Goal: Information Seeking & Learning: Learn about a topic

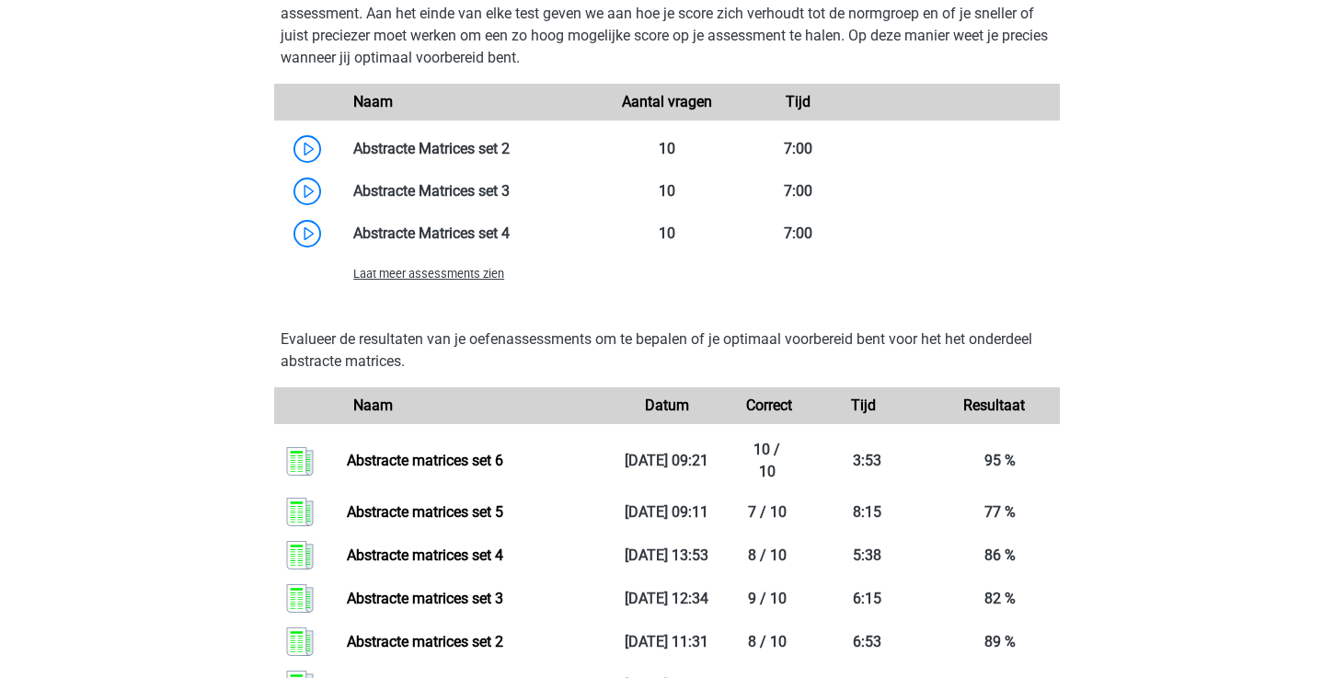
scroll to position [1492, 0]
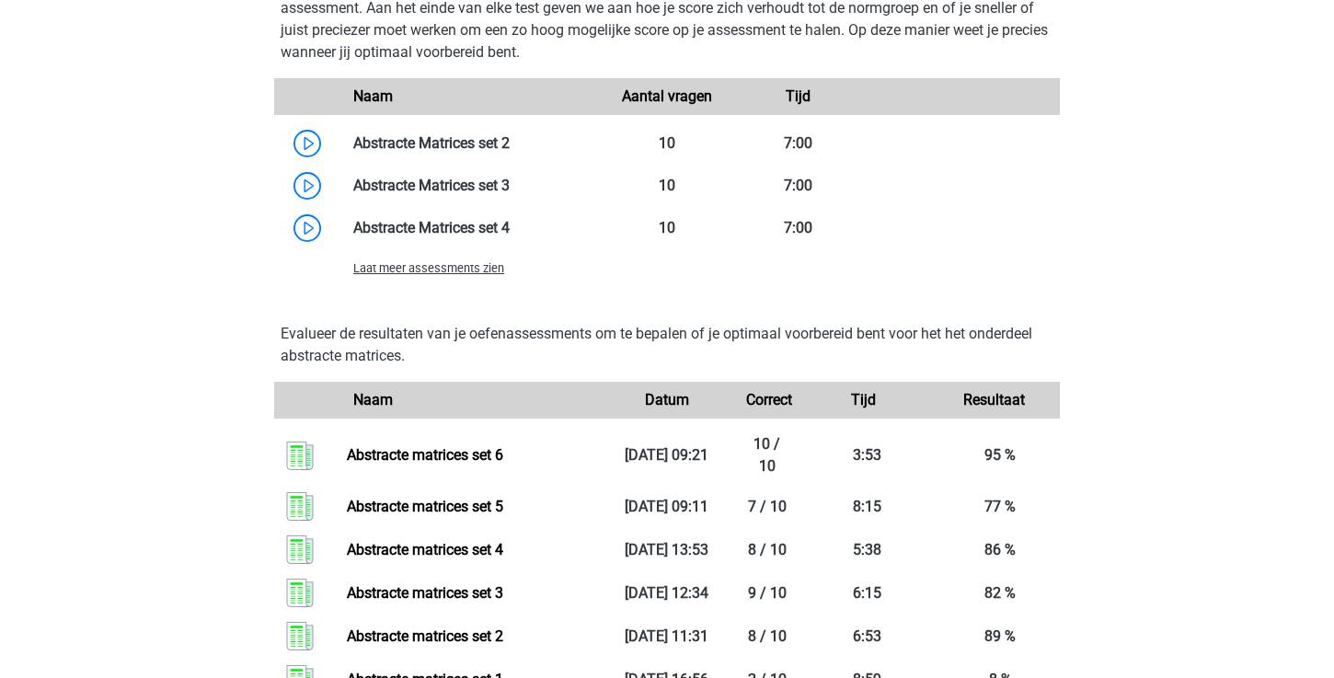
click at [465, 275] on span "Laat meer assessments zien" at bounding box center [428, 268] width 151 height 14
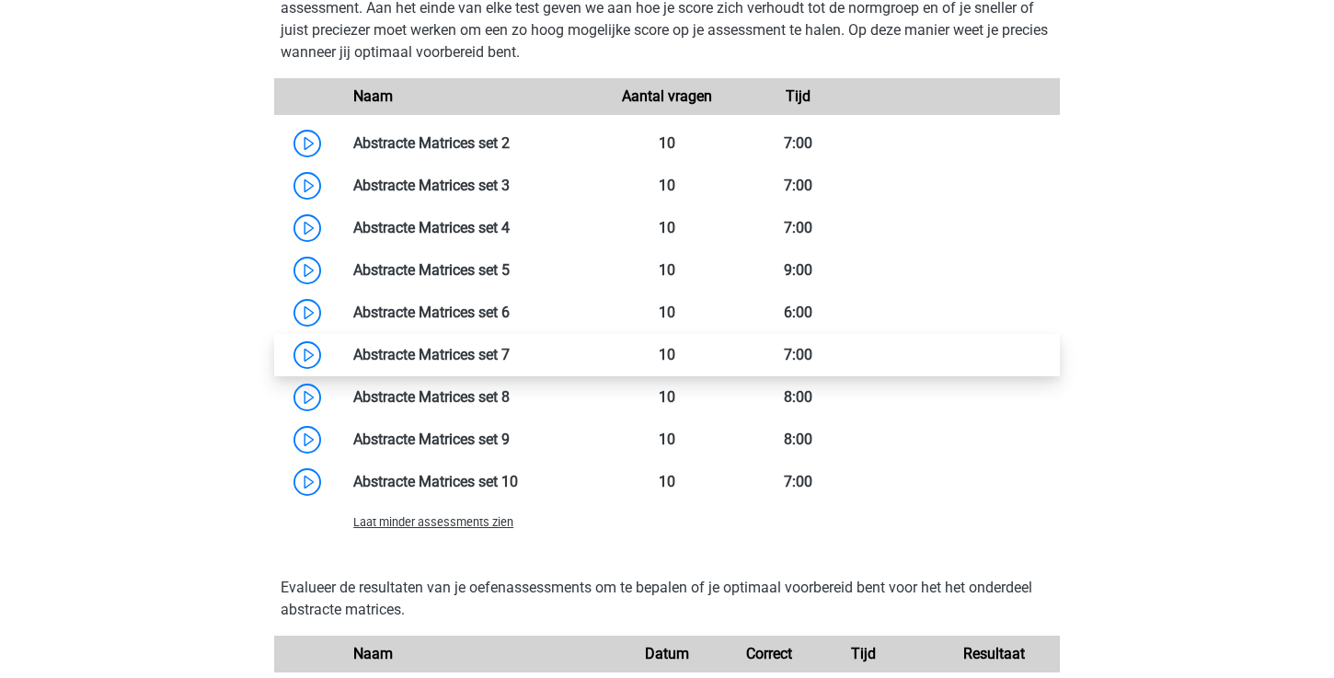
click at [510, 357] on link at bounding box center [510, 354] width 0 height 17
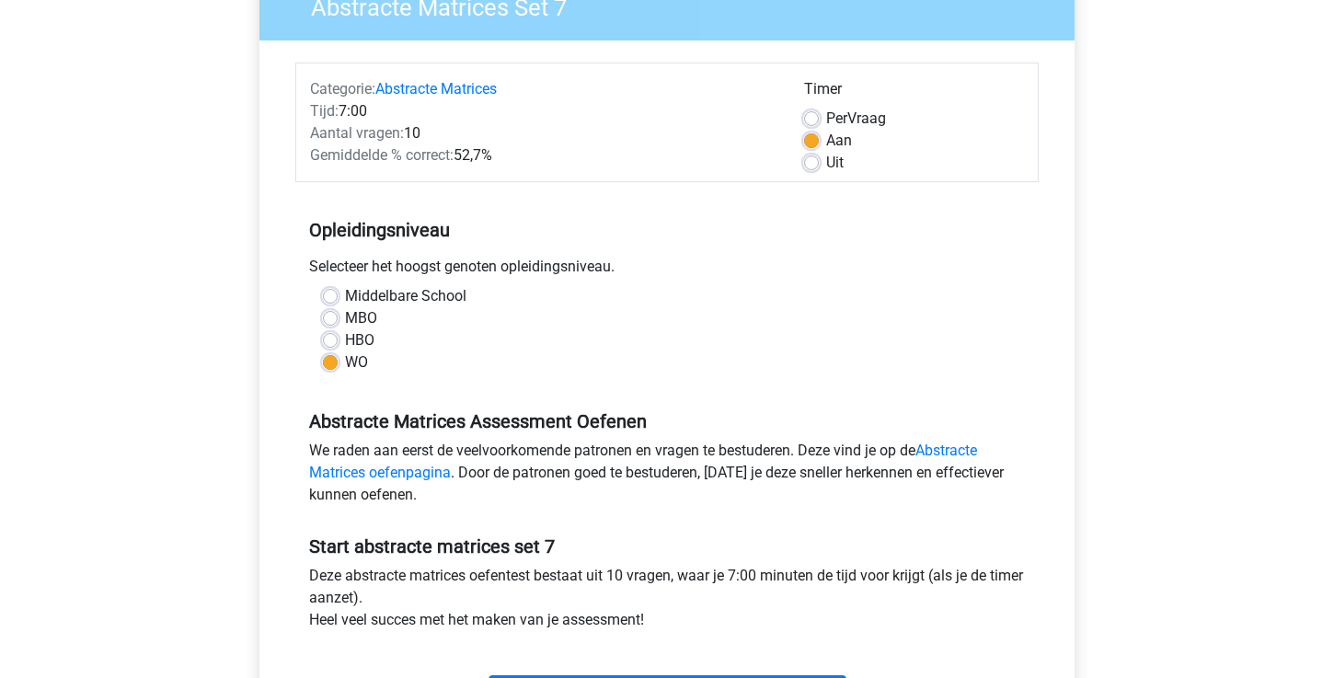
scroll to position [274, 0]
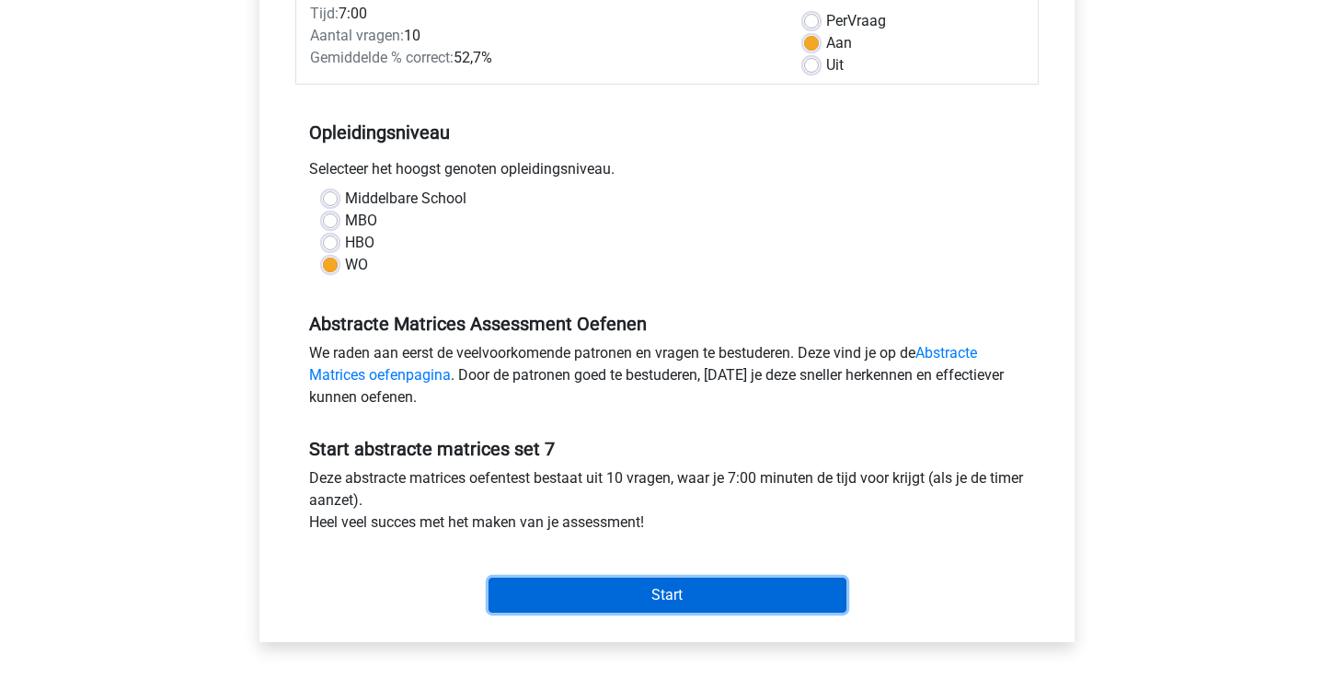
click at [544, 595] on input "Start" at bounding box center [667, 595] width 358 height 35
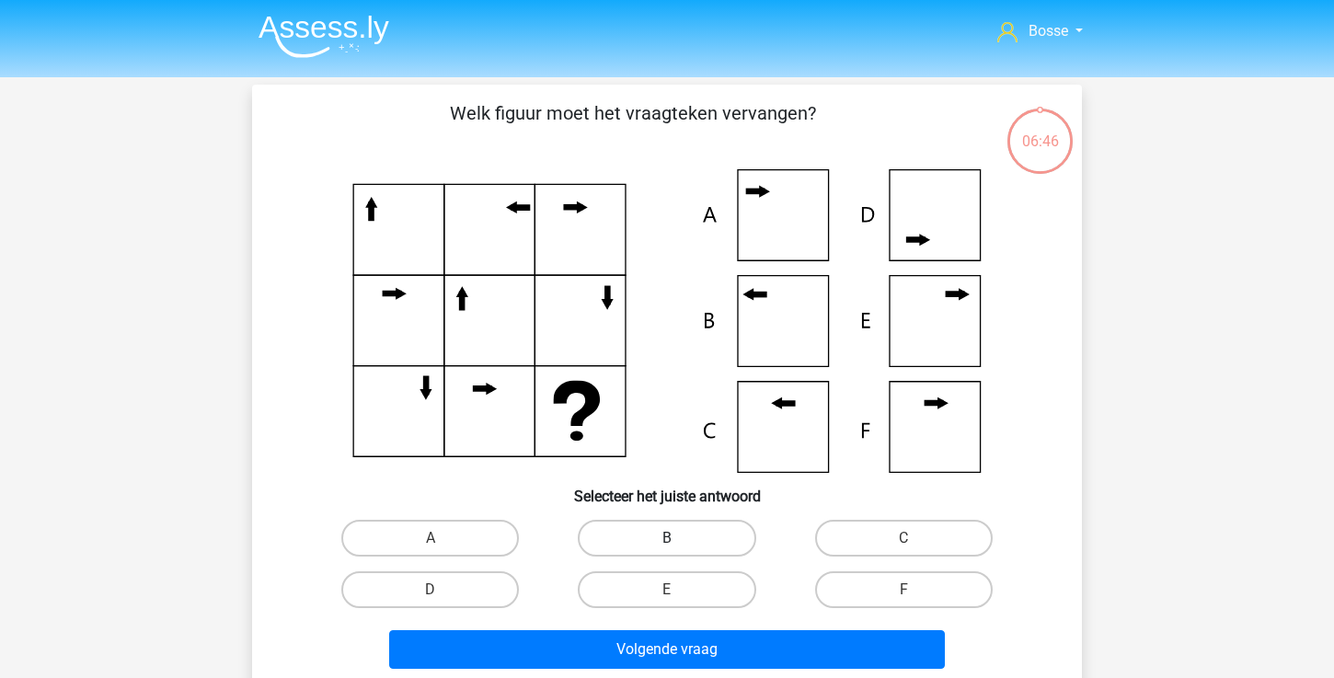
click at [655, 533] on label "B" at bounding box center [667, 538] width 178 height 37
click at [667, 538] on input "B" at bounding box center [673, 544] width 12 height 12
radio input "true"
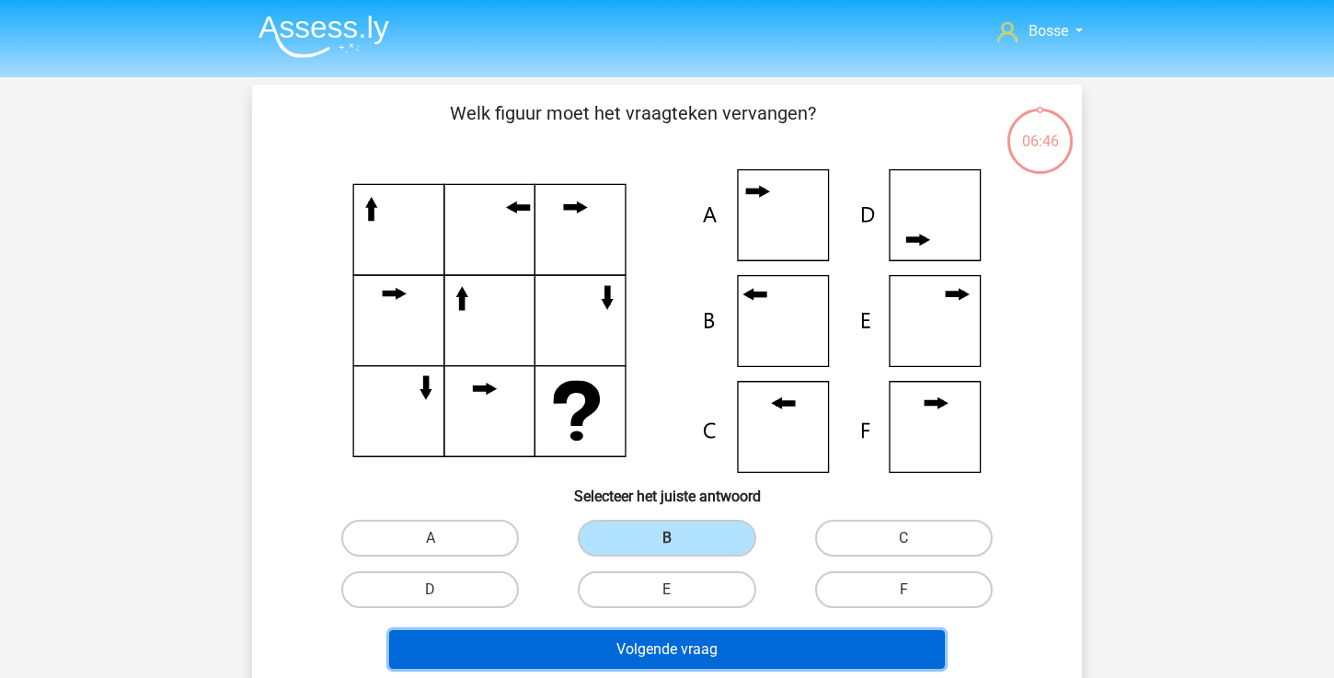
click at [632, 658] on button "Volgende vraag" at bounding box center [667, 649] width 557 height 39
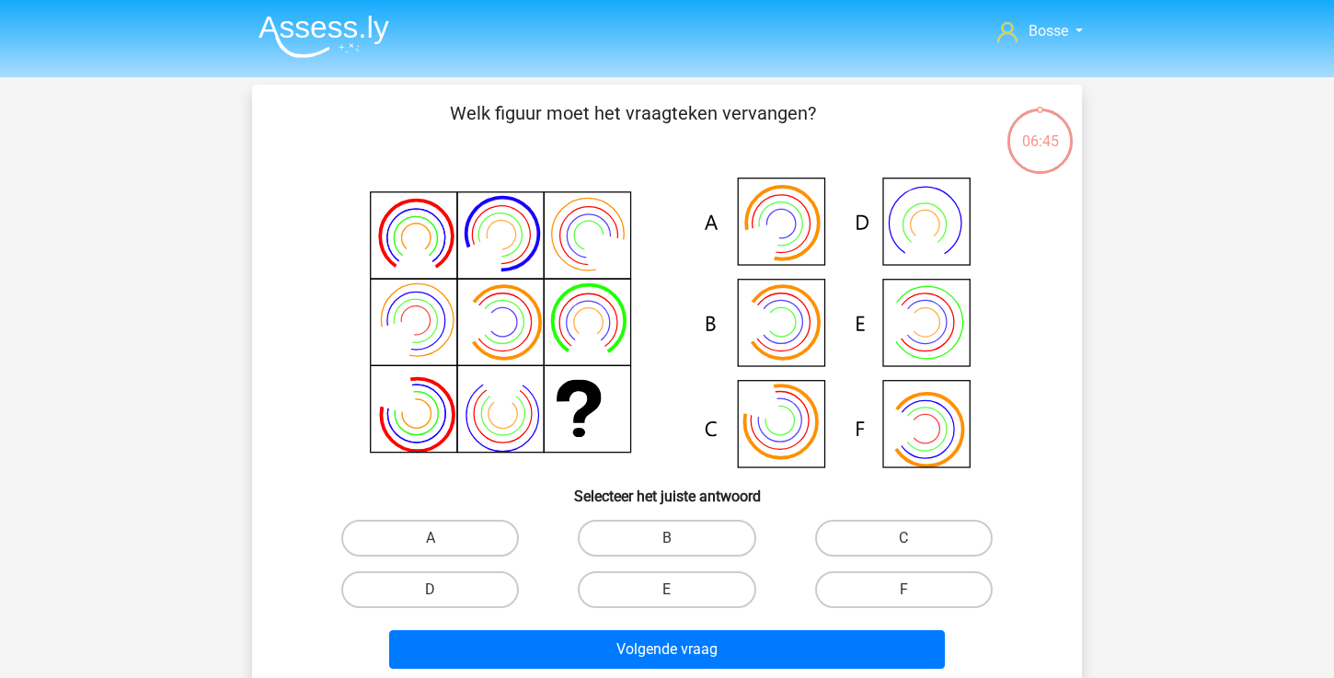
scroll to position [85, 0]
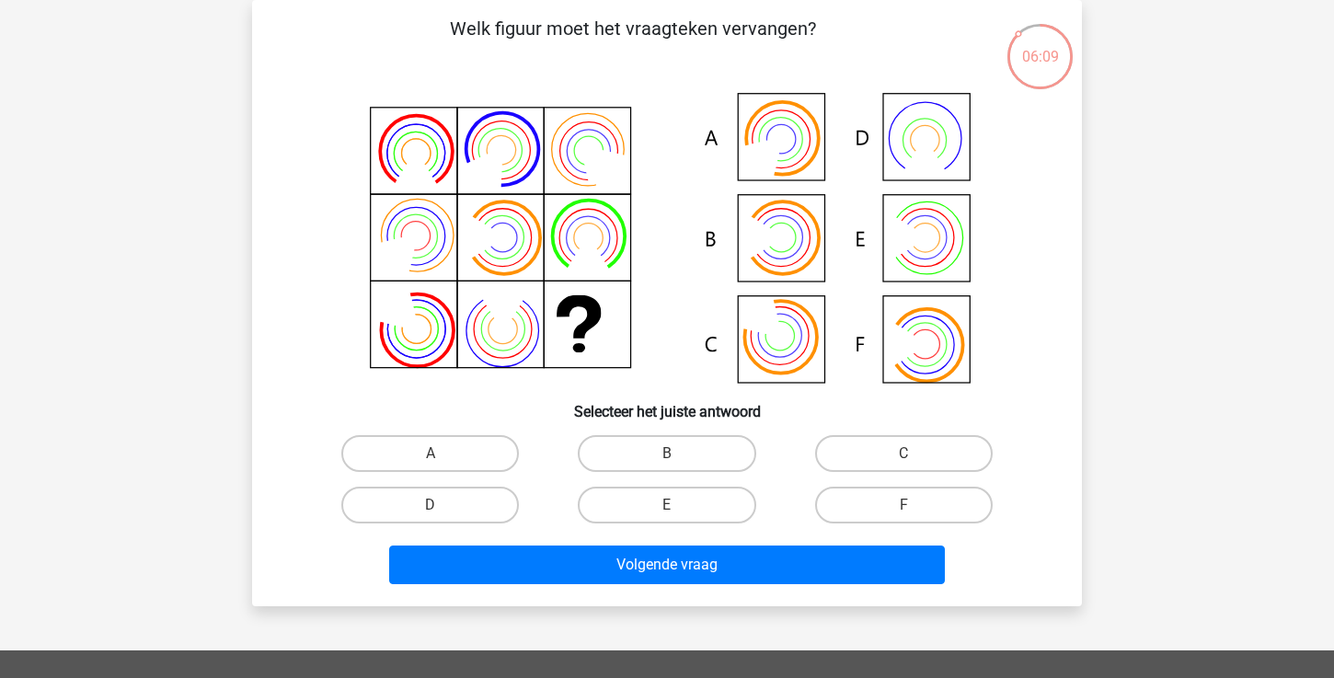
click at [697, 528] on div "E" at bounding box center [666, 505] width 236 height 52
click at [712, 503] on label "E" at bounding box center [667, 505] width 178 height 37
click at [679, 505] on input "E" at bounding box center [673, 511] width 12 height 12
radio input "true"
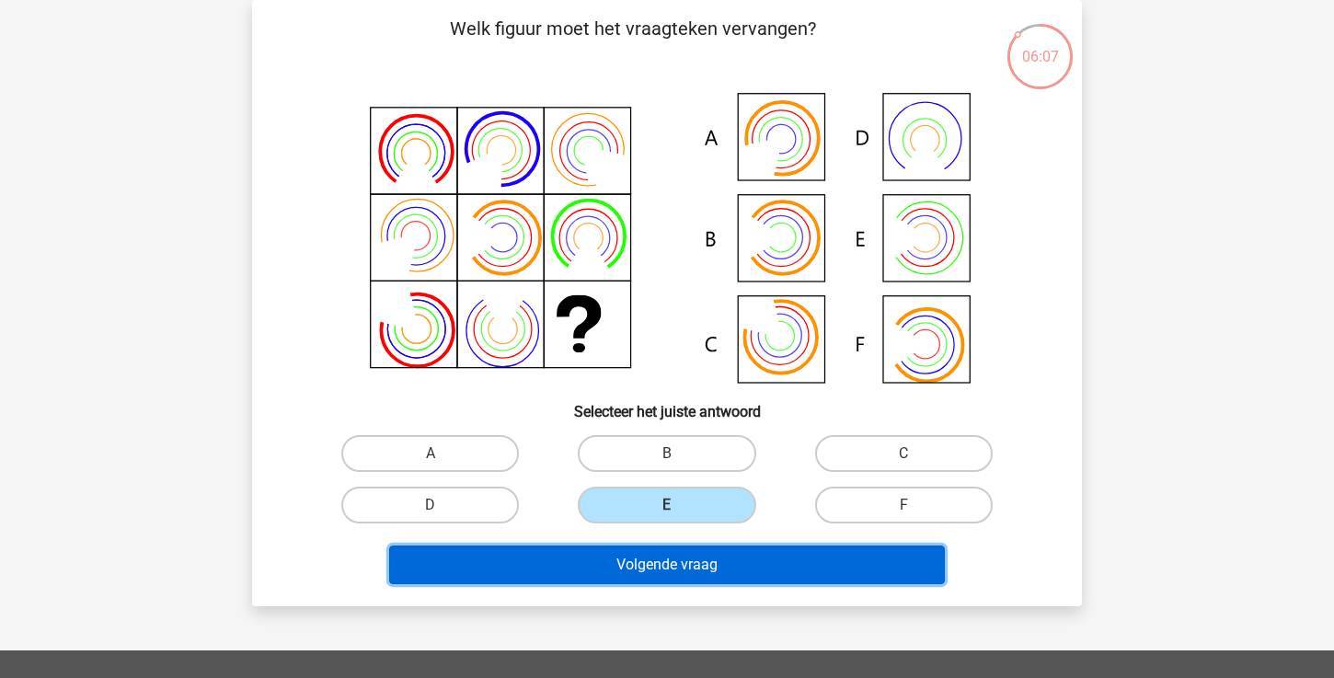
click at [709, 566] on button "Volgende vraag" at bounding box center [667, 565] width 557 height 39
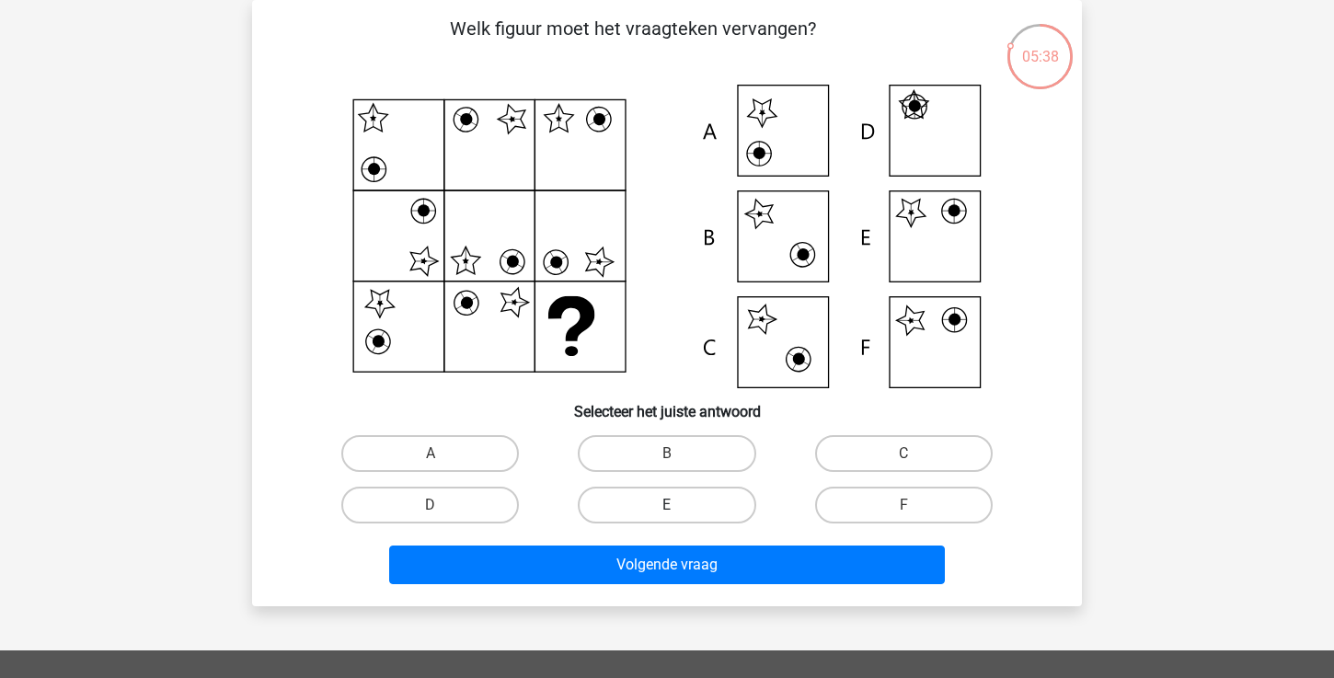
click at [684, 508] on label "E" at bounding box center [667, 505] width 178 height 37
click at [679, 508] on input "E" at bounding box center [673, 511] width 12 height 12
radio input "true"
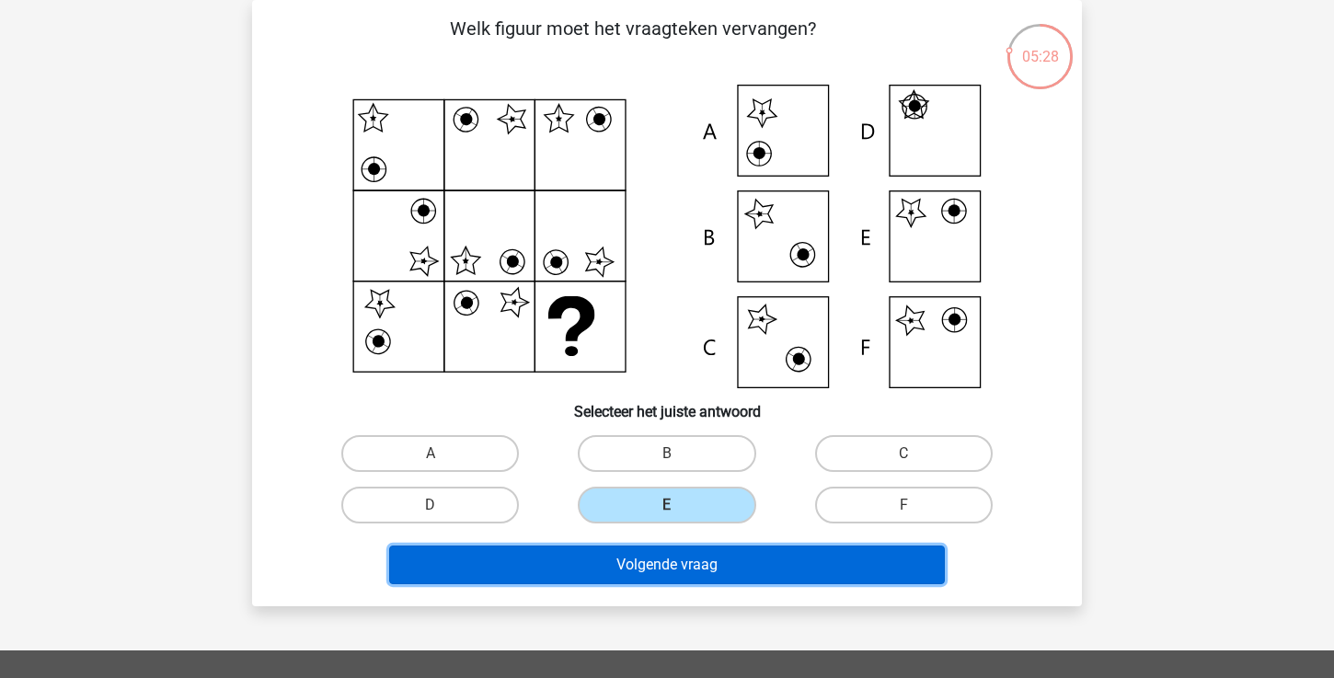
click at [678, 569] on button "Volgende vraag" at bounding box center [667, 565] width 557 height 39
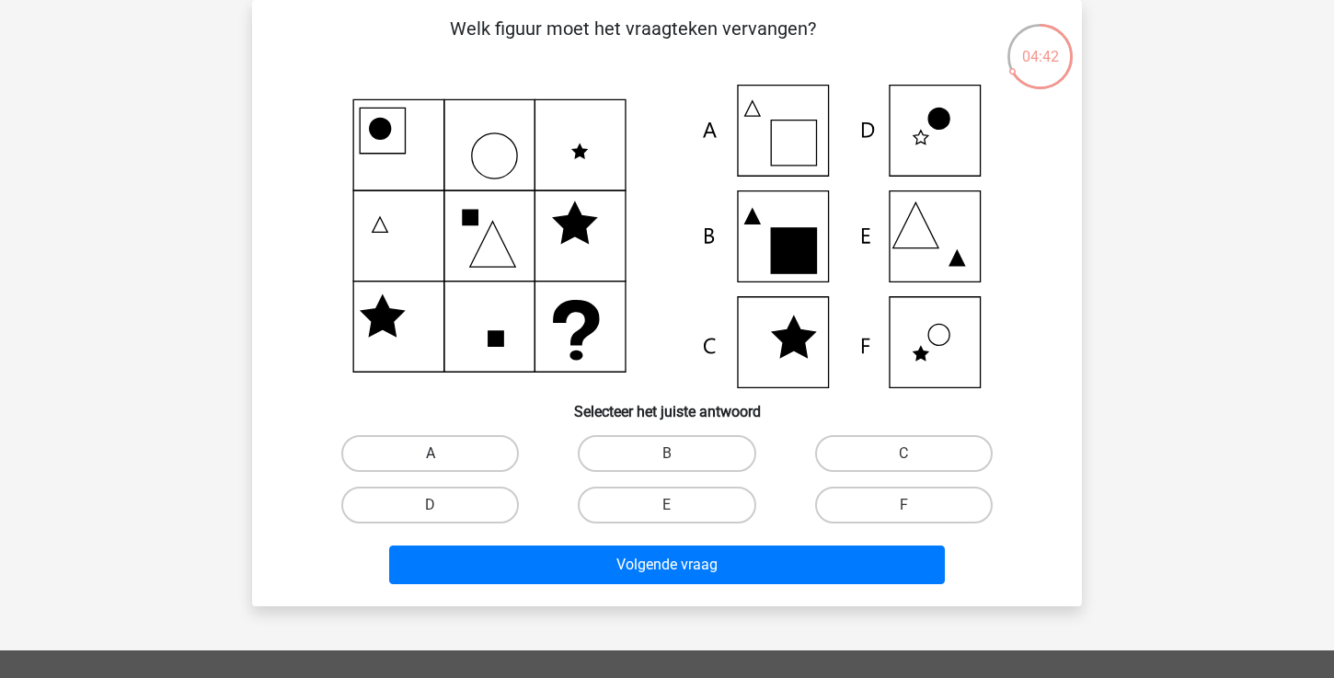
click at [472, 454] on label "A" at bounding box center [430, 453] width 178 height 37
click at [442, 454] on input "A" at bounding box center [437, 460] width 12 height 12
radio input "true"
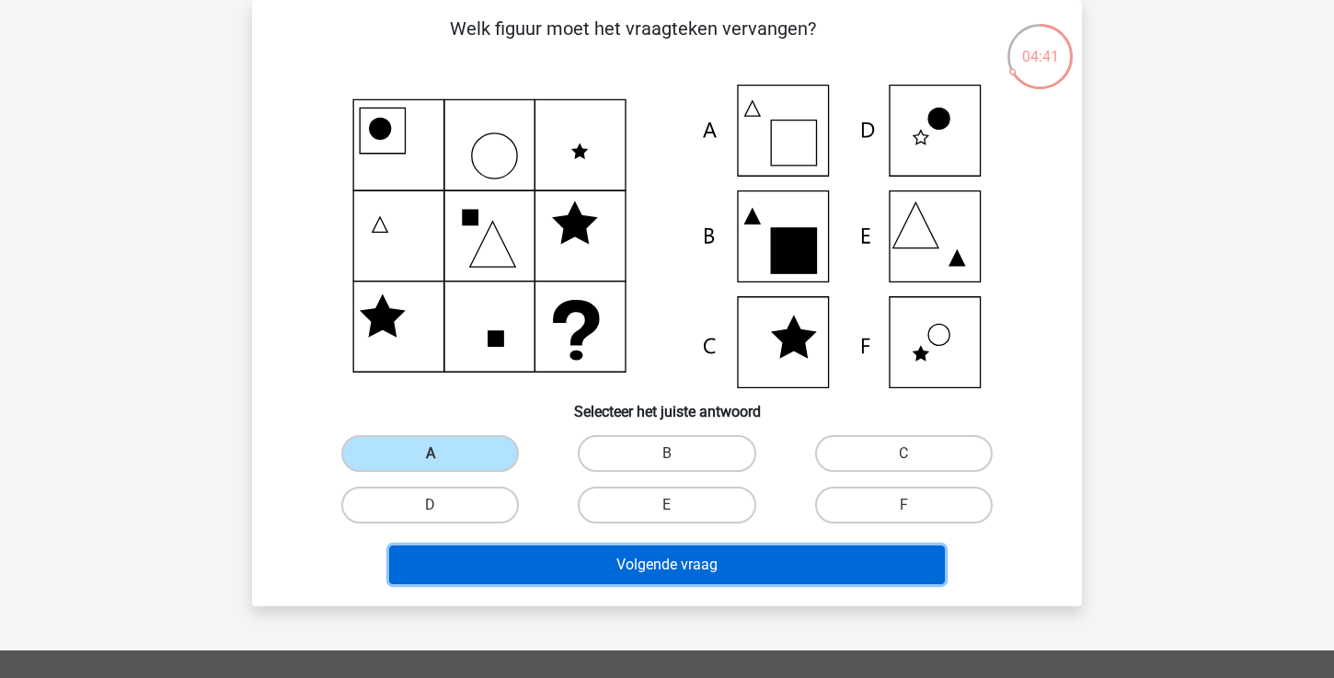
click at [591, 560] on button "Volgende vraag" at bounding box center [667, 565] width 557 height 39
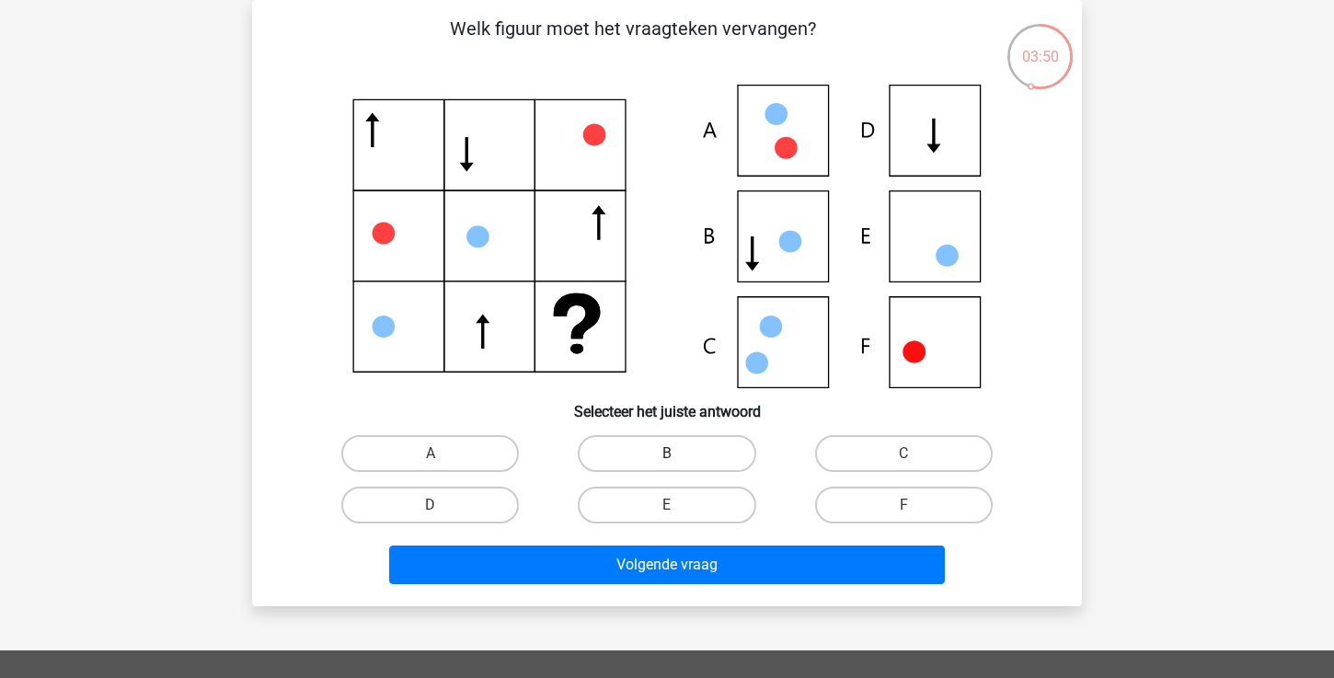
click at [693, 458] on label "B" at bounding box center [667, 453] width 178 height 37
click at [679, 458] on input "B" at bounding box center [673, 460] width 12 height 12
radio input "true"
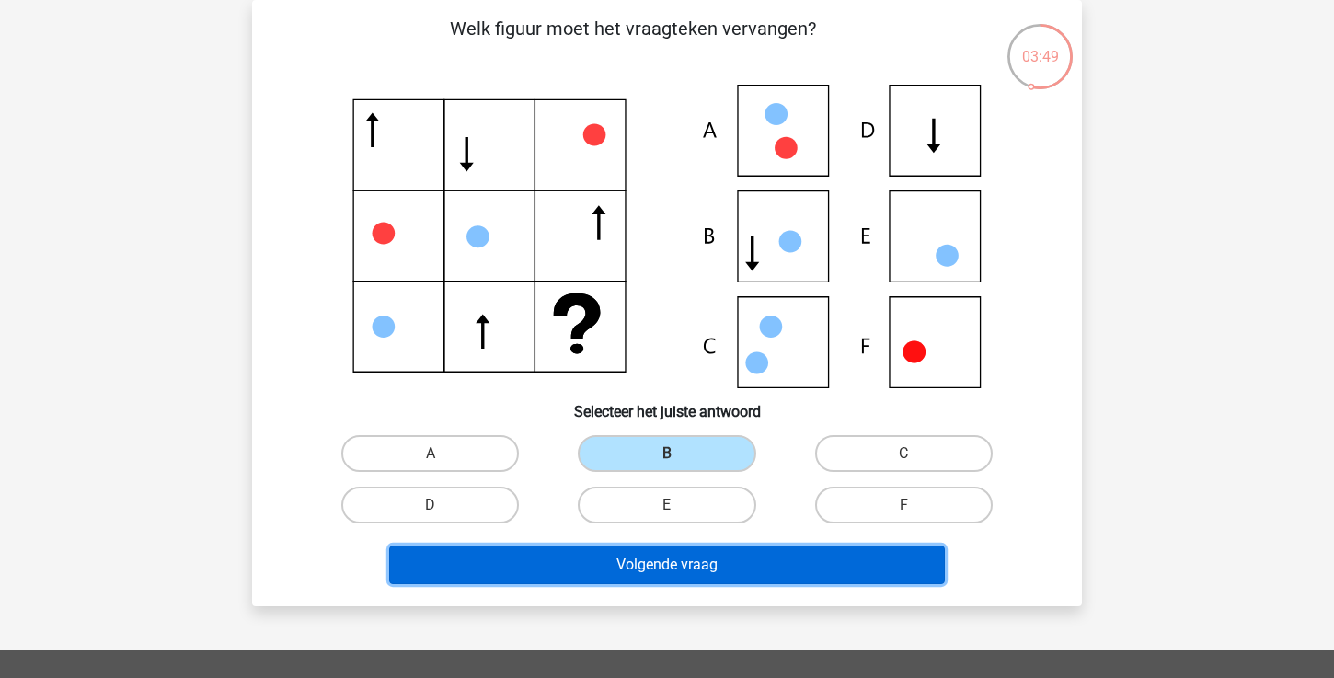
click at [678, 562] on button "Volgende vraag" at bounding box center [667, 565] width 557 height 39
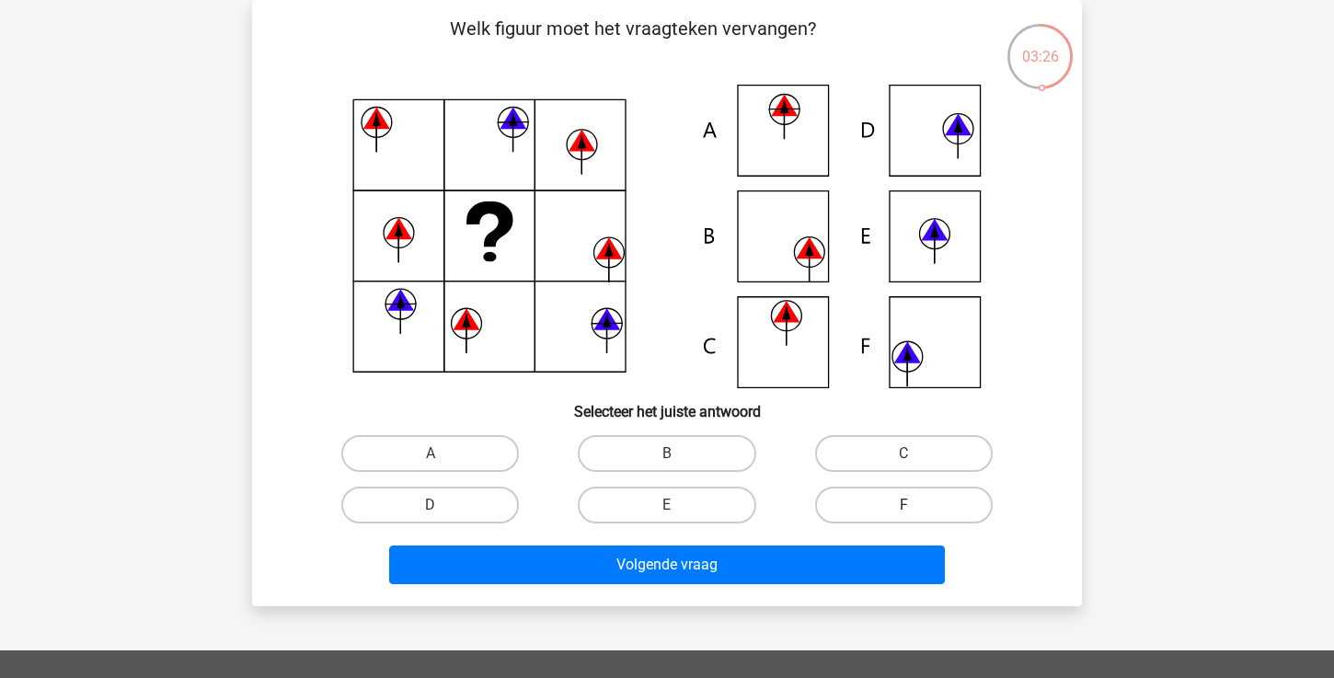
click at [879, 500] on label "F" at bounding box center [904, 505] width 178 height 37
click at [903, 505] on input "F" at bounding box center [909, 511] width 12 height 12
radio input "true"
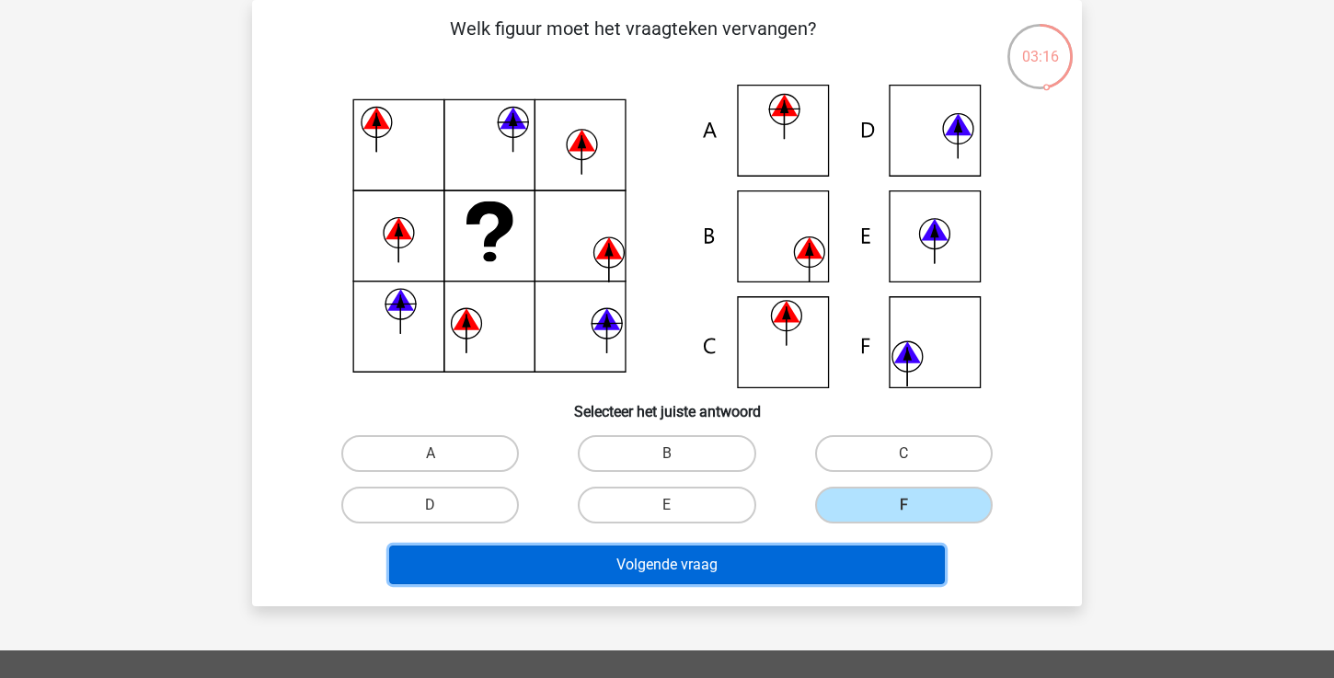
click at [810, 568] on button "Volgende vraag" at bounding box center [667, 565] width 557 height 39
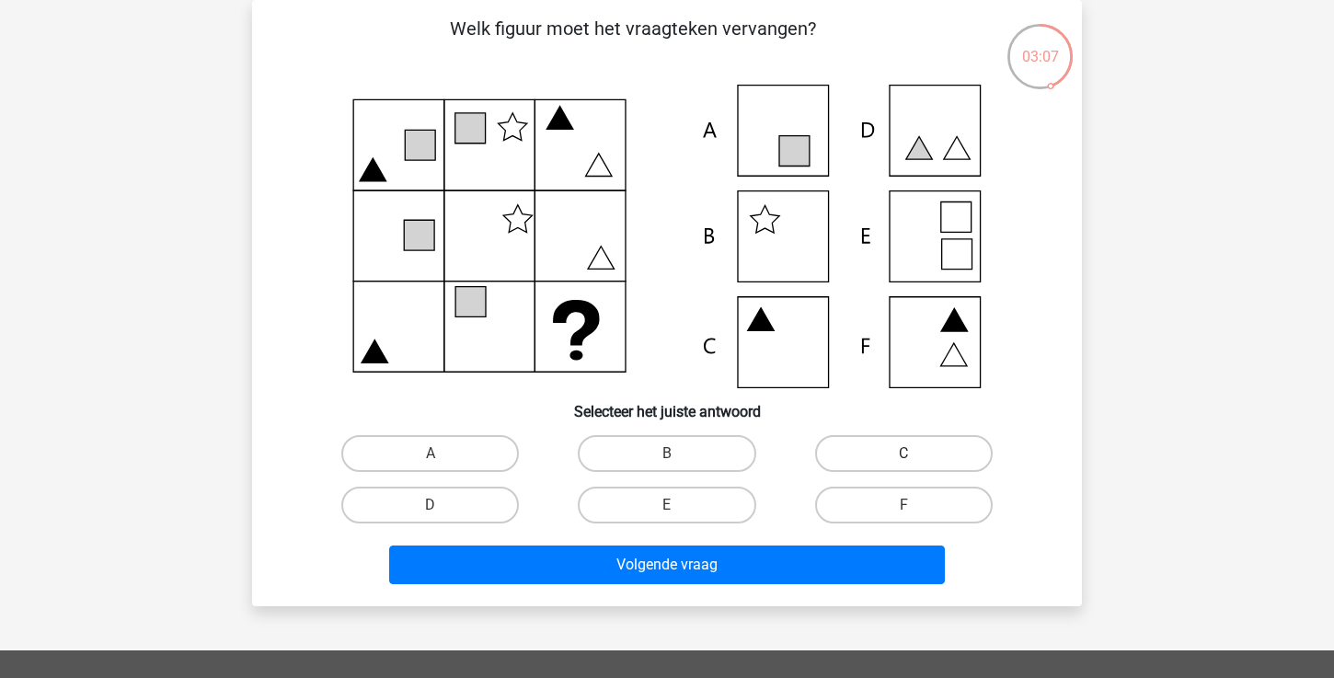
click at [871, 454] on label "C" at bounding box center [904, 453] width 178 height 37
click at [903, 454] on input "C" at bounding box center [909, 460] width 12 height 12
radio input "true"
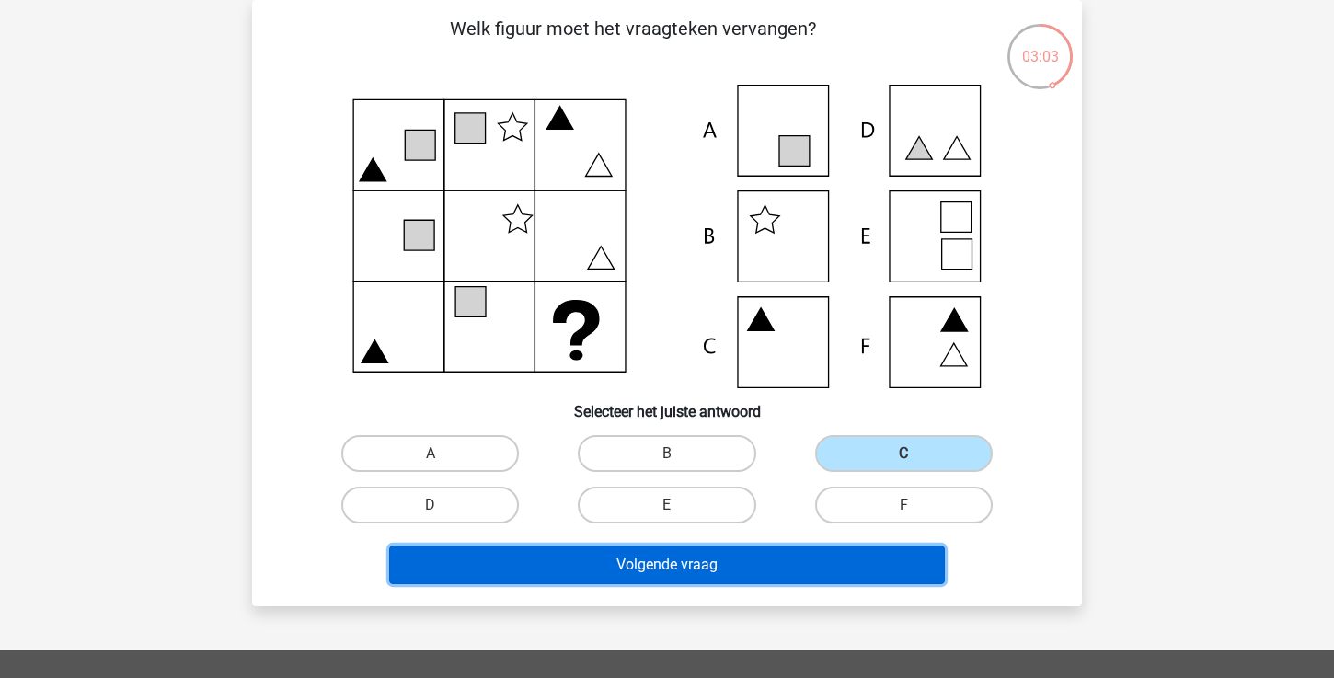
click at [701, 568] on button "Volgende vraag" at bounding box center [667, 565] width 557 height 39
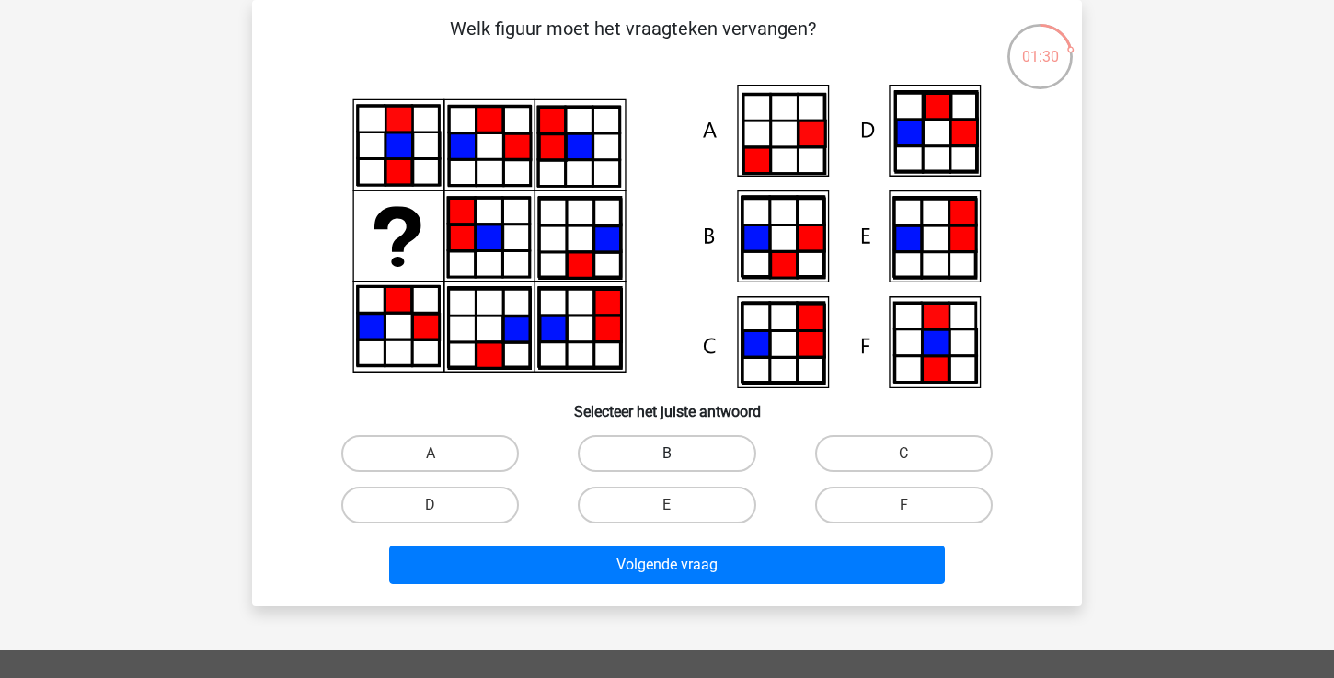
click at [695, 459] on label "B" at bounding box center [667, 453] width 178 height 37
click at [679, 459] on input "B" at bounding box center [673, 460] width 12 height 12
radio input "true"
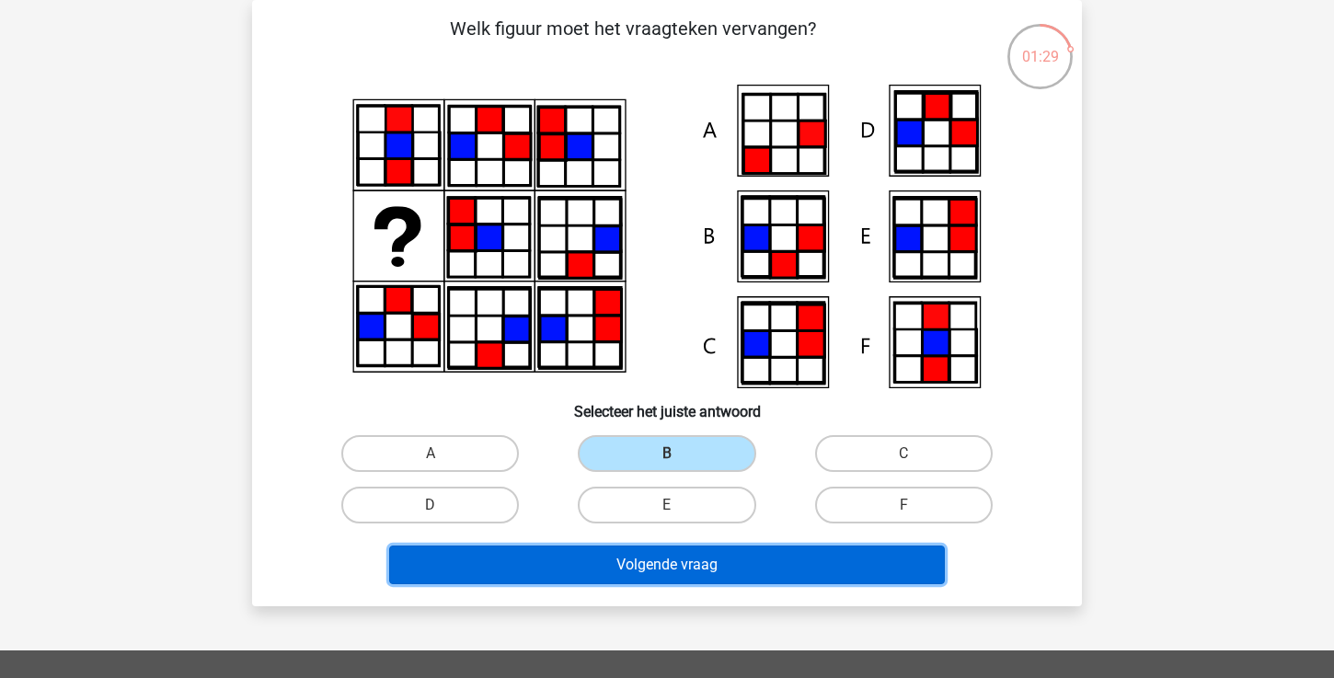
click at [683, 579] on button "Volgende vraag" at bounding box center [667, 565] width 557 height 39
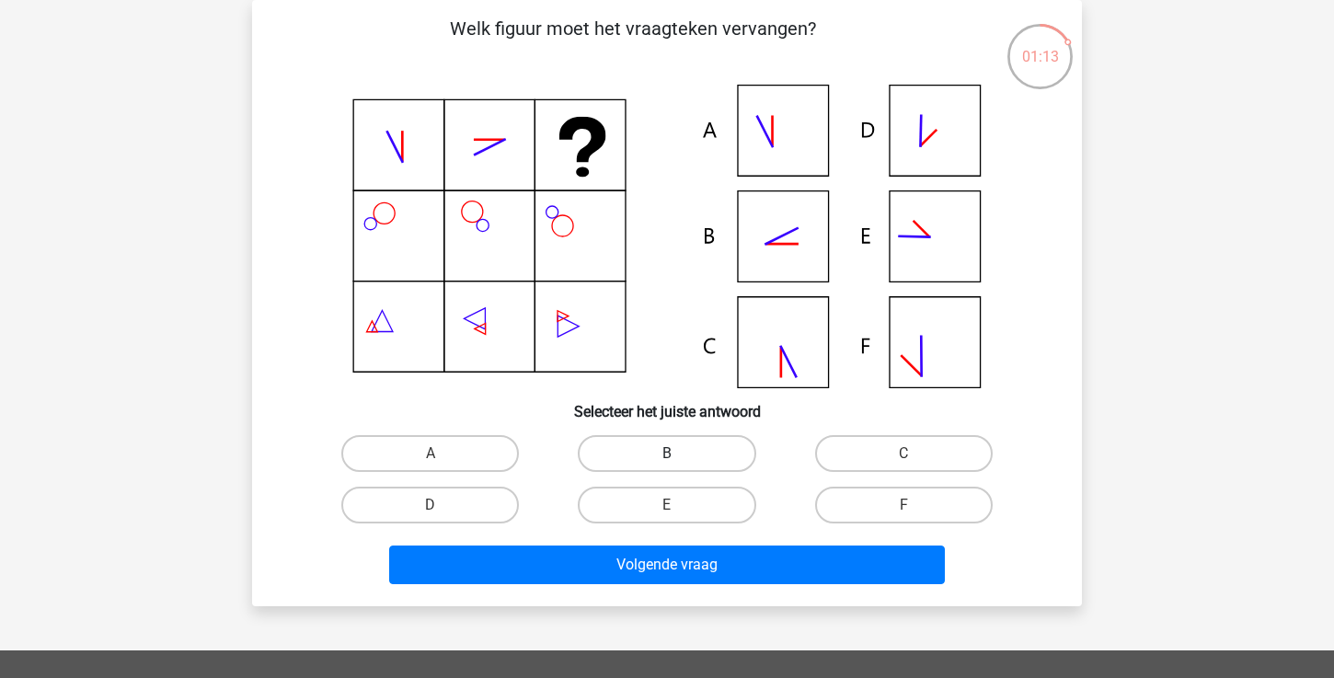
click at [679, 455] on label "B" at bounding box center [667, 453] width 178 height 37
click at [679, 455] on input "B" at bounding box center [673, 460] width 12 height 12
radio input "true"
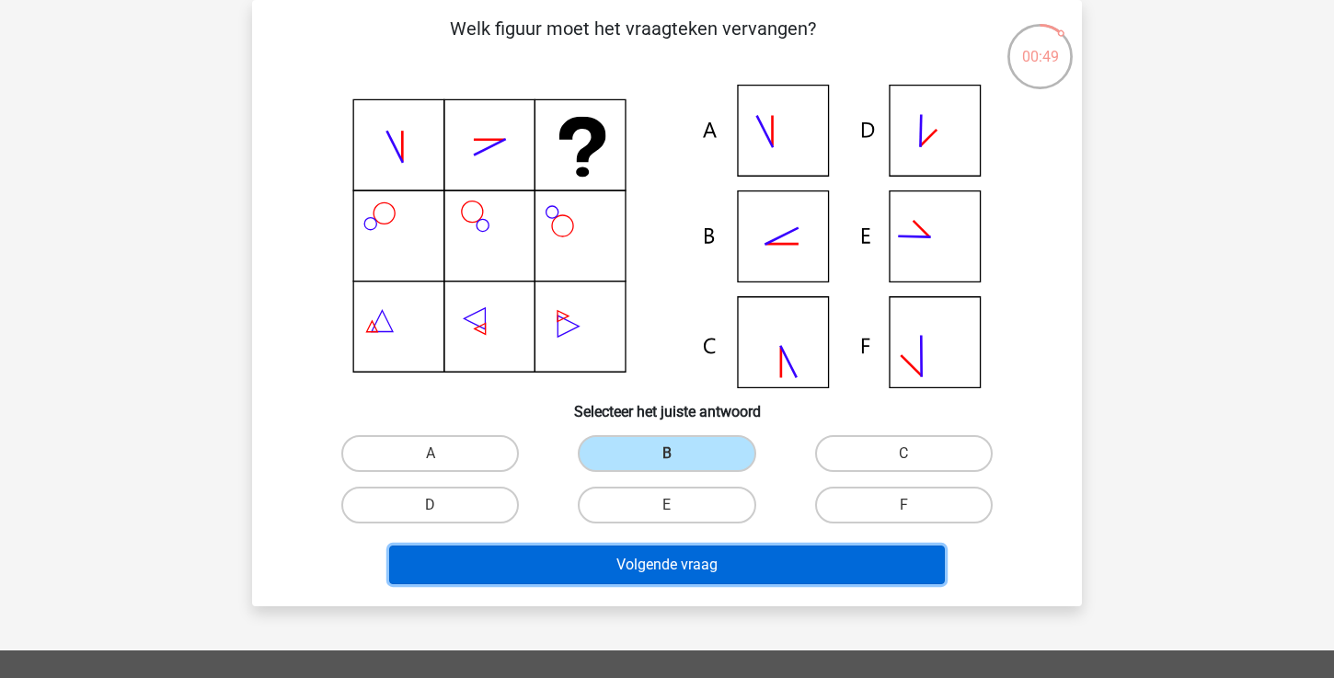
click at [650, 567] on button "Volgende vraag" at bounding box center [667, 565] width 557 height 39
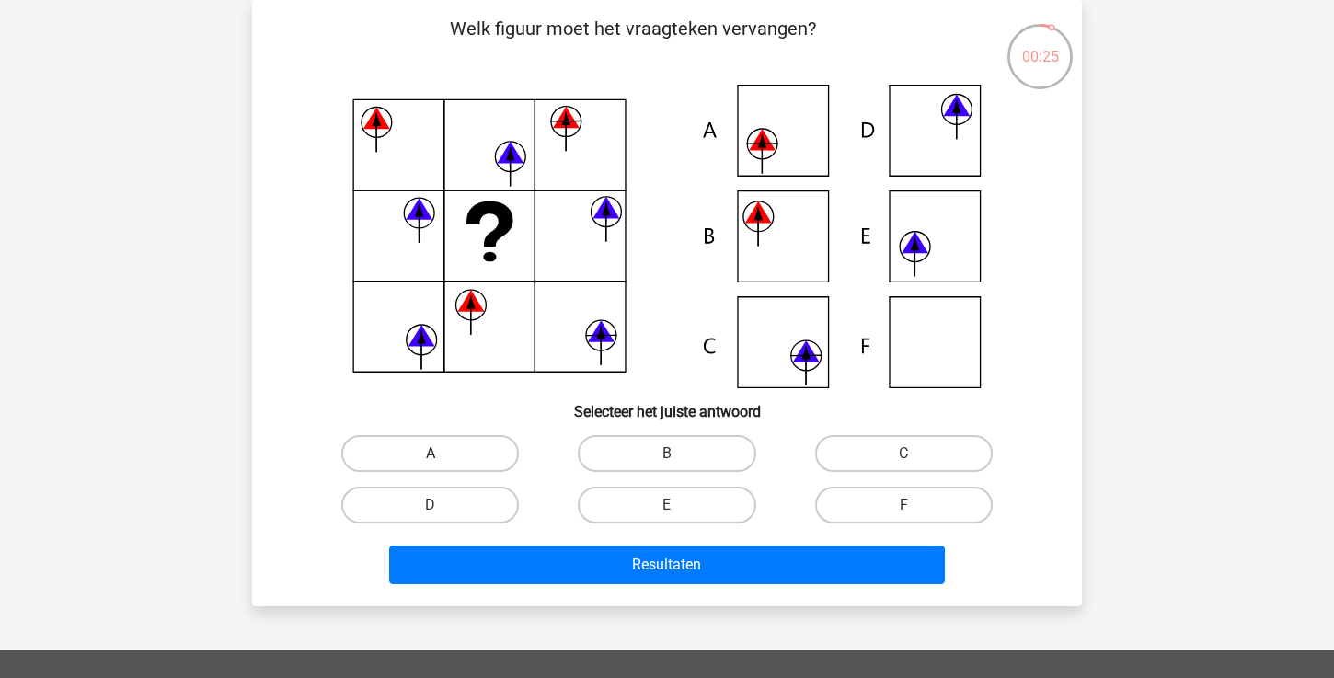
click at [494, 446] on label "A" at bounding box center [430, 453] width 178 height 37
click at [442, 454] on input "A" at bounding box center [437, 460] width 12 height 12
radio input "true"
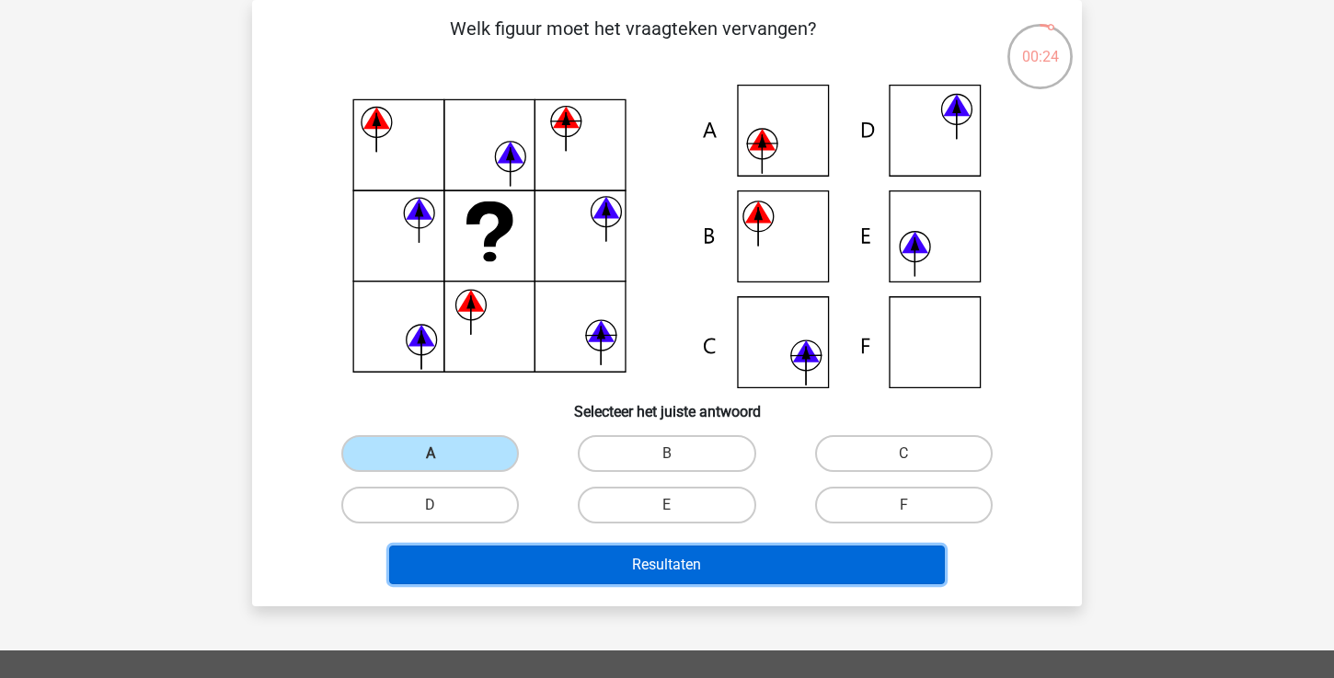
click at [523, 572] on button "Resultaten" at bounding box center [667, 565] width 557 height 39
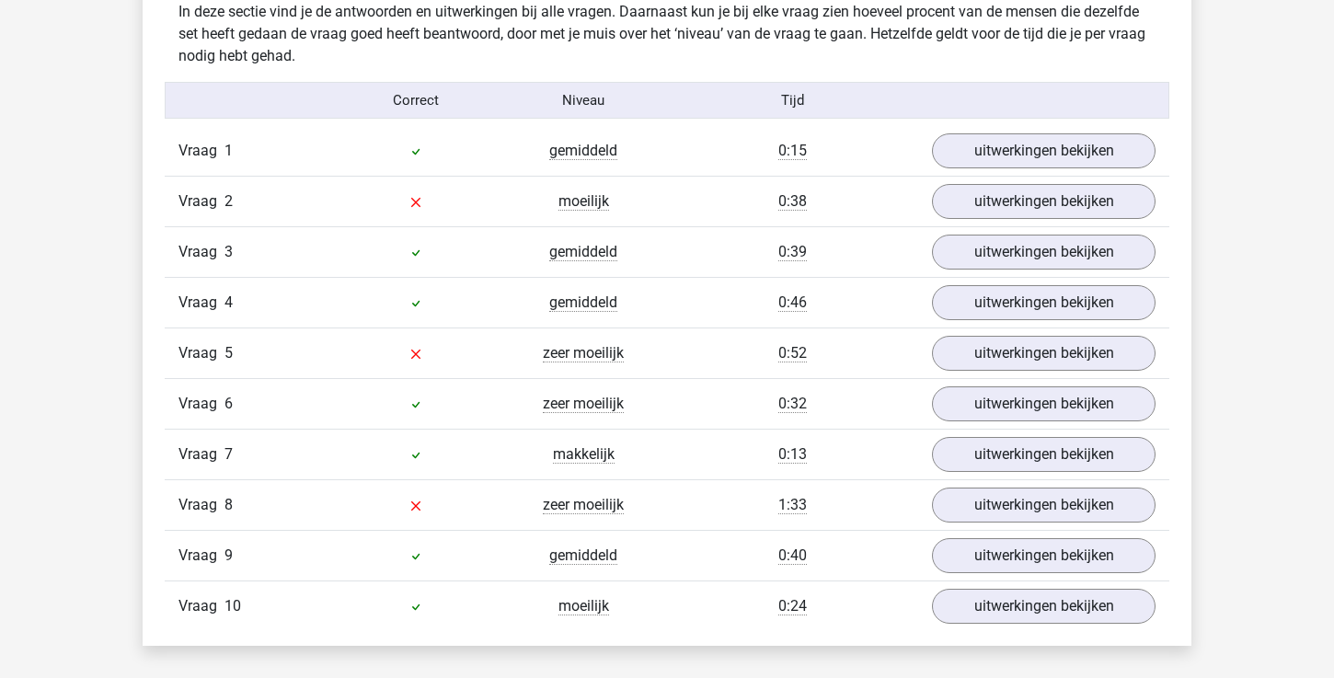
scroll to position [1138, 0]
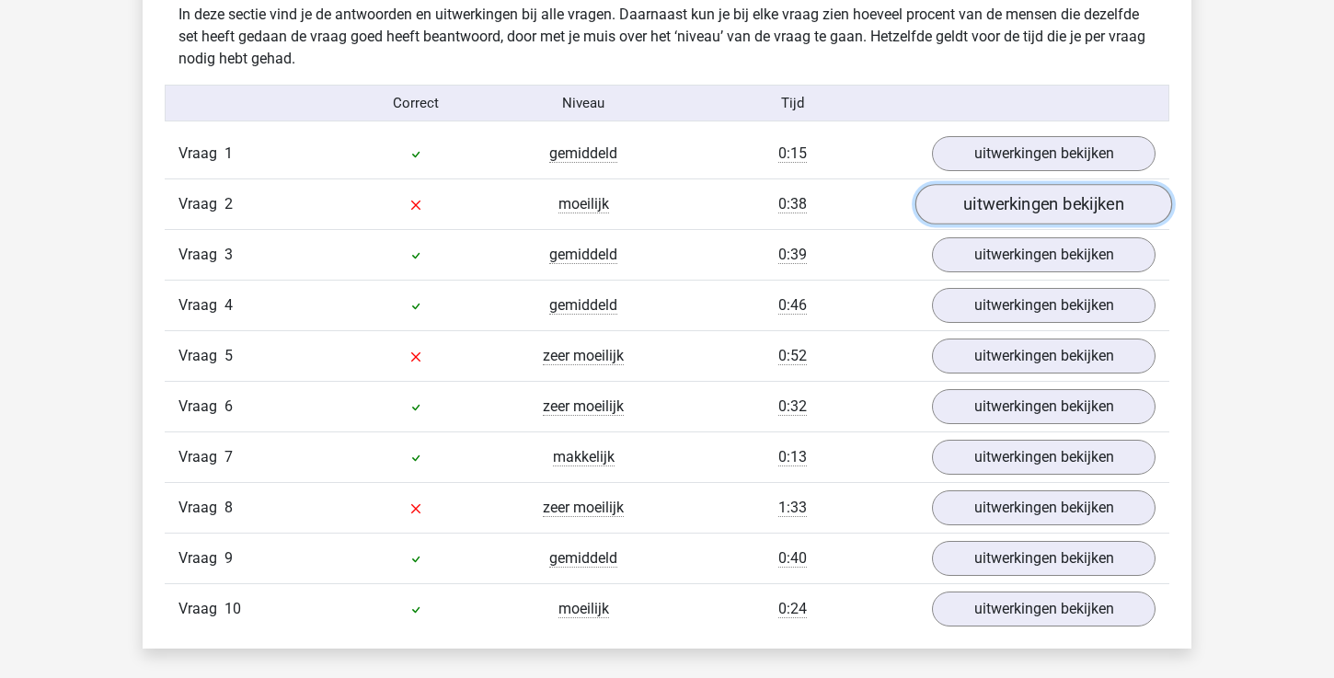
click at [1003, 211] on link "uitwerkingen bekijken" at bounding box center [1043, 204] width 257 height 40
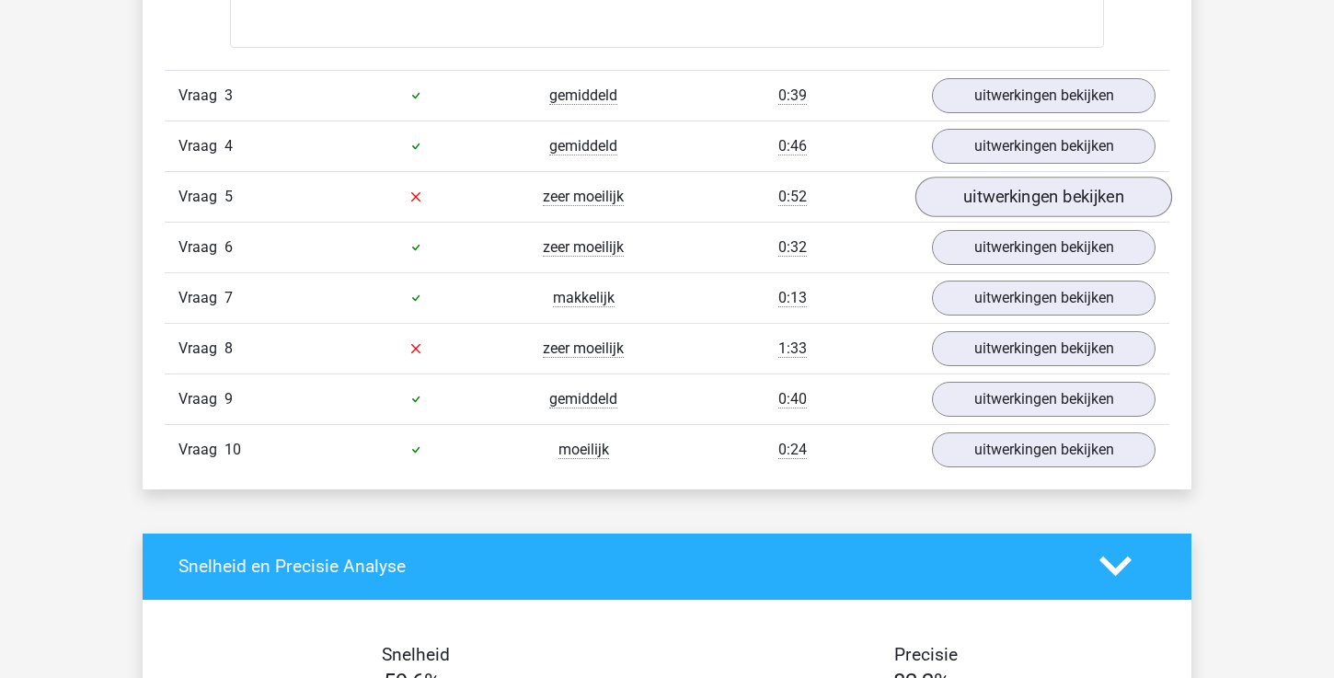
scroll to position [2118, 0]
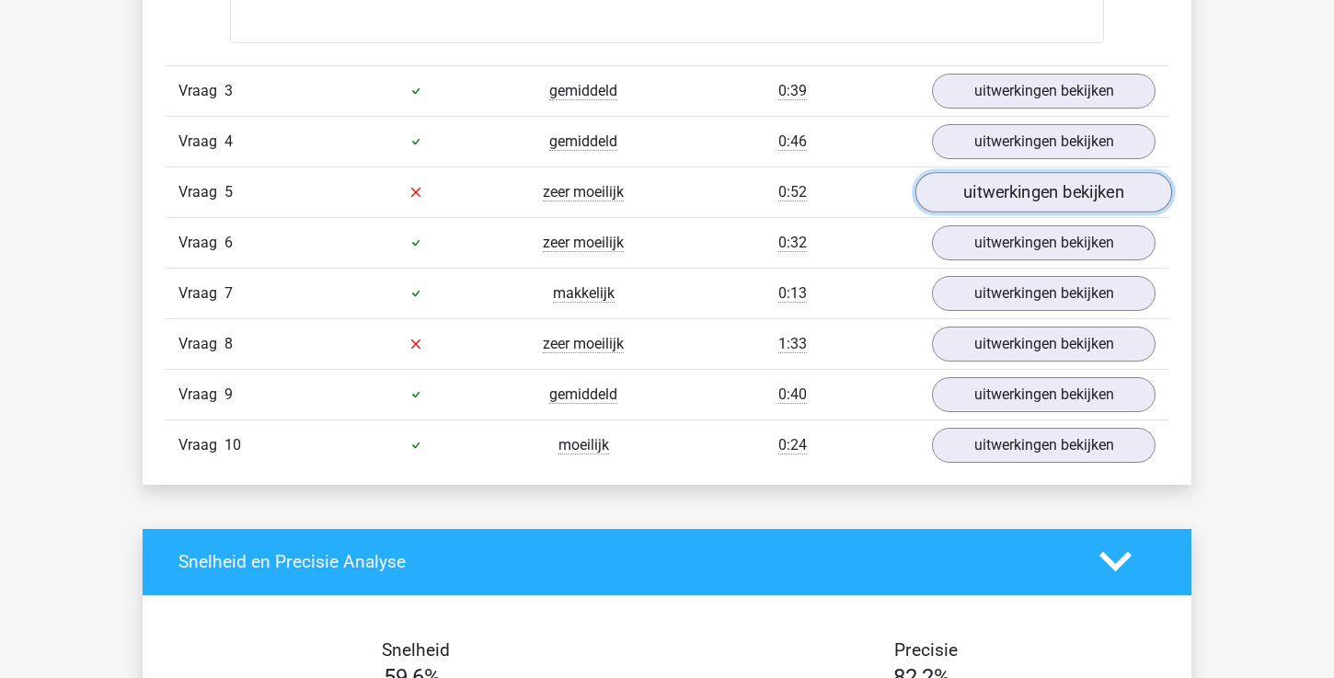
click at [1013, 193] on link "uitwerkingen bekijken" at bounding box center [1043, 192] width 257 height 40
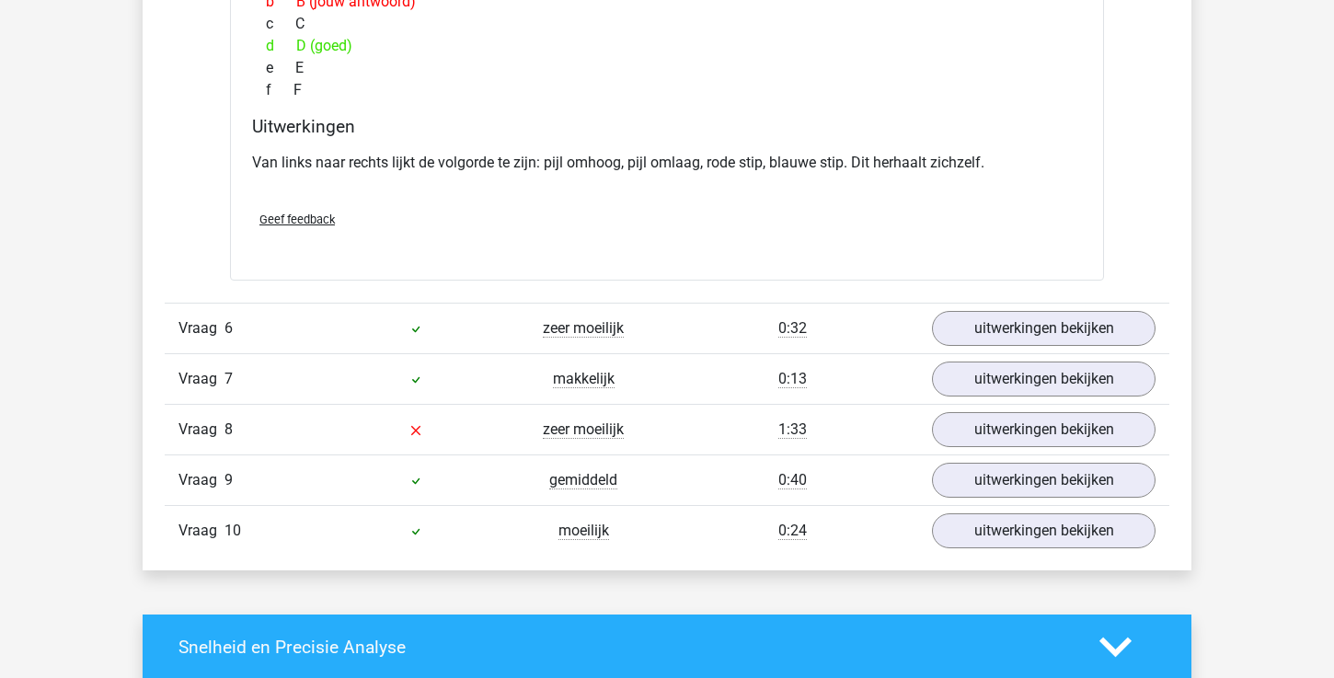
scroll to position [2778, 0]
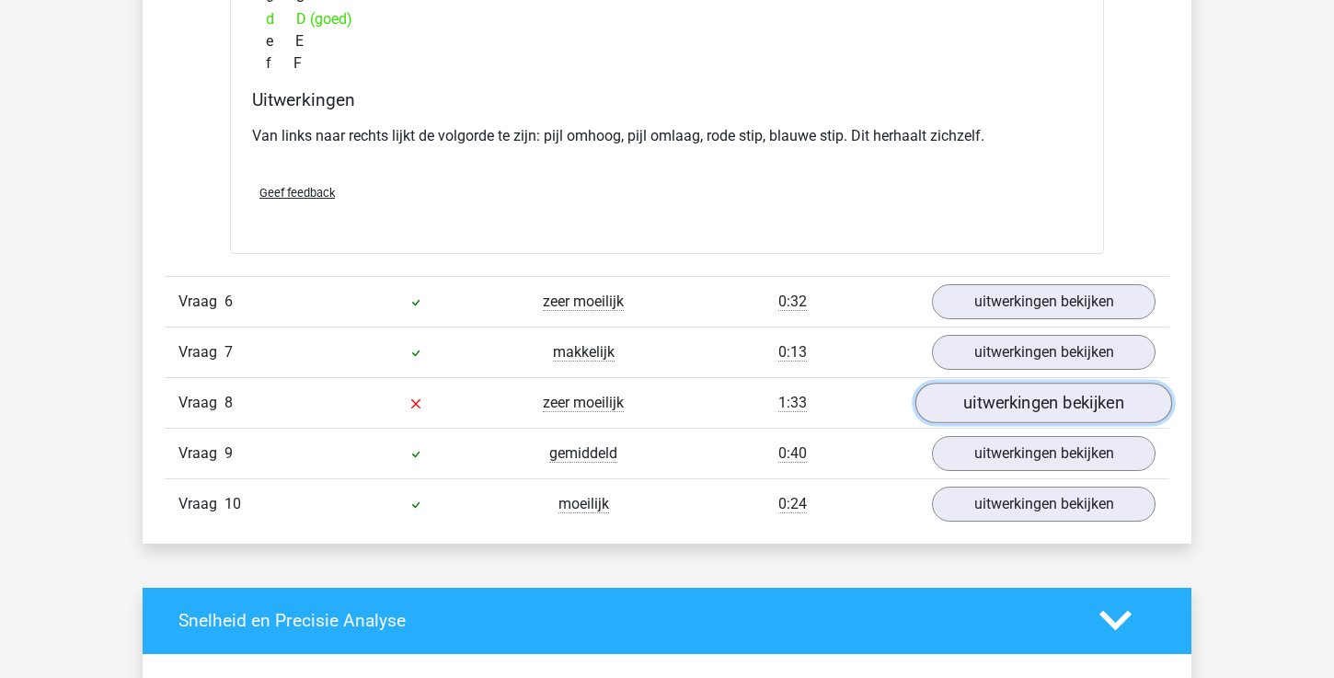
click at [1014, 401] on link "uitwerkingen bekijken" at bounding box center [1043, 403] width 257 height 40
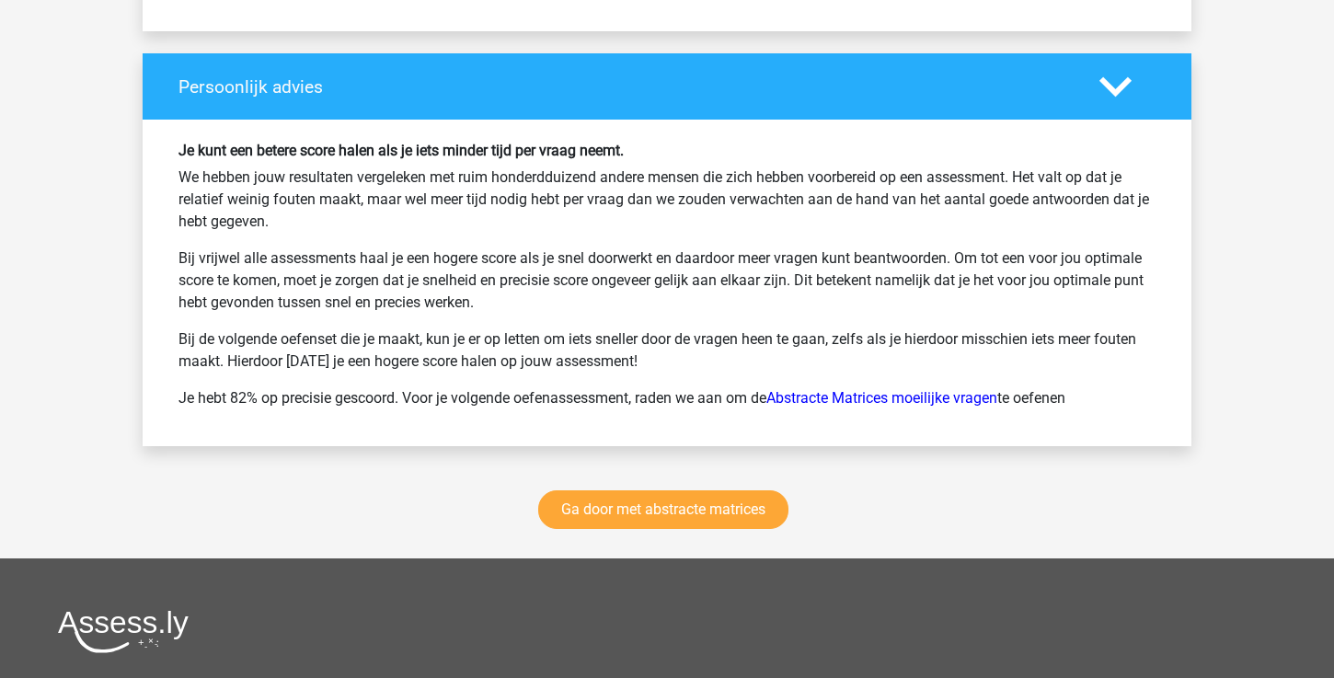
scroll to position [4748, 0]
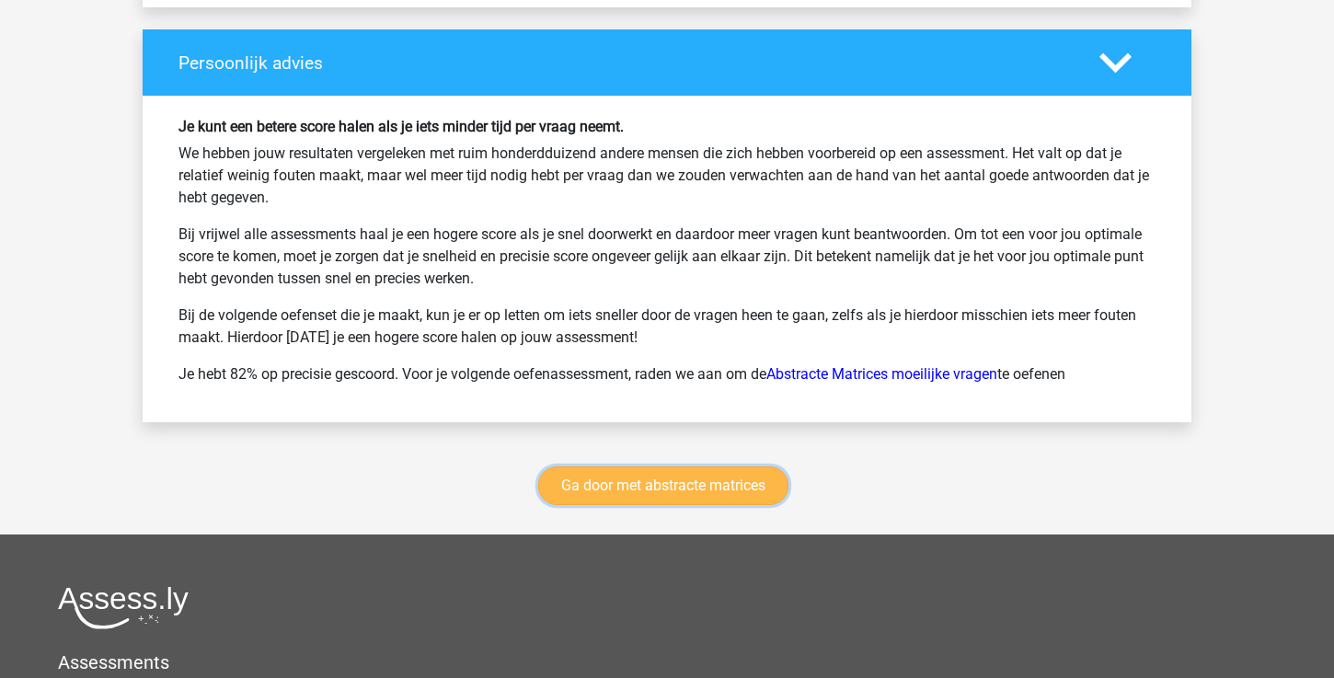
click at [726, 490] on link "Ga door met abstracte matrices" at bounding box center [663, 485] width 250 height 39
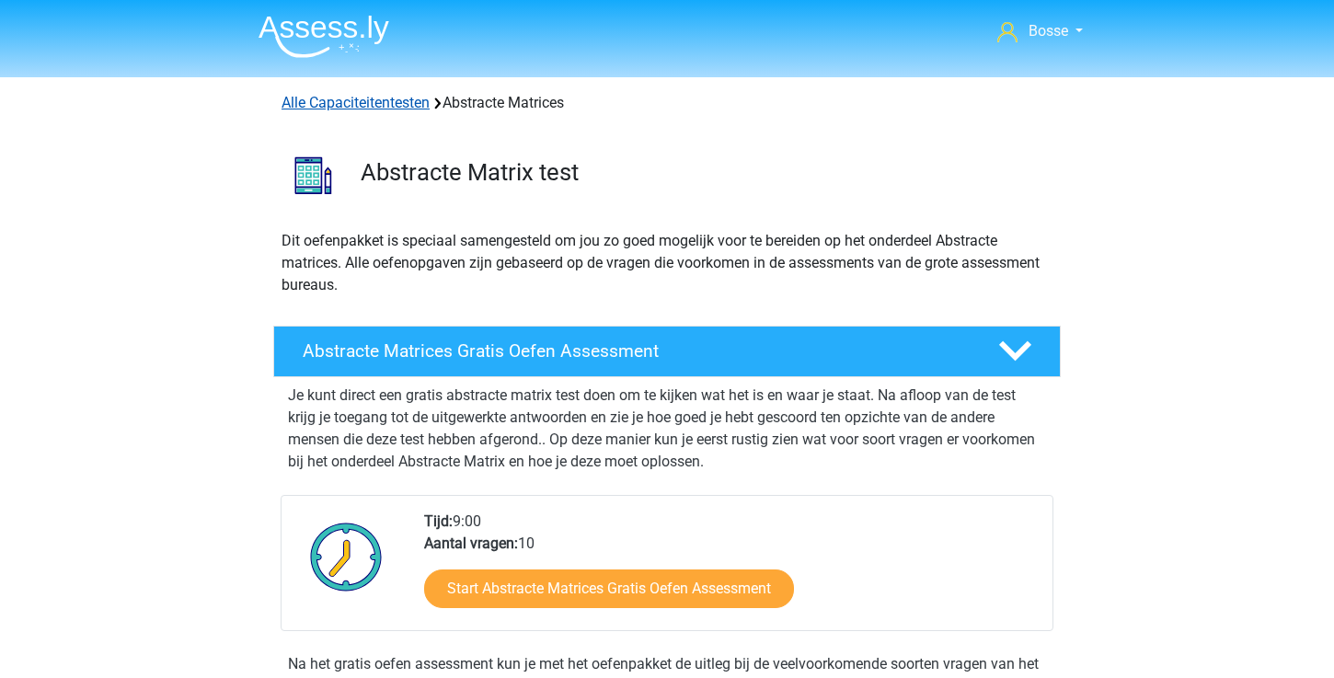
click at [377, 97] on link "Alle Capaciteitentesten" at bounding box center [355, 102] width 148 height 17
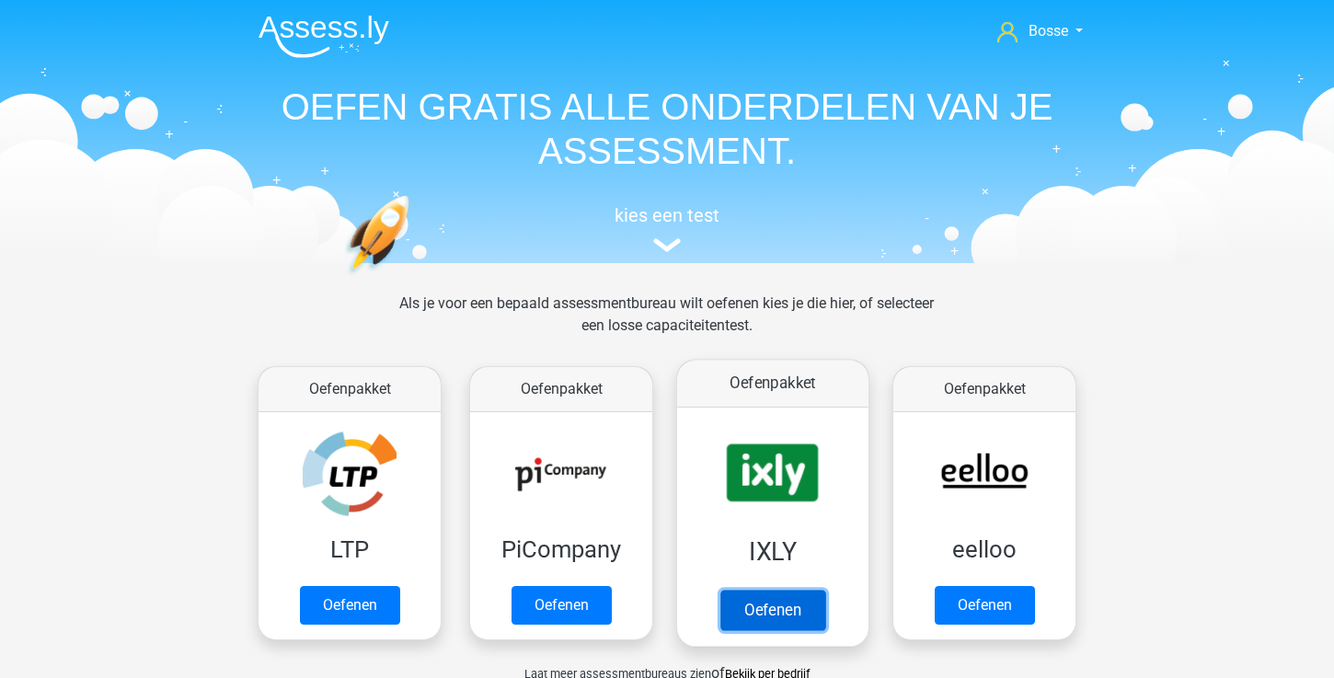
click at [791, 603] on link "Oefenen" at bounding box center [772, 610] width 105 height 40
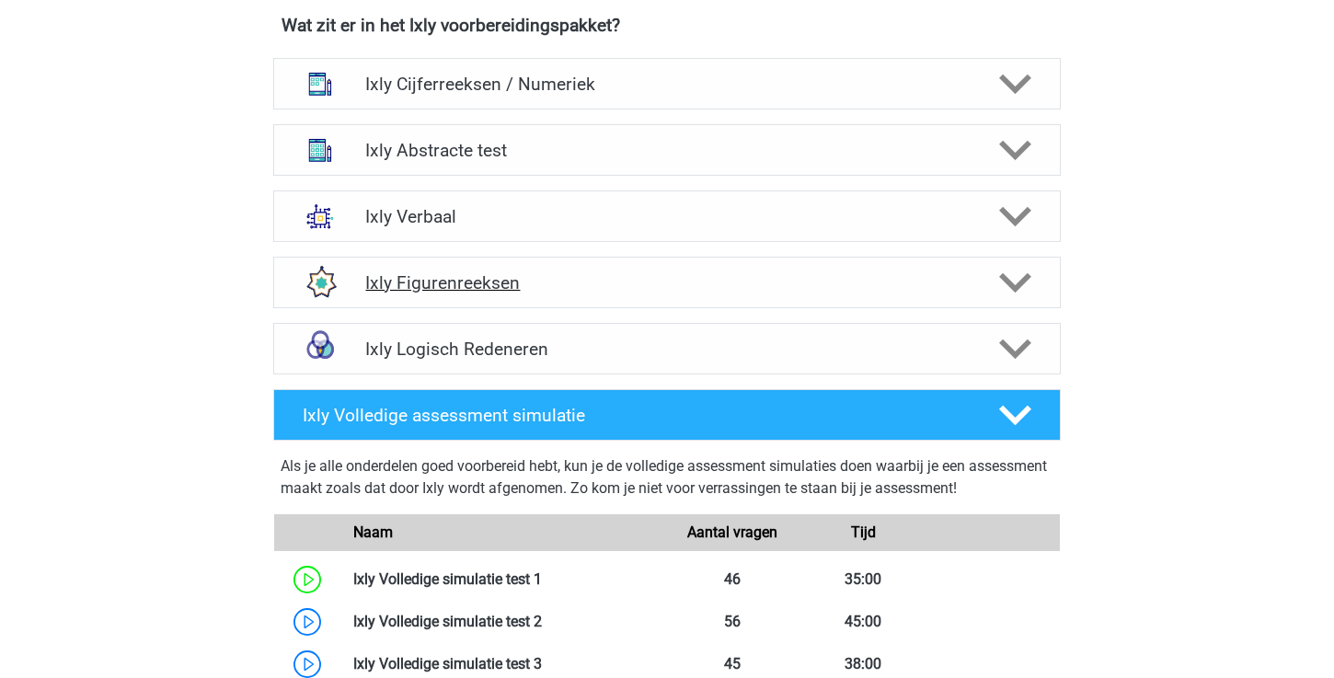
scroll to position [682, 0]
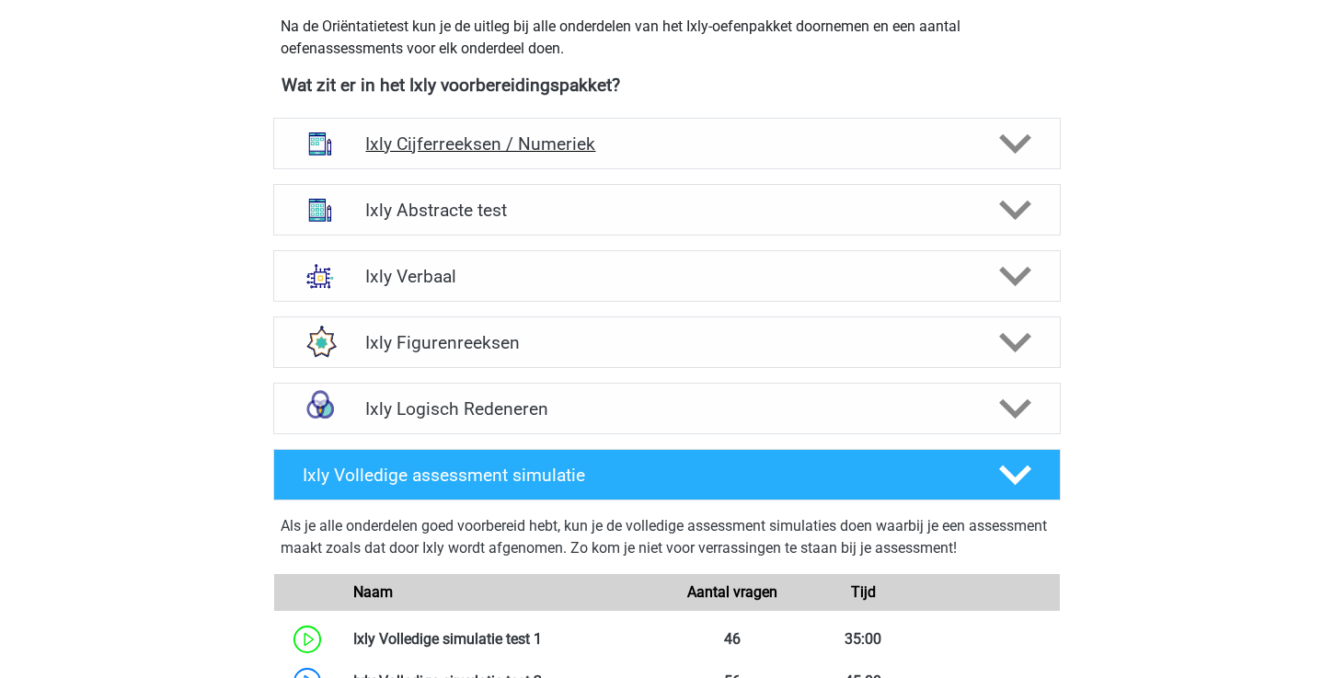
click at [974, 138] on div "Ixly Cijferreeksen / Numeriek" at bounding box center [666, 143] width 630 height 21
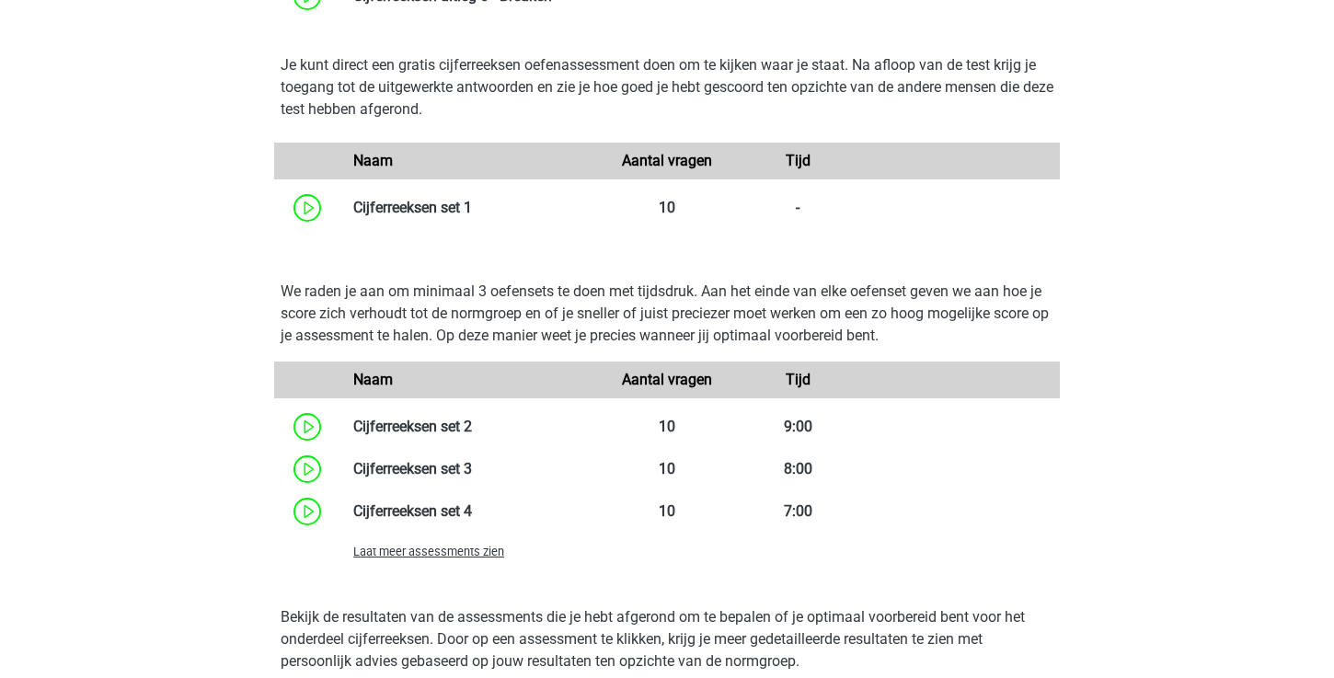
scroll to position [1224, 0]
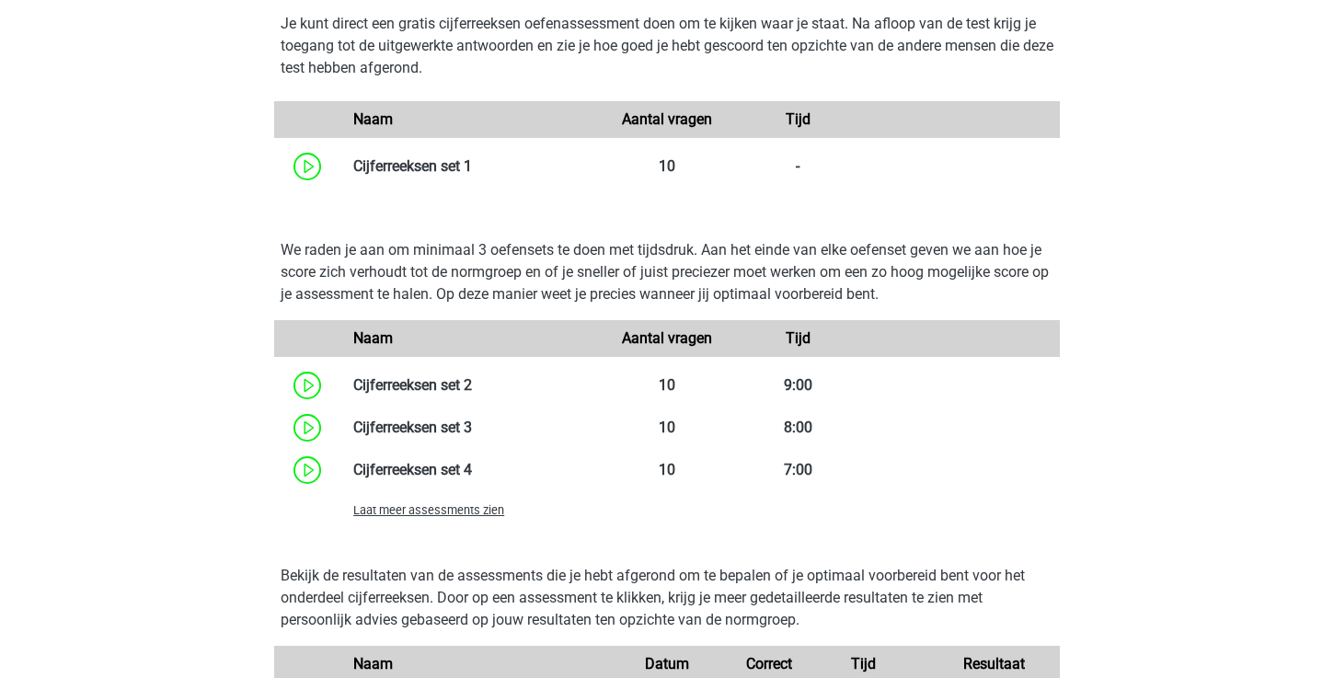
click at [465, 512] on span "Laat meer assessments zien" at bounding box center [428, 510] width 151 height 14
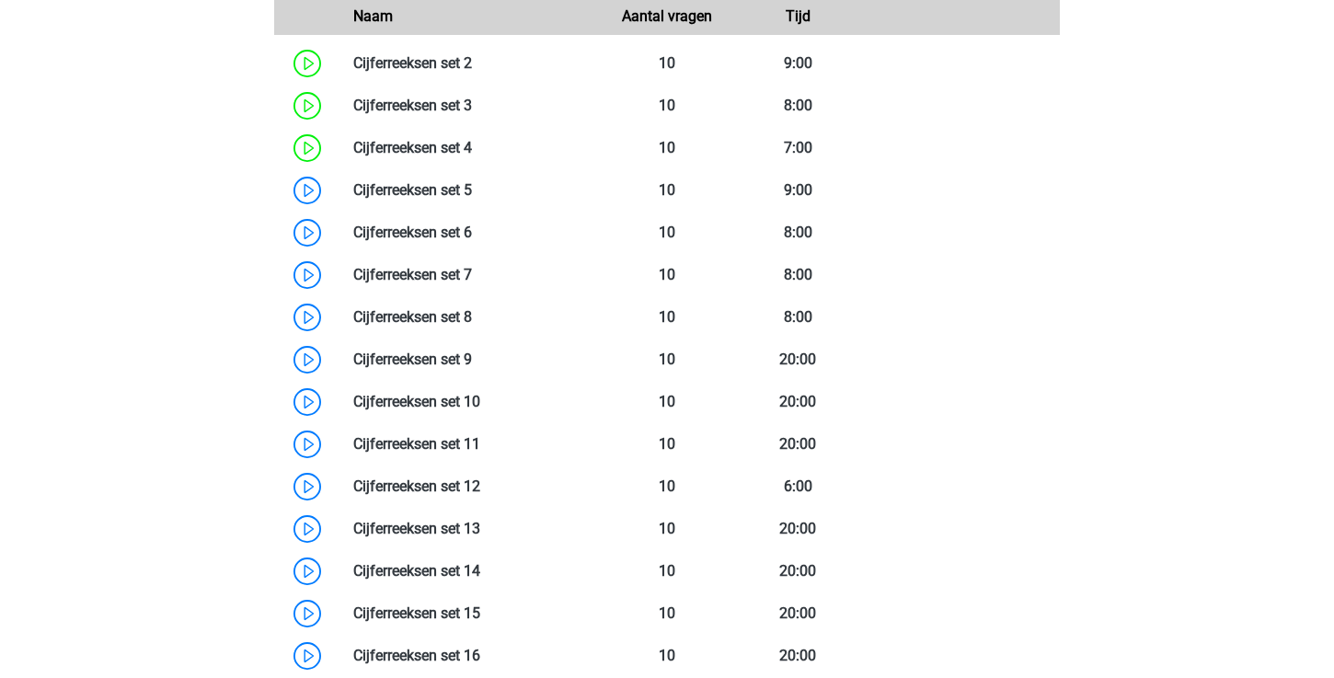
scroll to position [1529, 0]
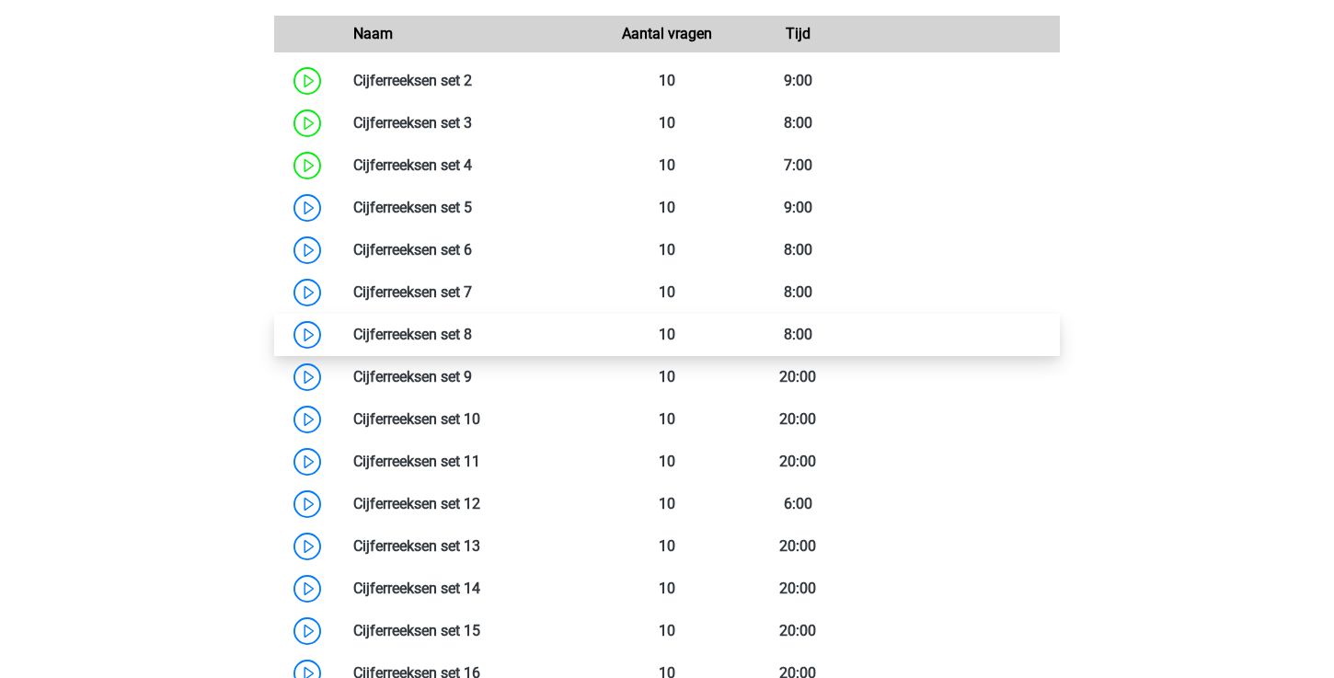
click at [472, 336] on link at bounding box center [472, 334] width 0 height 17
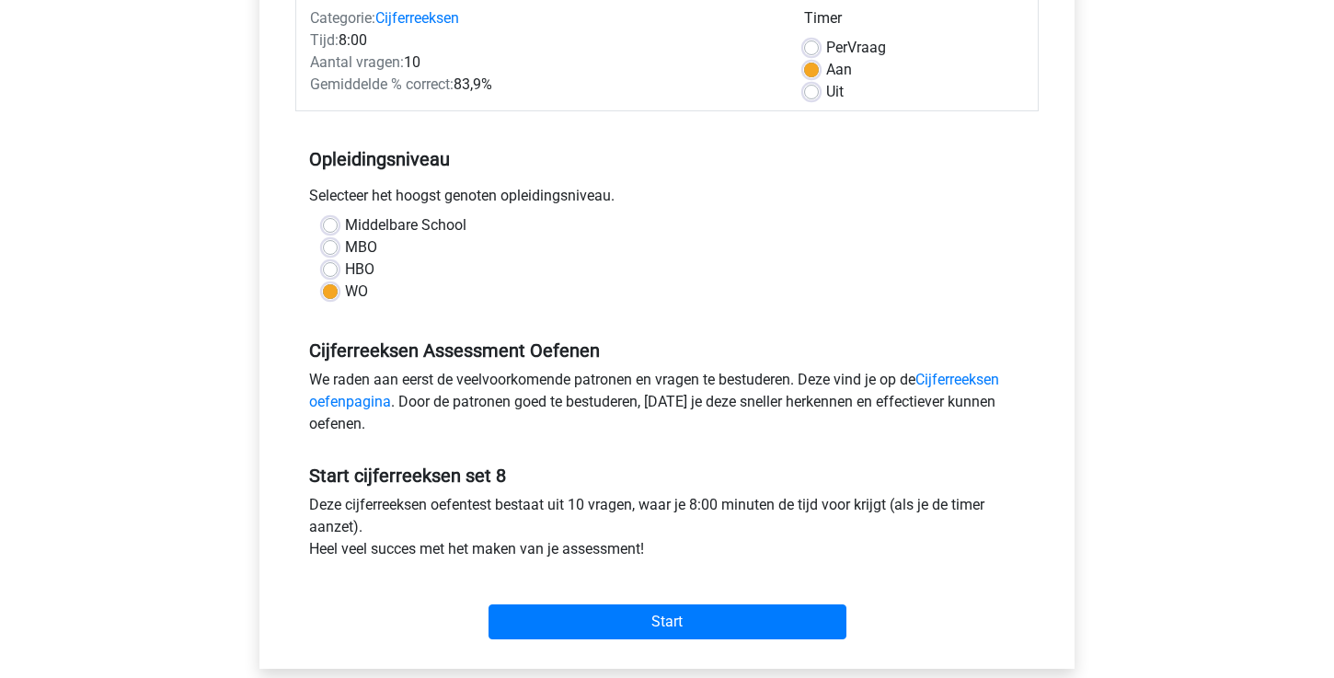
scroll to position [250, 0]
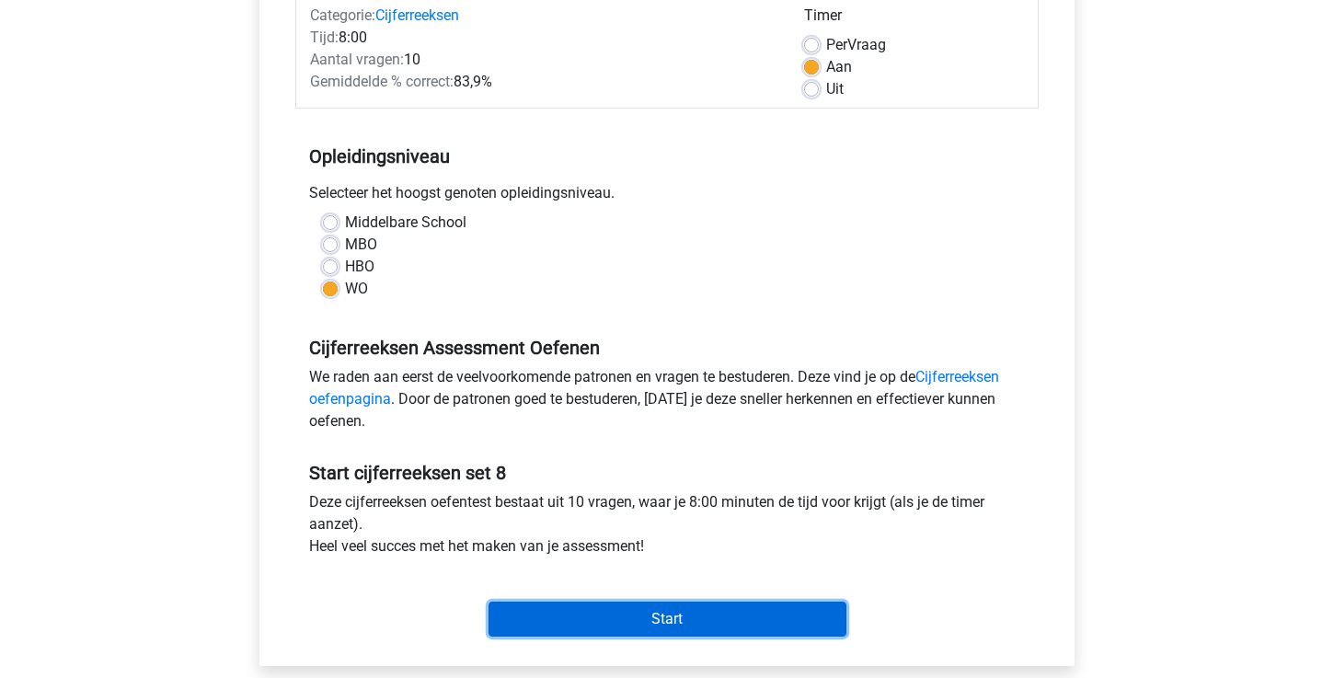
click at [624, 623] on input "Start" at bounding box center [667, 619] width 358 height 35
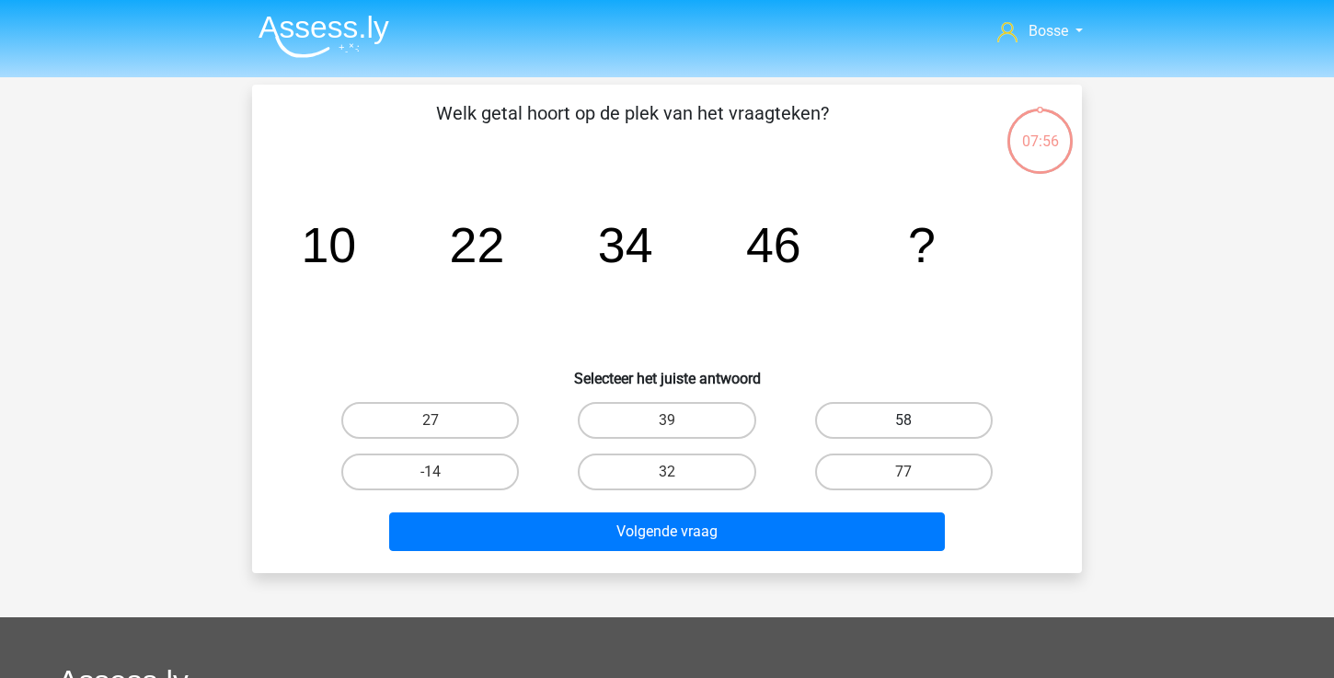
click at [846, 423] on label "58" at bounding box center [904, 420] width 178 height 37
click at [903, 423] on input "58" at bounding box center [909, 426] width 12 height 12
radio input "true"
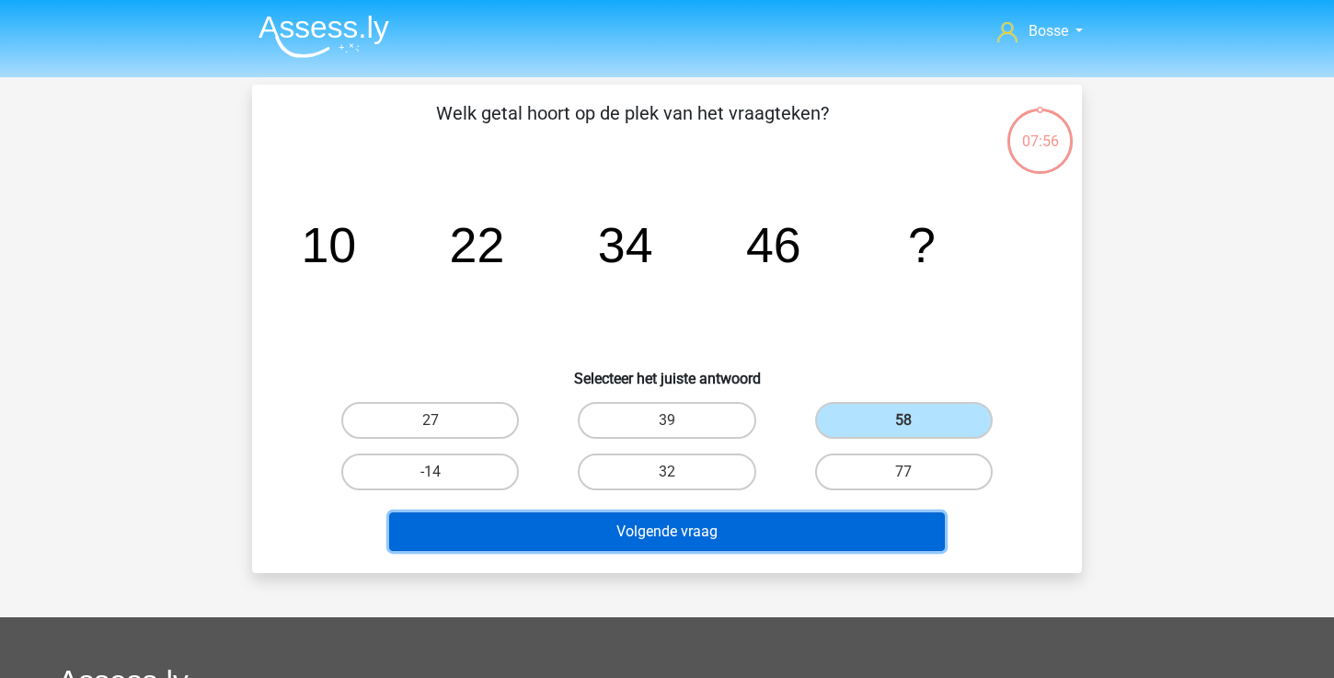
click at [762, 531] on button "Volgende vraag" at bounding box center [667, 531] width 557 height 39
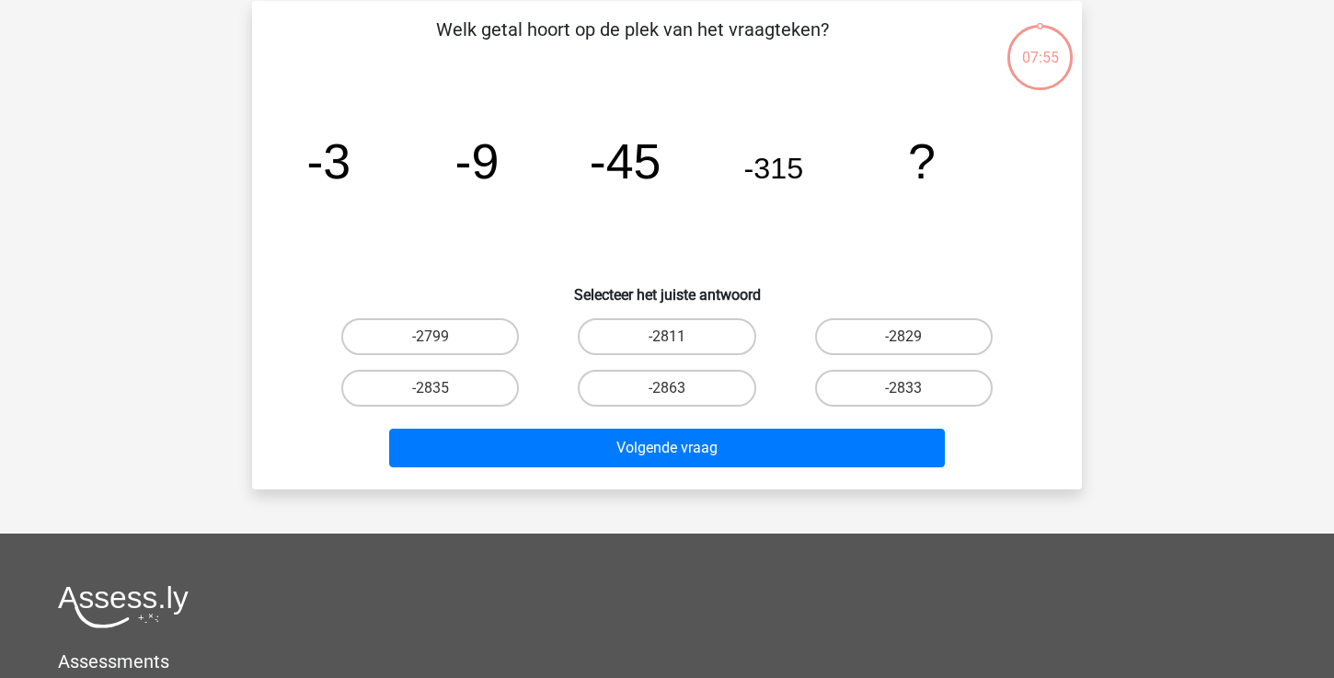
scroll to position [85, 0]
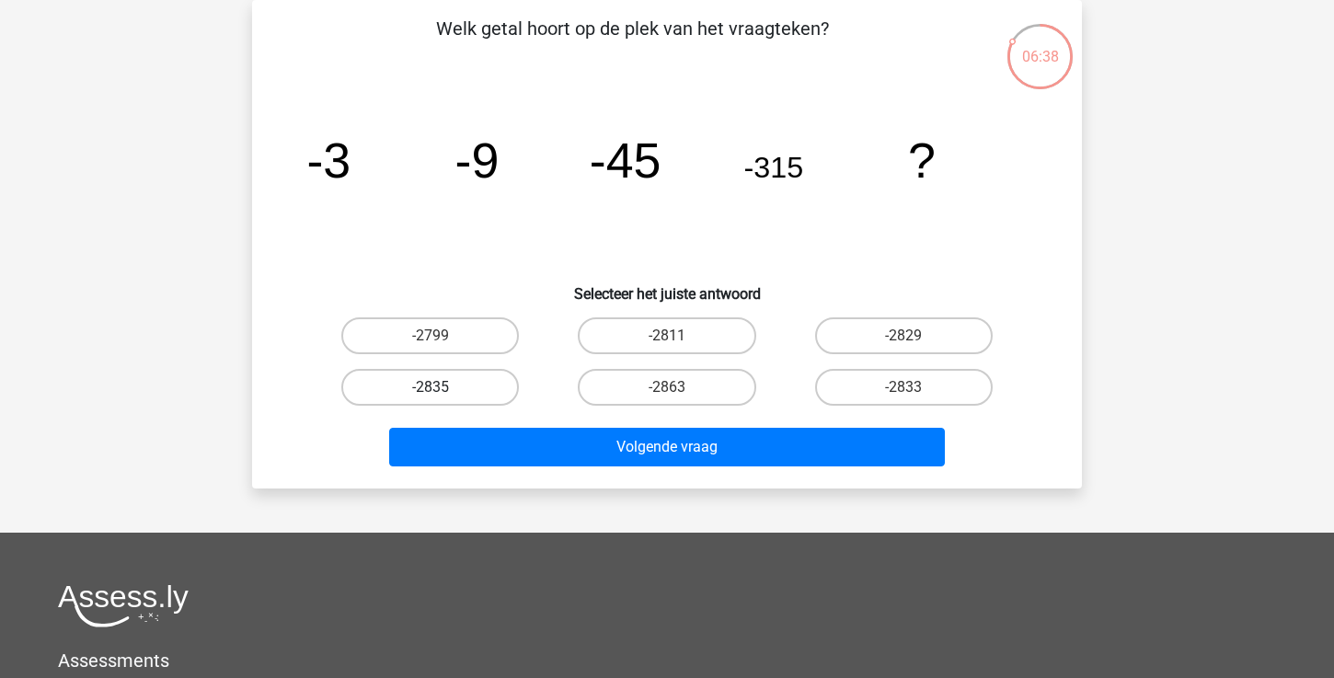
click at [488, 388] on label "-2835" at bounding box center [430, 387] width 178 height 37
click at [442, 388] on input "-2835" at bounding box center [437, 393] width 12 height 12
radio input "true"
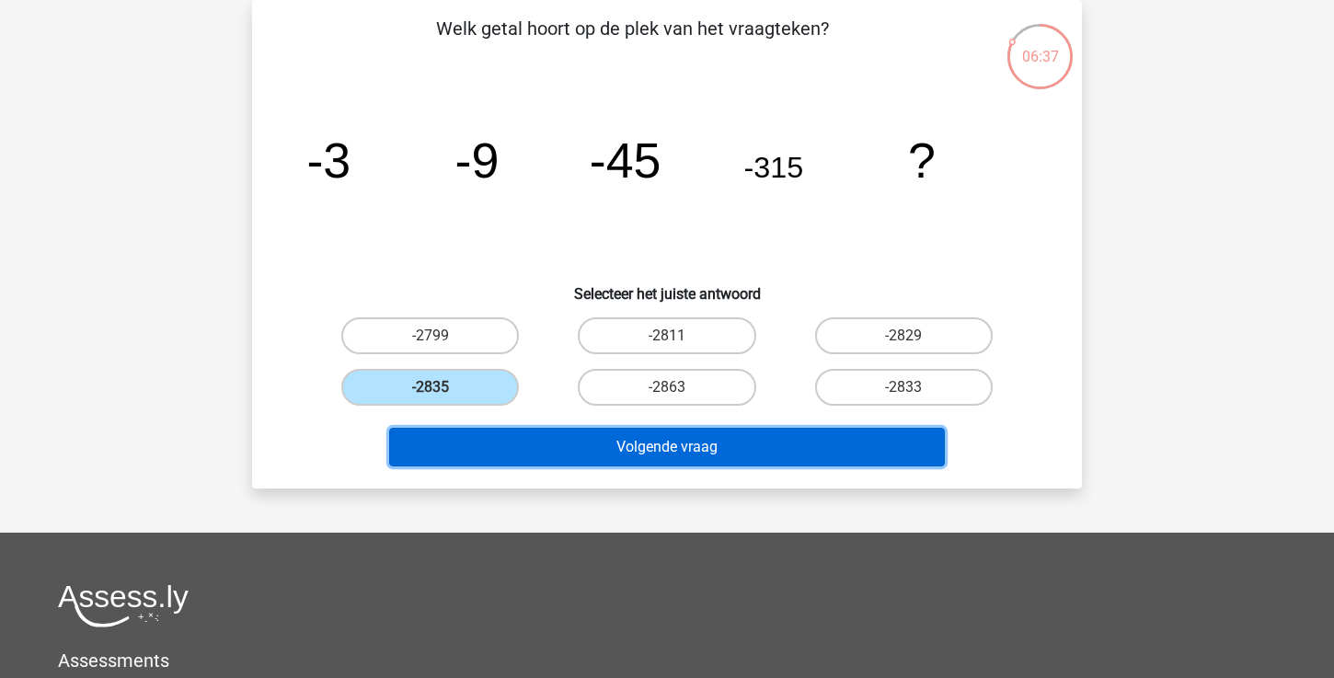
click at [590, 452] on button "Volgende vraag" at bounding box center [667, 447] width 557 height 39
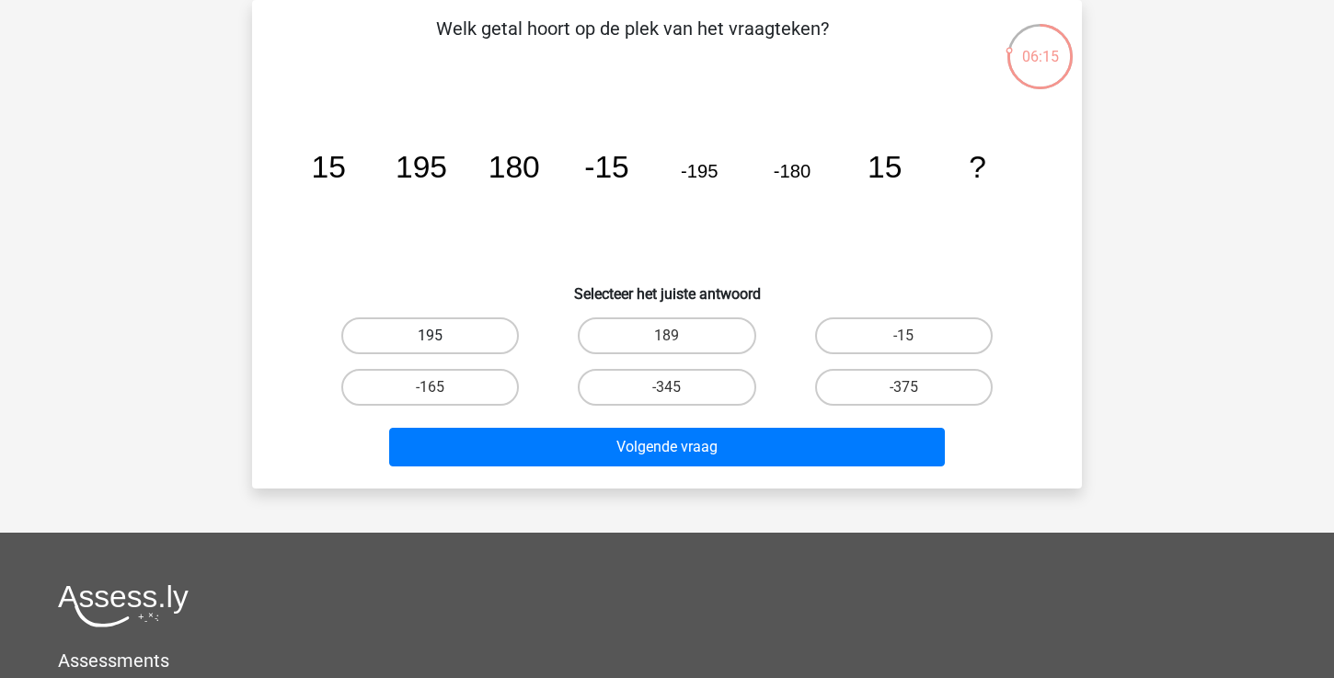
click at [480, 337] on label "195" at bounding box center [430, 335] width 178 height 37
click at [442, 337] on input "195" at bounding box center [437, 342] width 12 height 12
radio input "true"
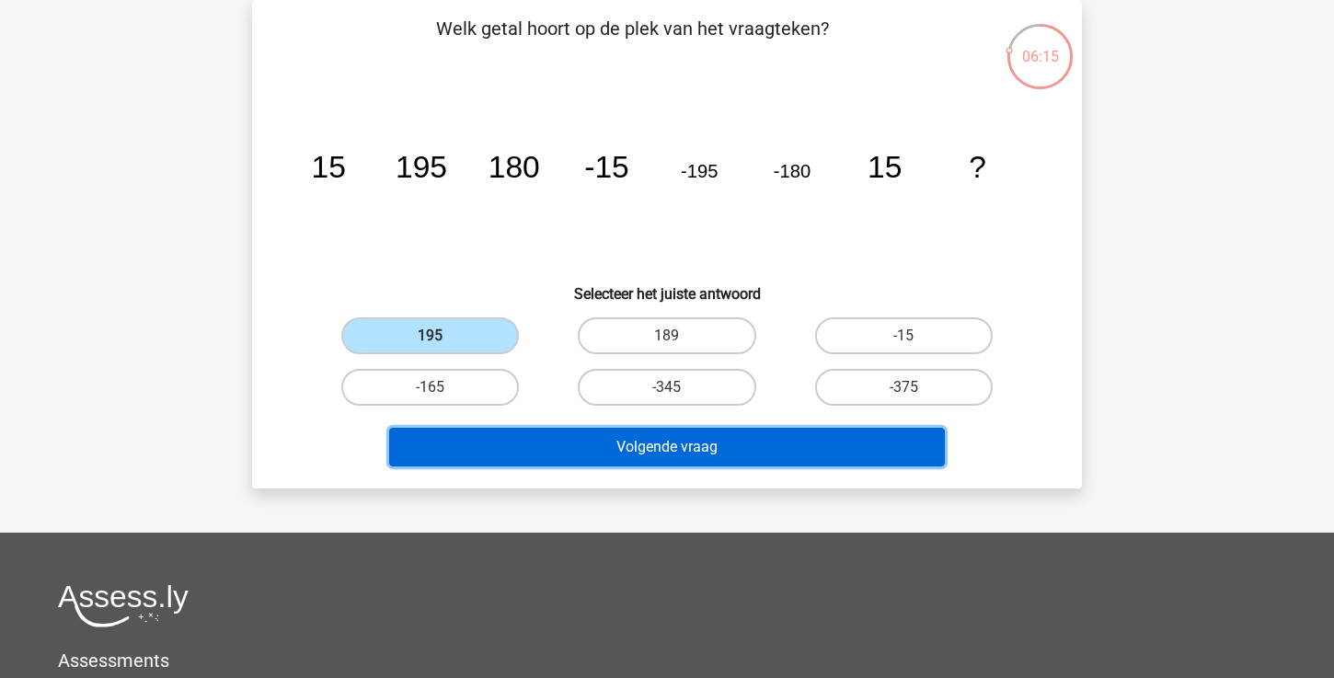
click at [534, 445] on button "Volgende vraag" at bounding box center [667, 447] width 557 height 39
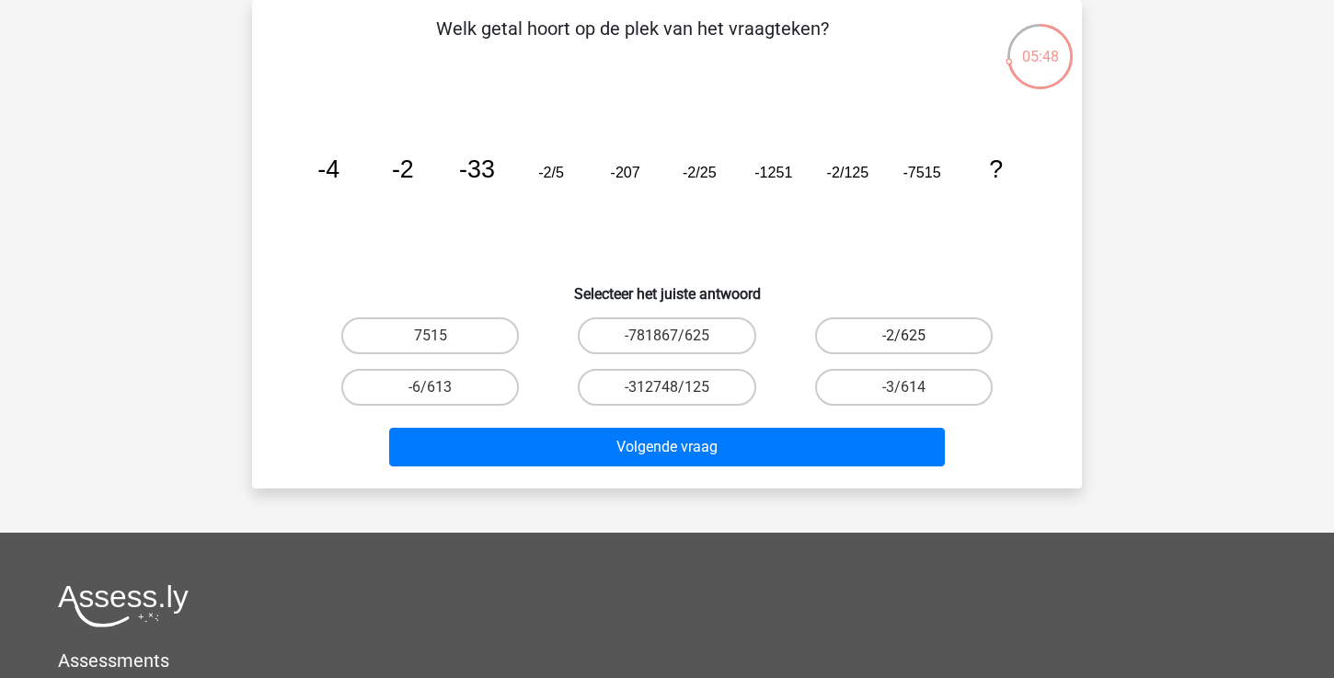
click at [880, 336] on label "-2/625" at bounding box center [904, 335] width 178 height 37
click at [903, 336] on input "-2/625" at bounding box center [909, 342] width 12 height 12
radio input "true"
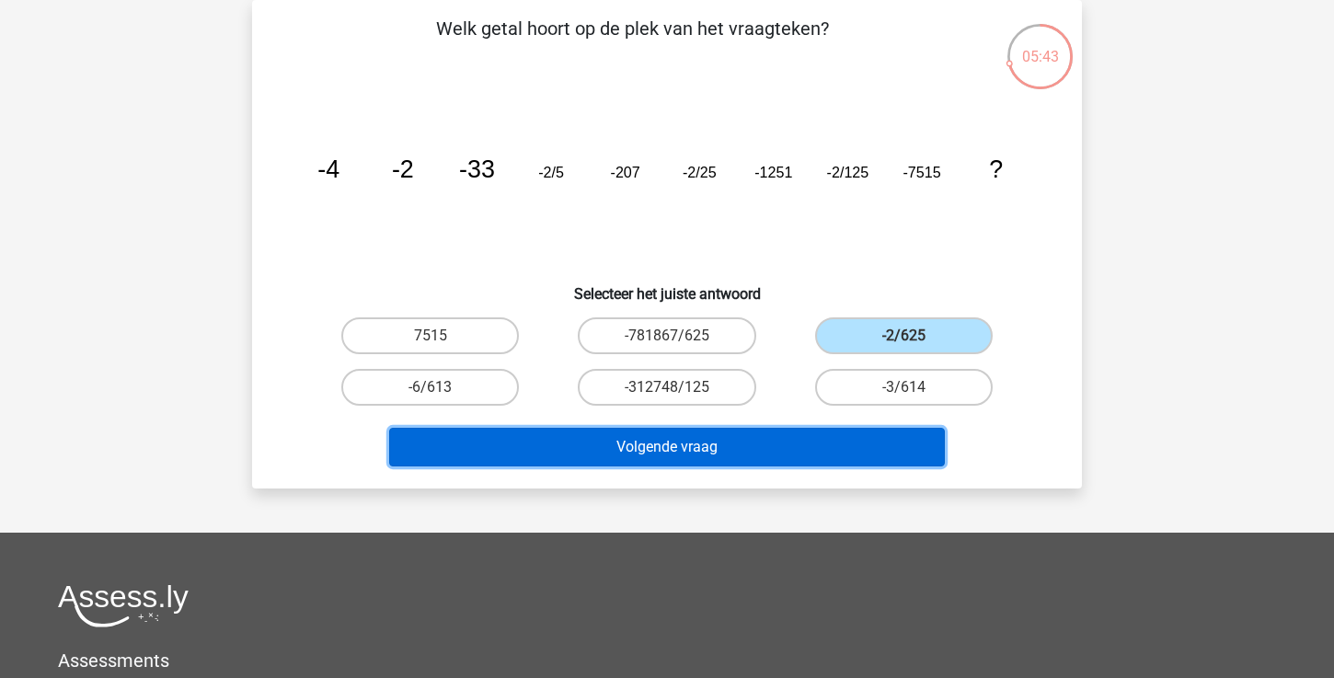
click at [749, 453] on button "Volgende vraag" at bounding box center [667, 447] width 557 height 39
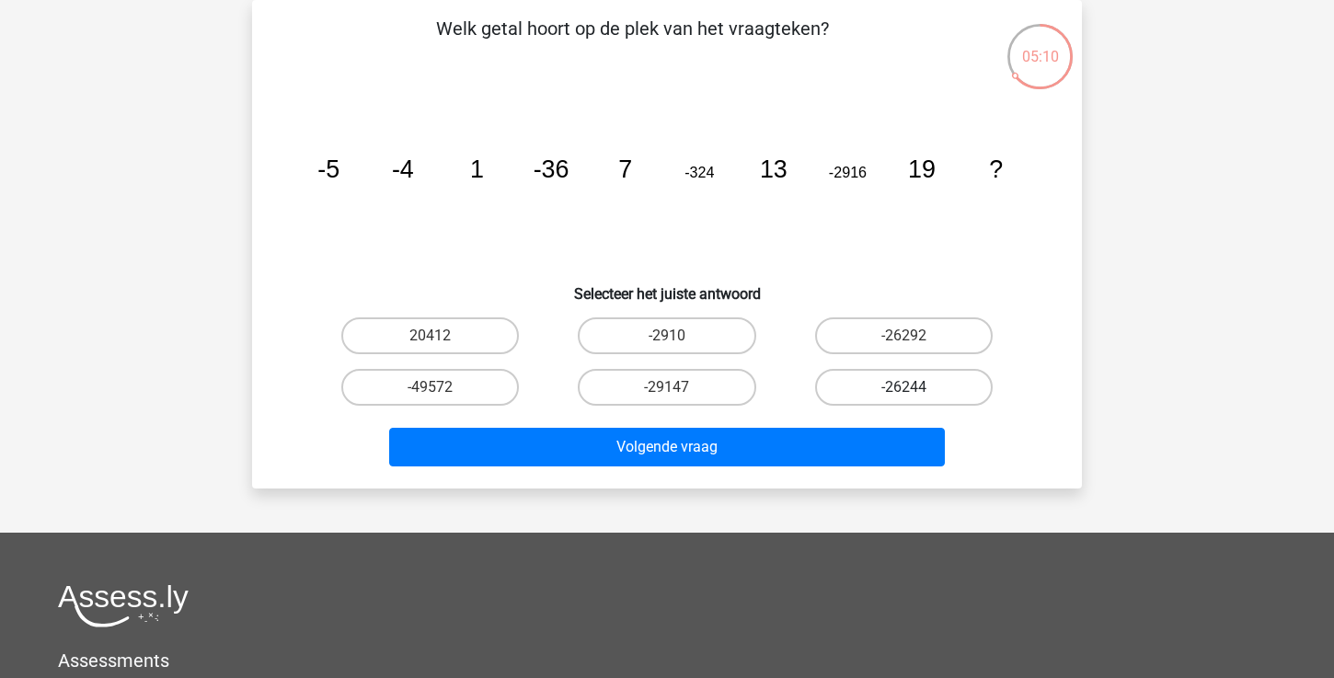
click at [886, 397] on label "-26244" at bounding box center [904, 387] width 178 height 37
click at [903, 397] on input "-26244" at bounding box center [909, 393] width 12 height 12
radio input "true"
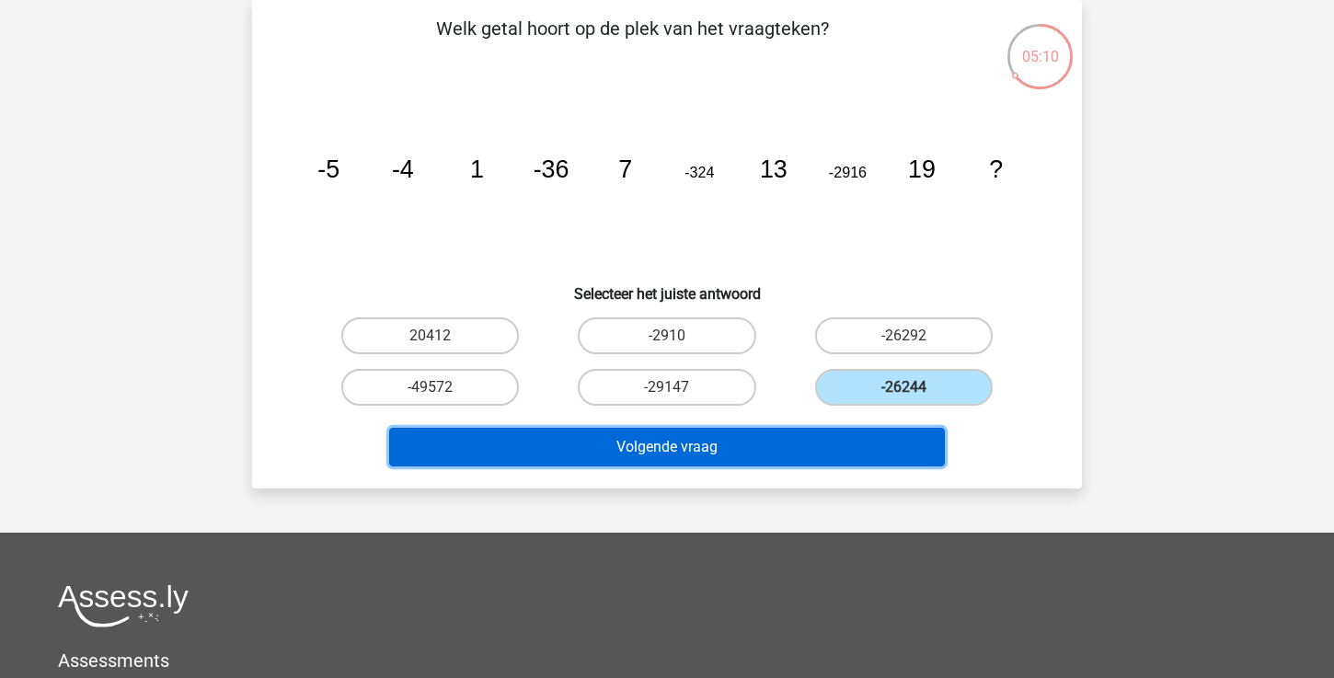
click at [860, 438] on button "Volgende vraag" at bounding box center [667, 447] width 557 height 39
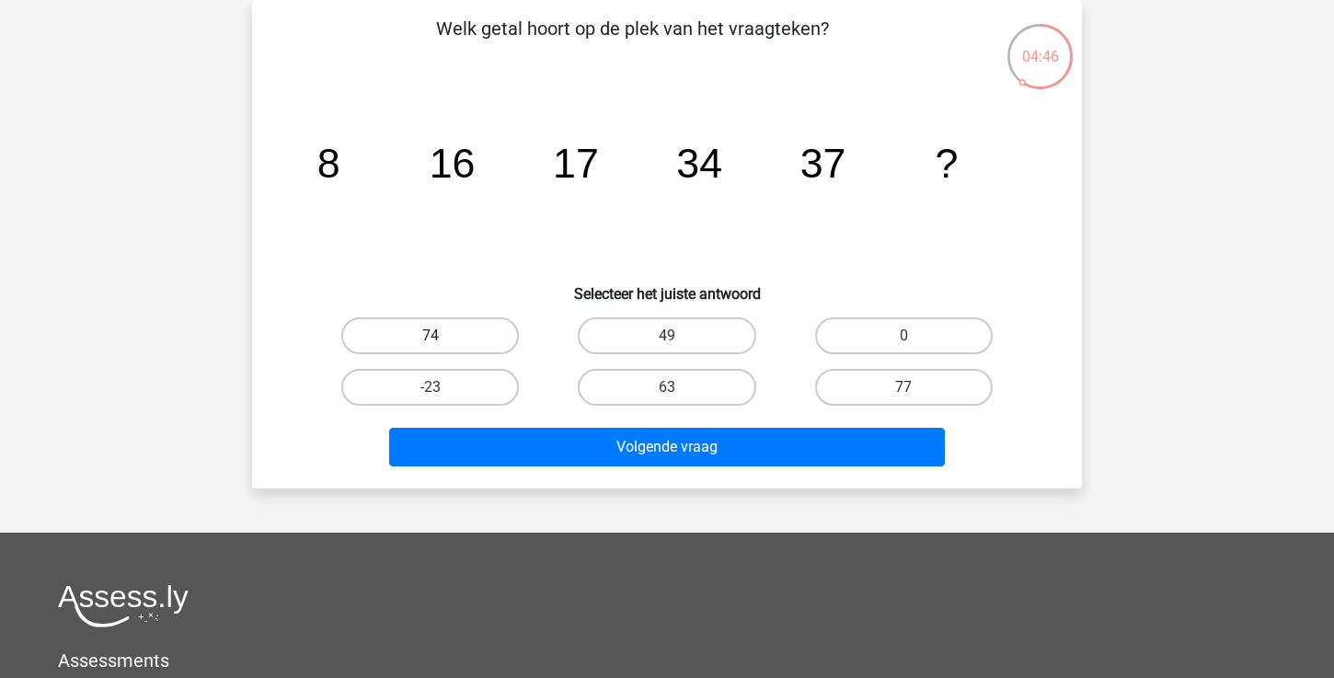
click at [491, 343] on label "74" at bounding box center [430, 335] width 178 height 37
click at [442, 343] on input "74" at bounding box center [437, 342] width 12 height 12
radio input "true"
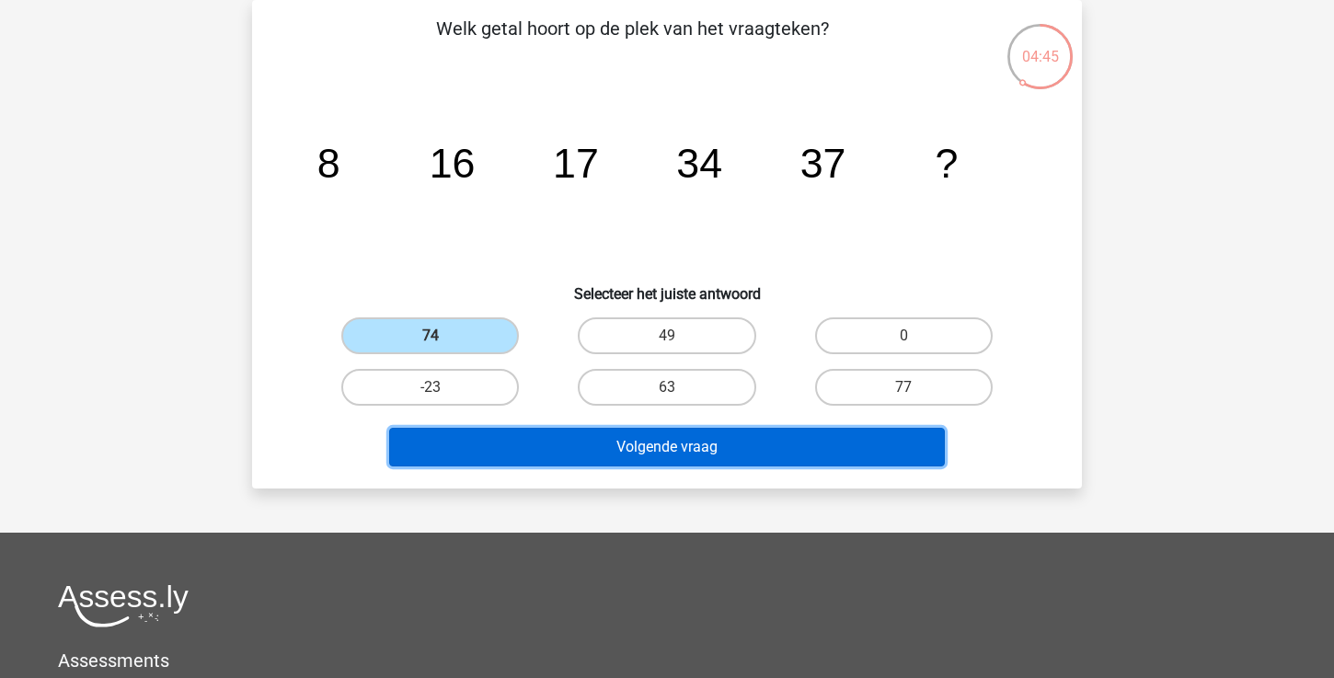
click at [563, 441] on button "Volgende vraag" at bounding box center [667, 447] width 557 height 39
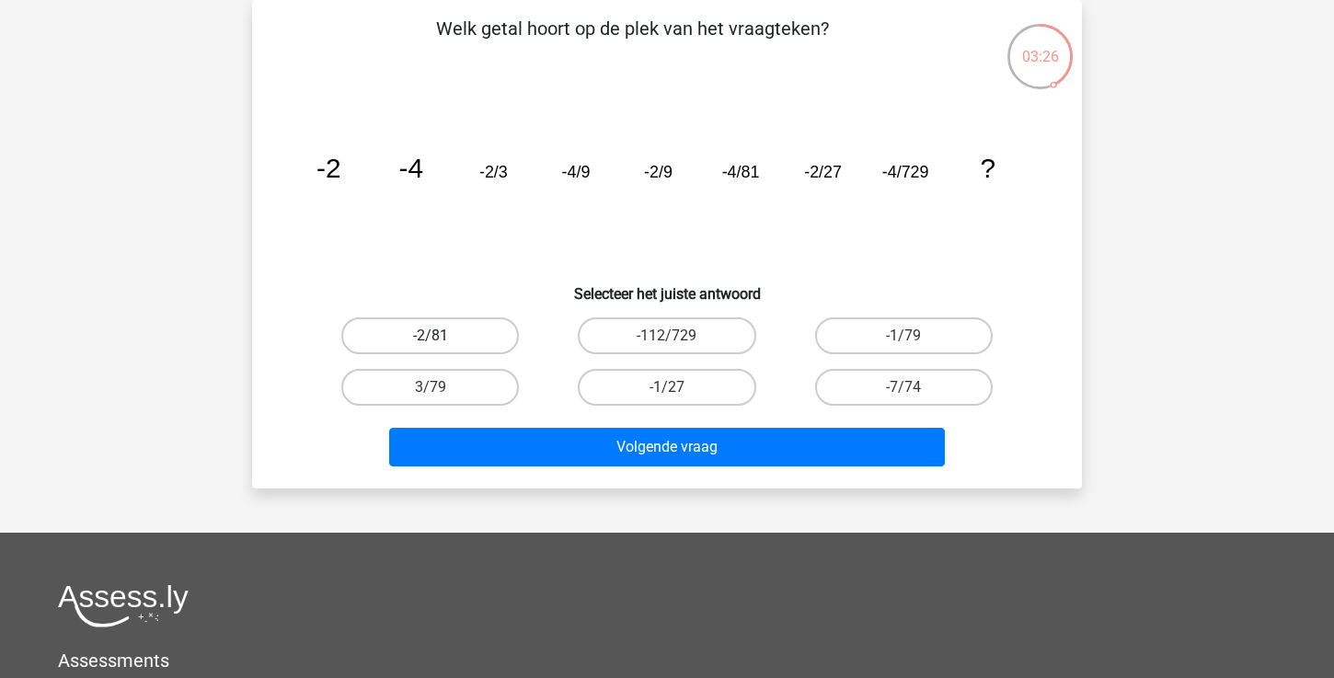
click at [448, 341] on label "-2/81" at bounding box center [430, 335] width 178 height 37
click at [442, 341] on input "-2/81" at bounding box center [437, 342] width 12 height 12
radio input "true"
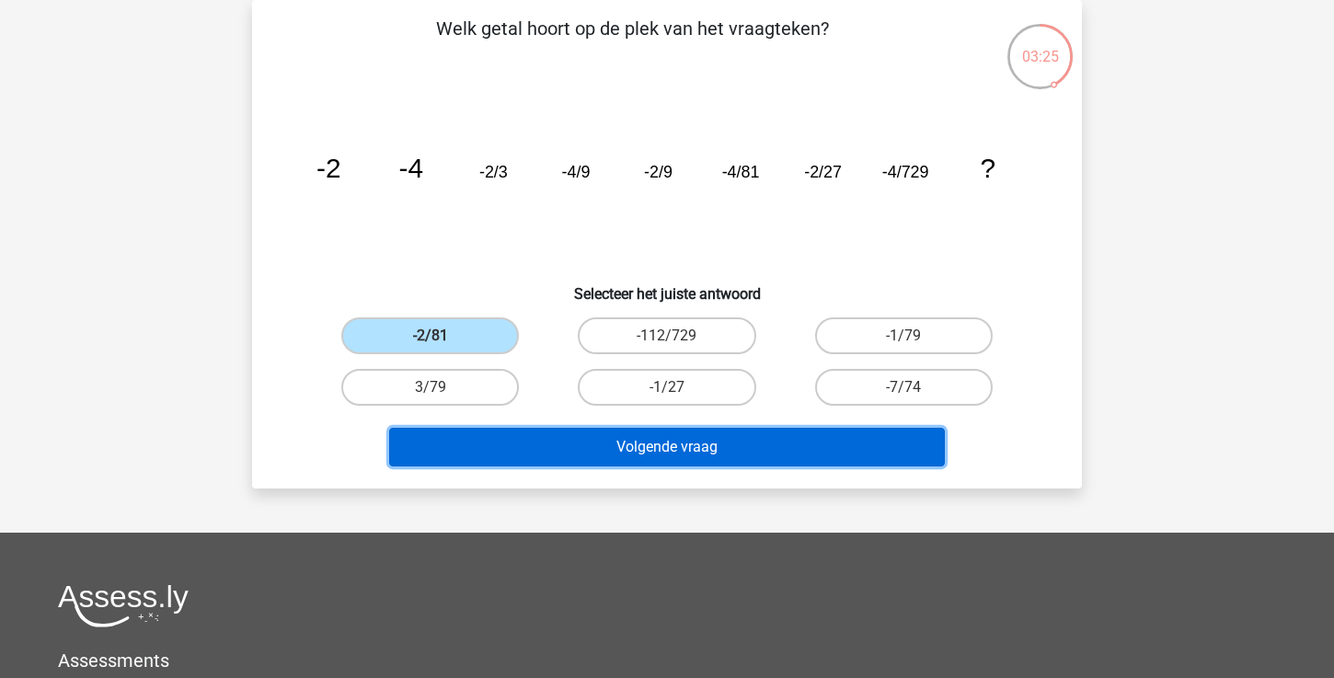
click at [547, 453] on button "Volgende vraag" at bounding box center [667, 447] width 557 height 39
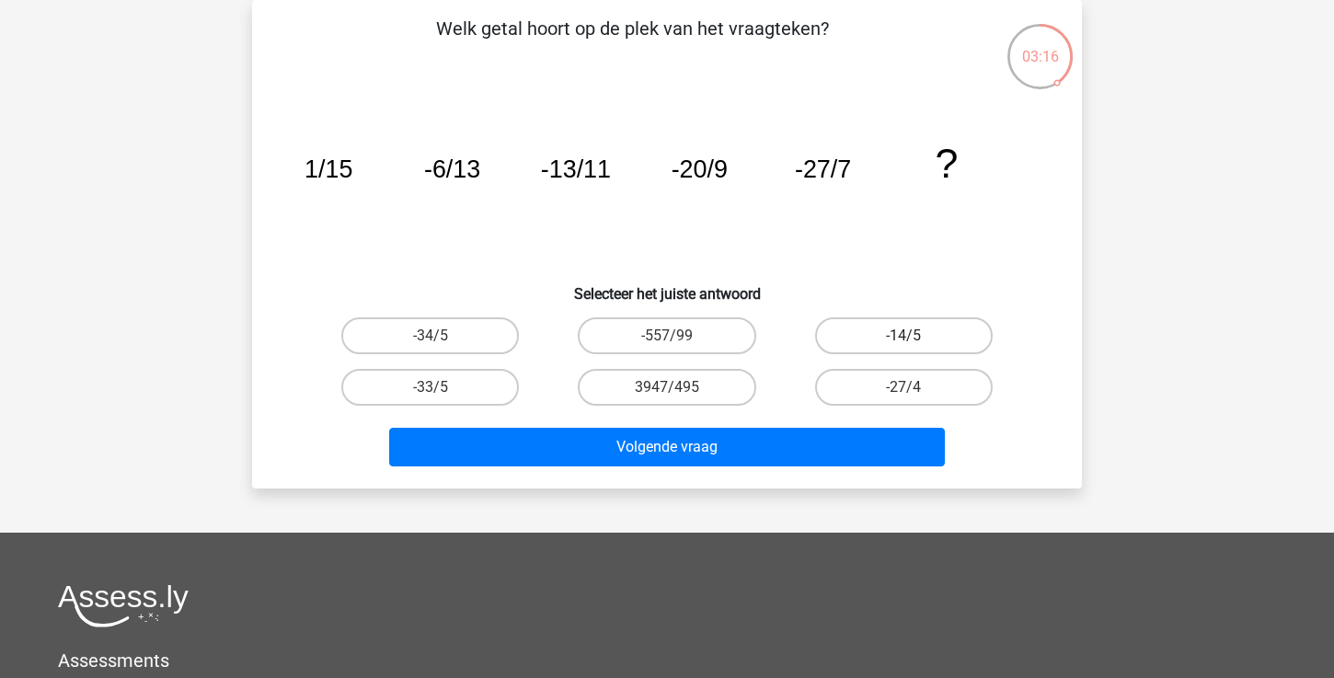
click at [873, 341] on label "-14/5" at bounding box center [904, 335] width 178 height 37
click at [903, 341] on input "-14/5" at bounding box center [909, 342] width 12 height 12
radio input "true"
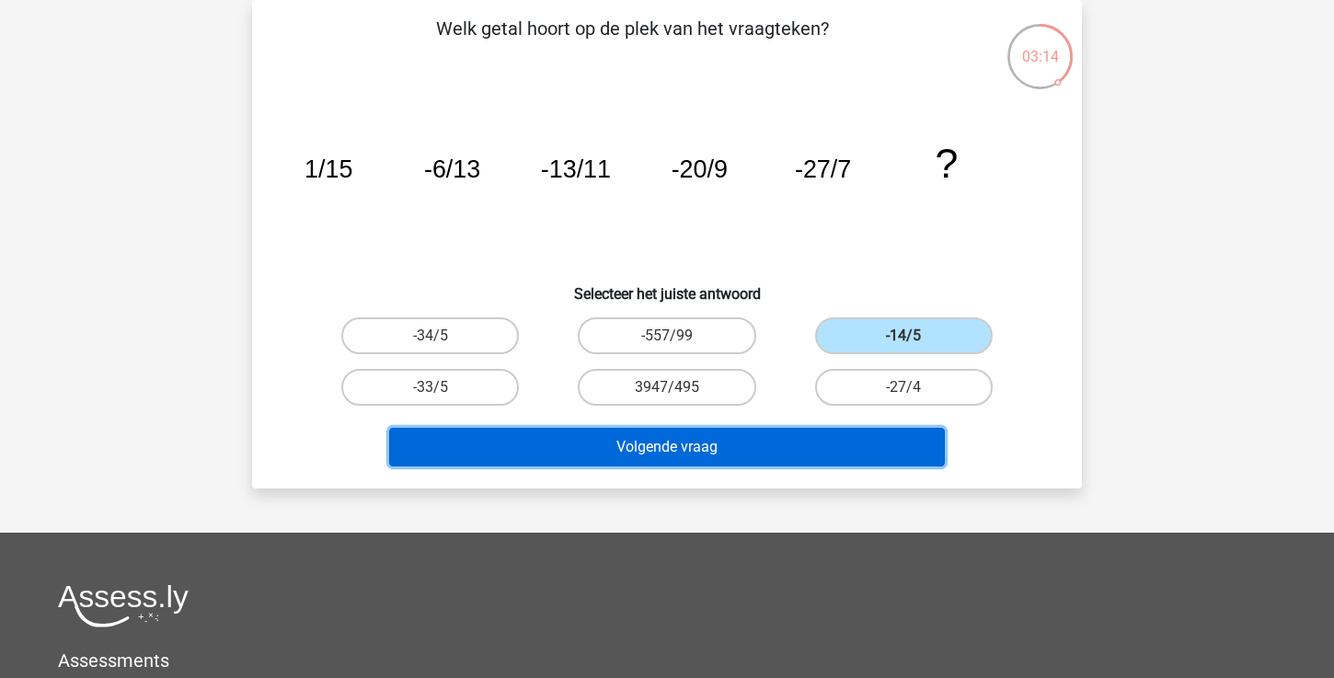
click at [766, 462] on button "Volgende vraag" at bounding box center [667, 447] width 557 height 39
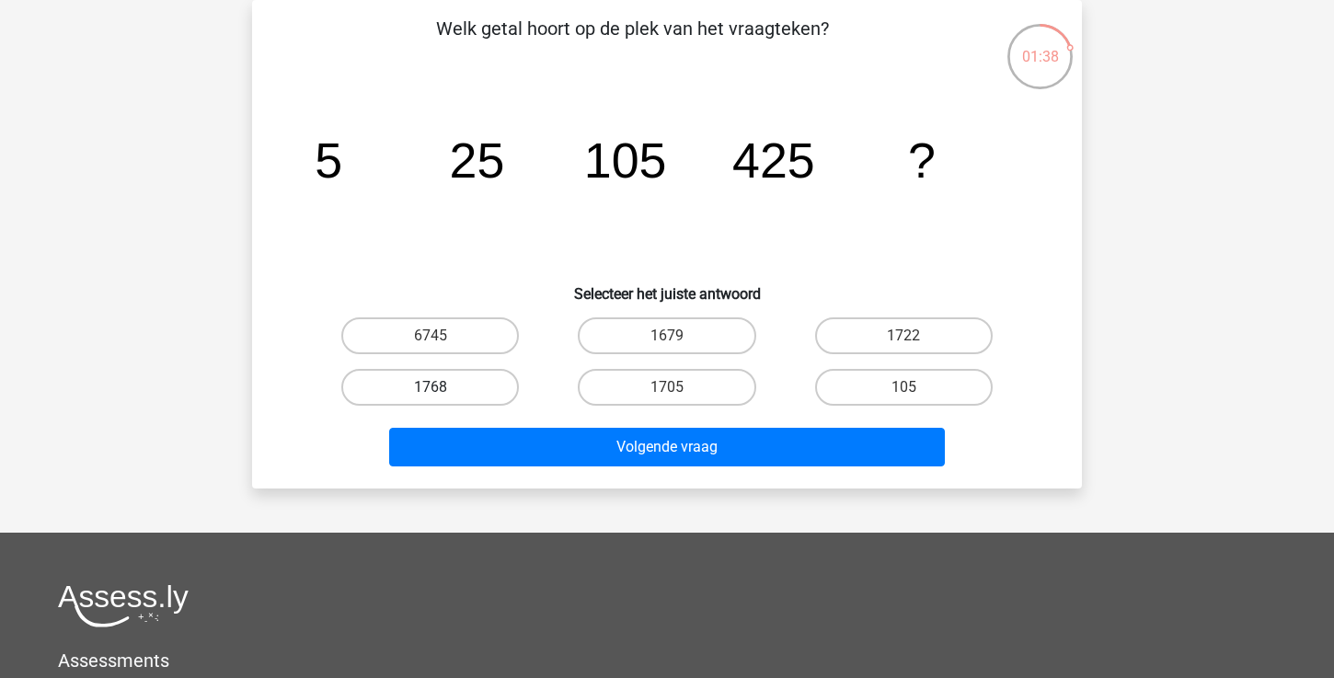
click at [474, 381] on label "1768" at bounding box center [430, 387] width 178 height 37
click at [442, 387] on input "1768" at bounding box center [437, 393] width 12 height 12
radio input "true"
click at [874, 345] on label "1722" at bounding box center [904, 335] width 178 height 37
click at [903, 345] on input "1722" at bounding box center [909, 342] width 12 height 12
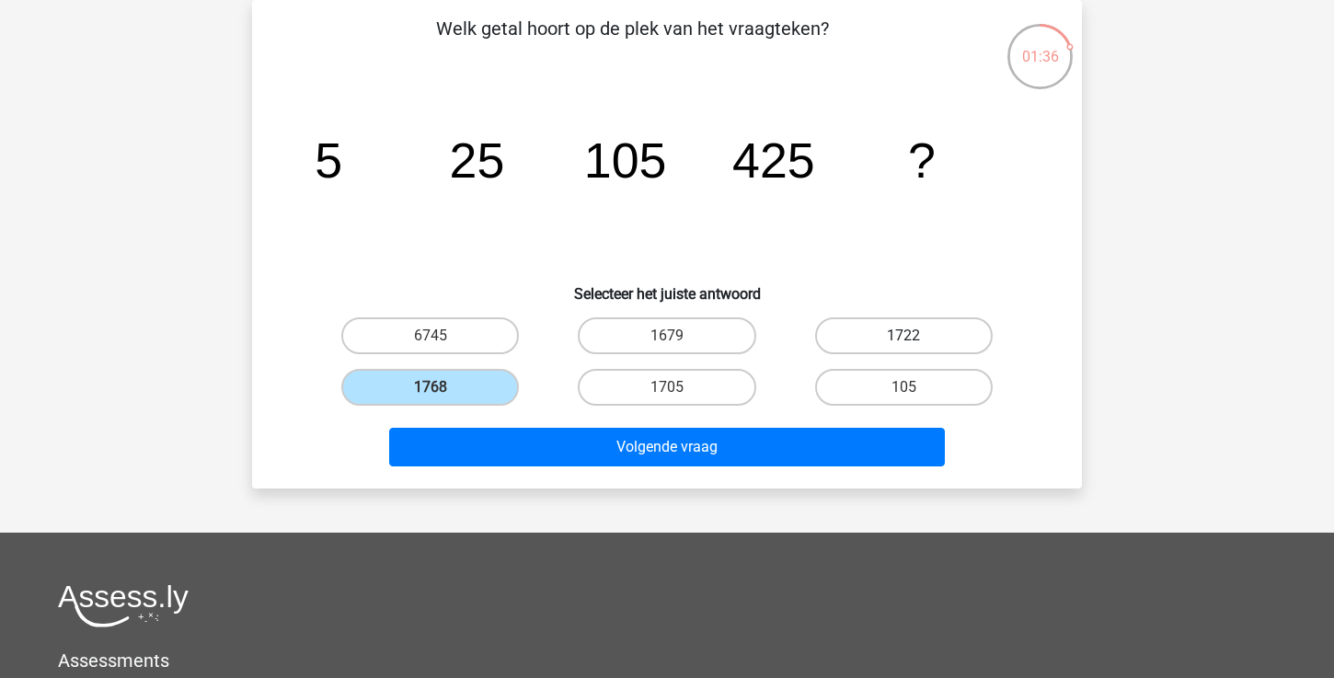
radio input "true"
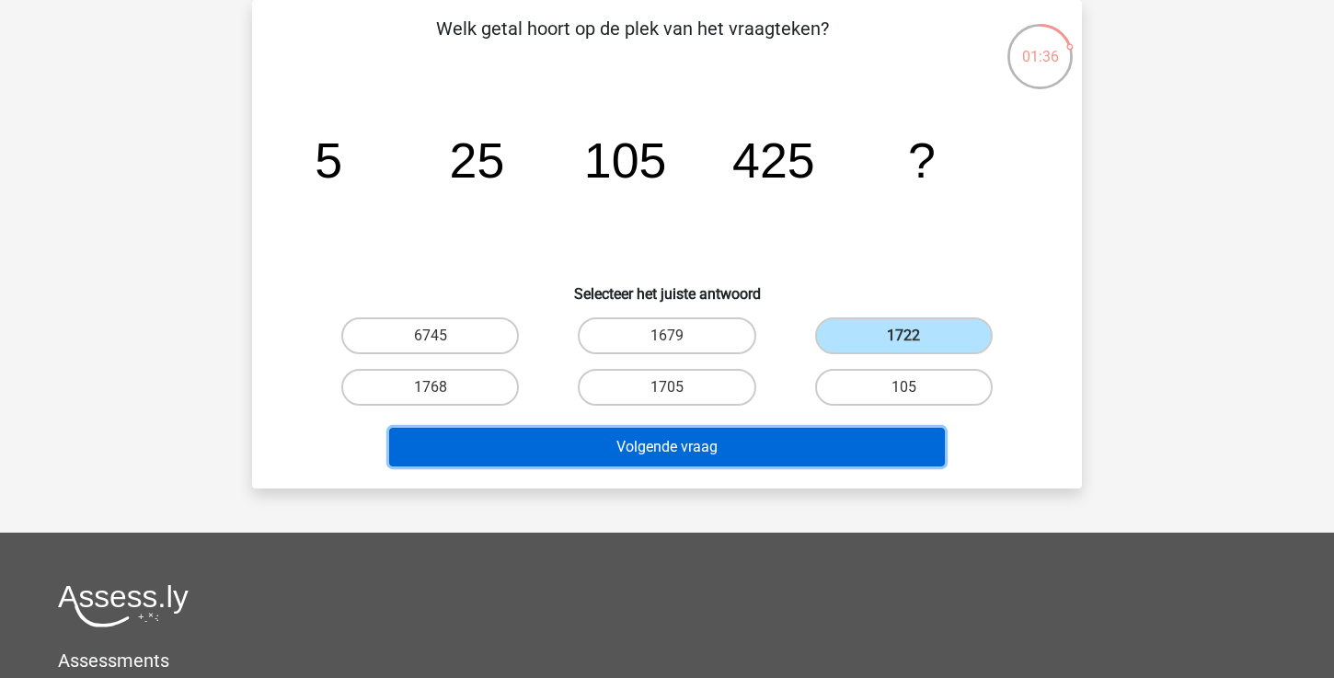
click at [815, 442] on button "Volgende vraag" at bounding box center [667, 447] width 557 height 39
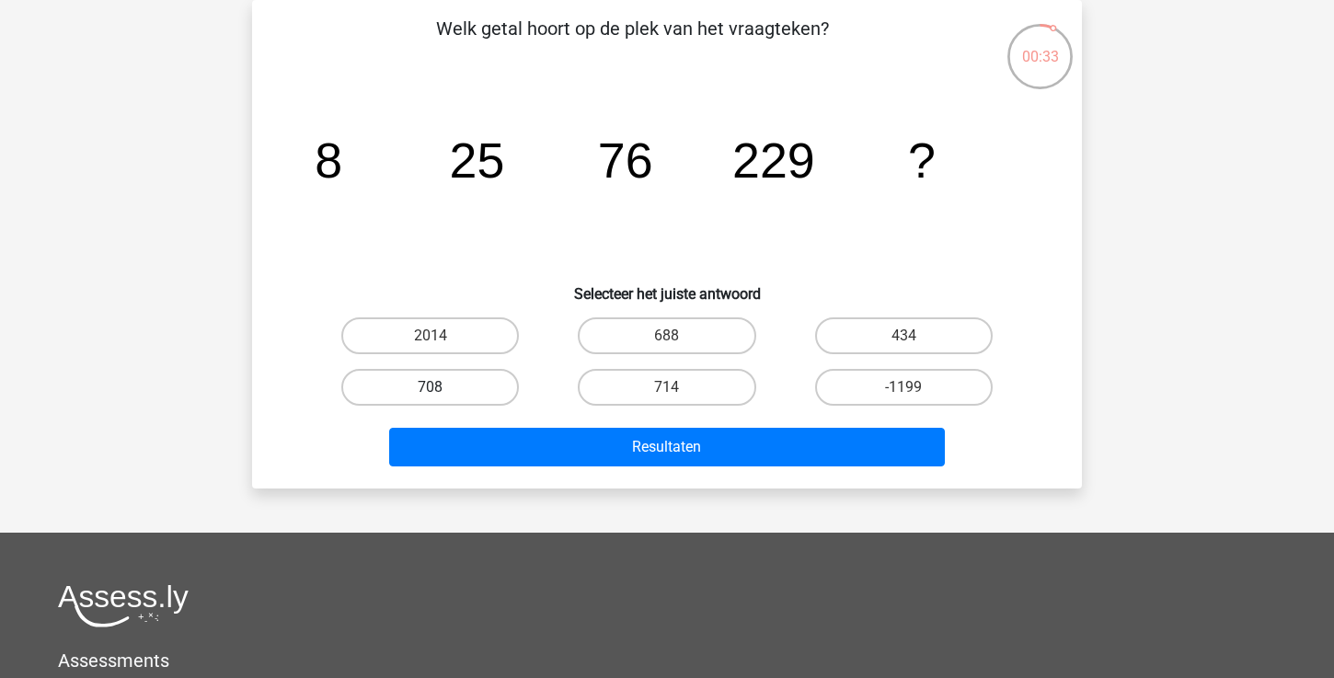
click at [498, 382] on label "708" at bounding box center [430, 387] width 178 height 37
click at [442, 387] on input "708" at bounding box center [437, 393] width 12 height 12
radio input "true"
click at [587, 466] on div "Resultaten" at bounding box center [667, 451] width 710 height 46
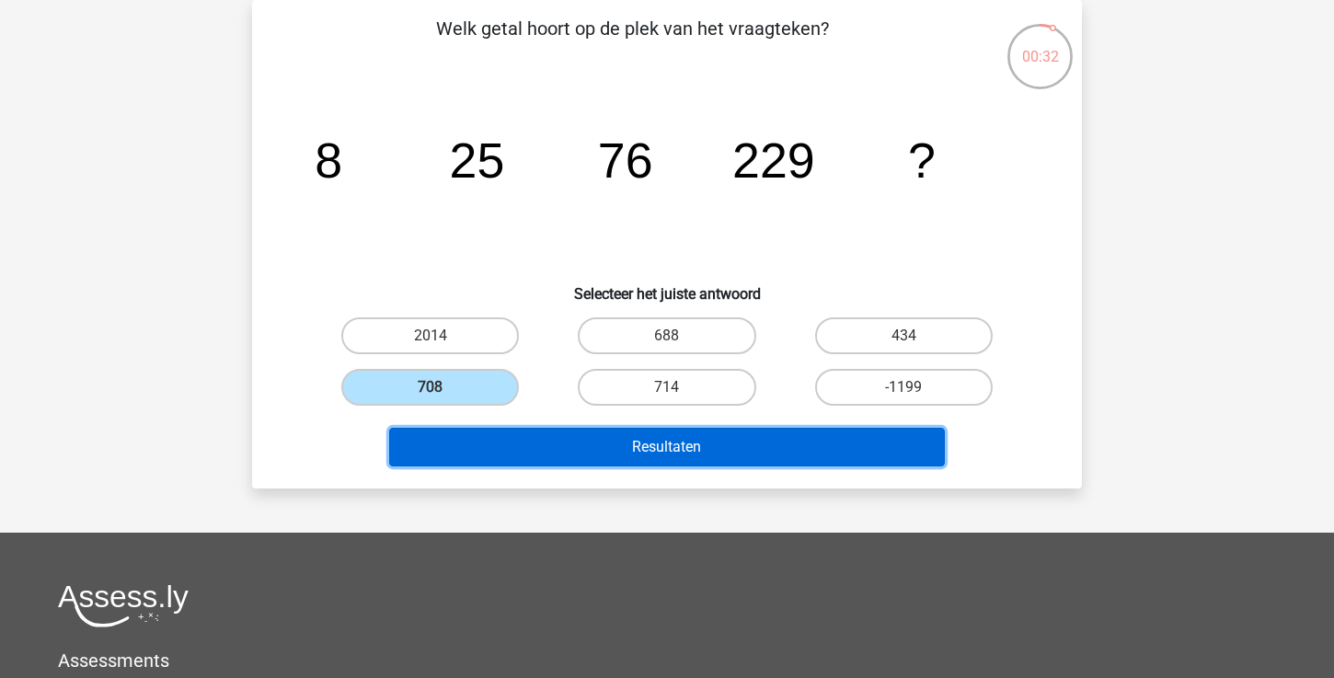
click at [605, 451] on button "Resultaten" at bounding box center [667, 447] width 557 height 39
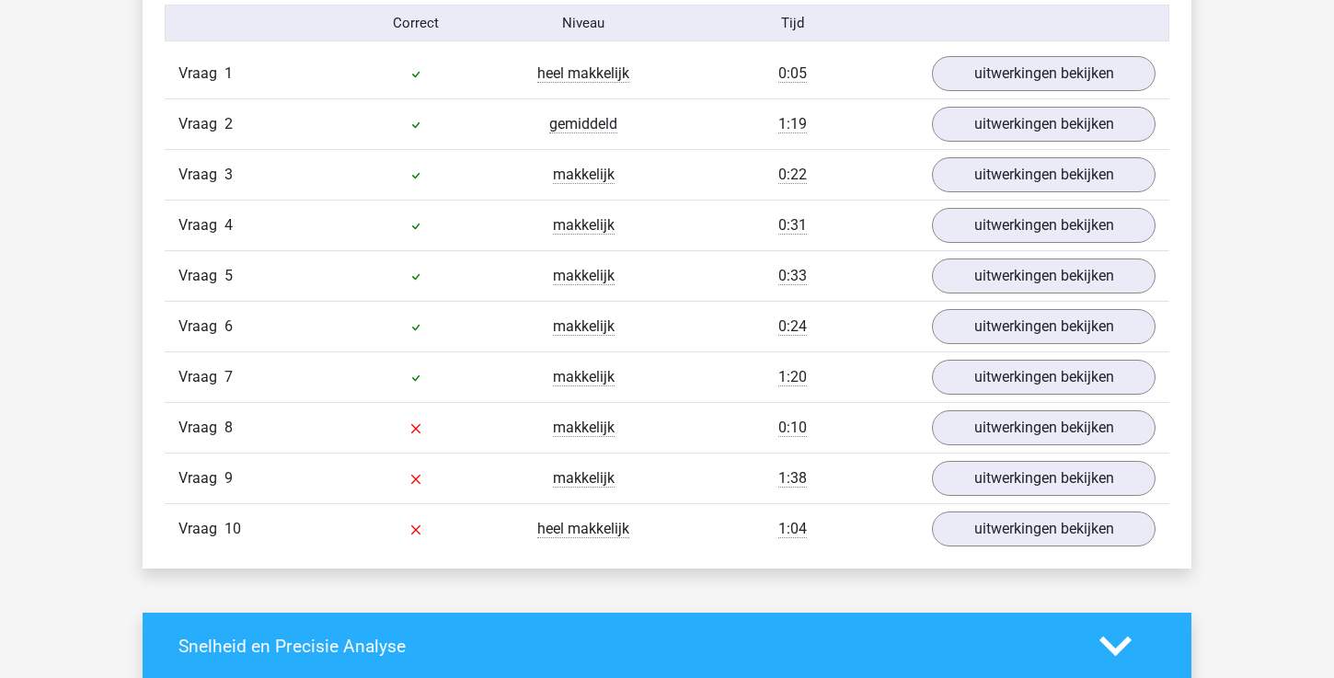
scroll to position [1169, 0]
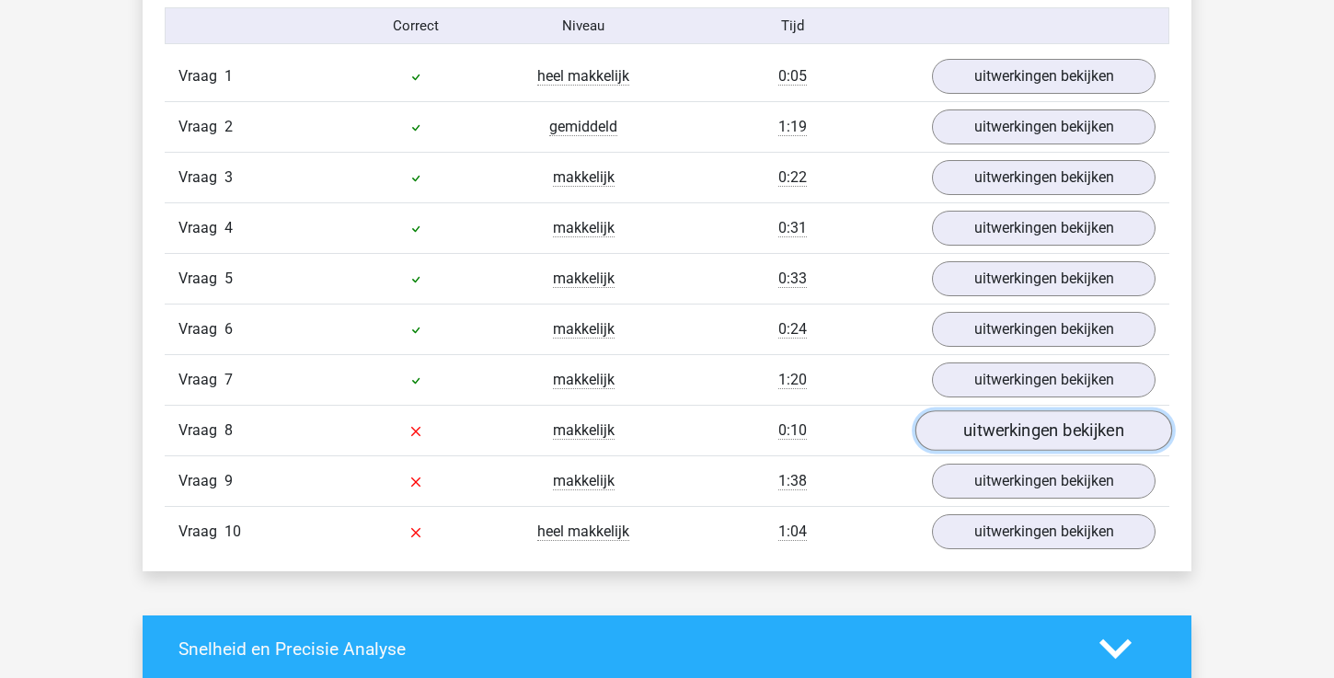
click at [996, 440] on link "uitwerkingen bekijken" at bounding box center [1043, 430] width 257 height 40
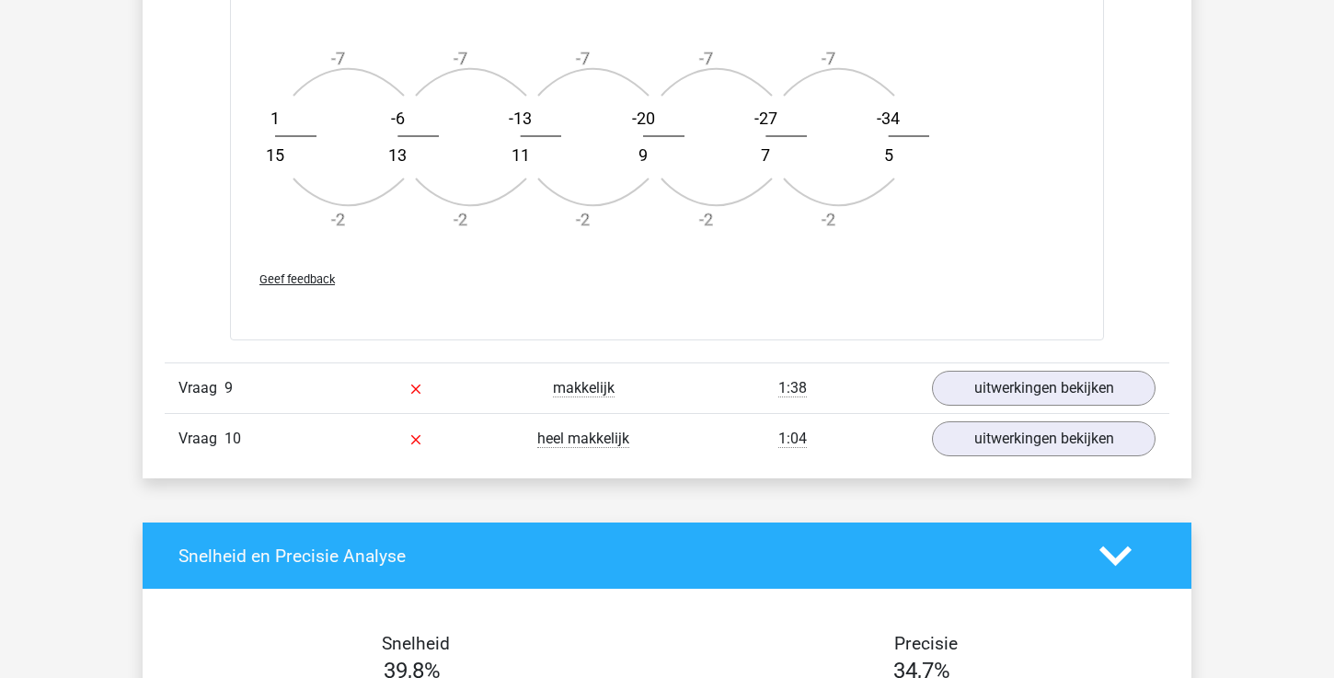
scroll to position [2372, 0]
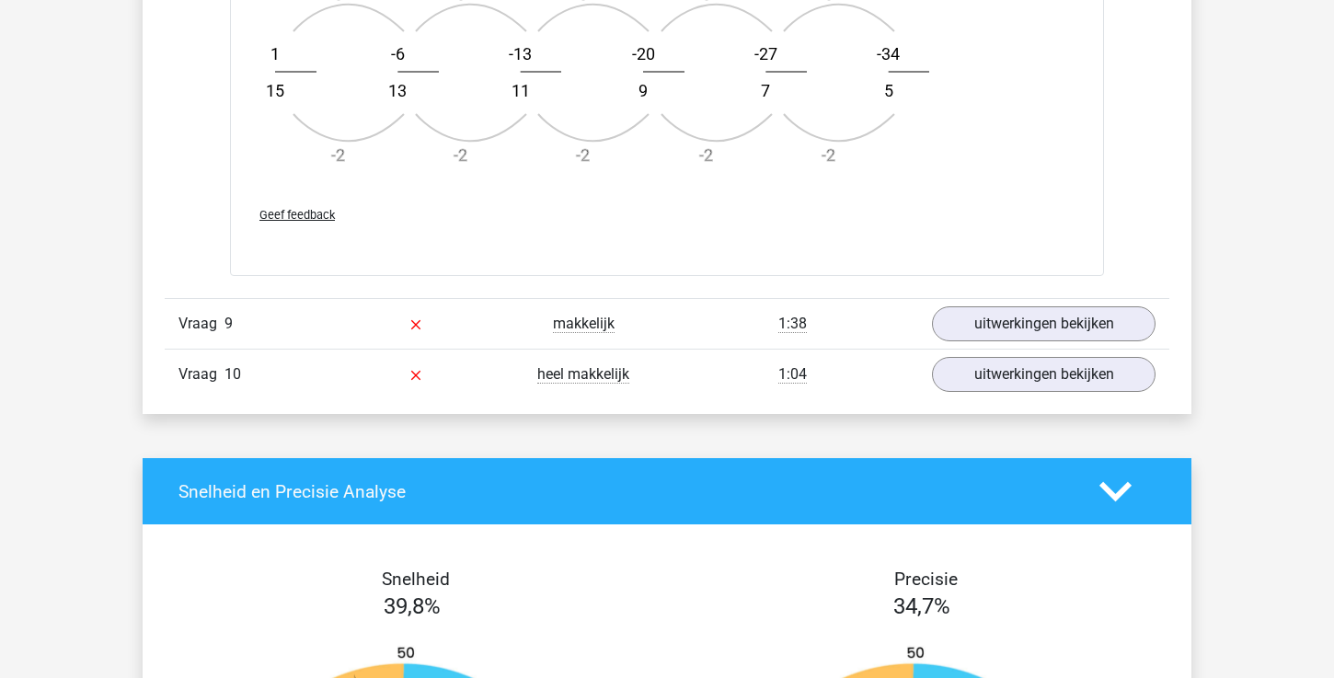
click at [1036, 341] on div "Vraag 9 makkelijk 1:38 uitwerkingen bekijken" at bounding box center [667, 323] width 1005 height 51
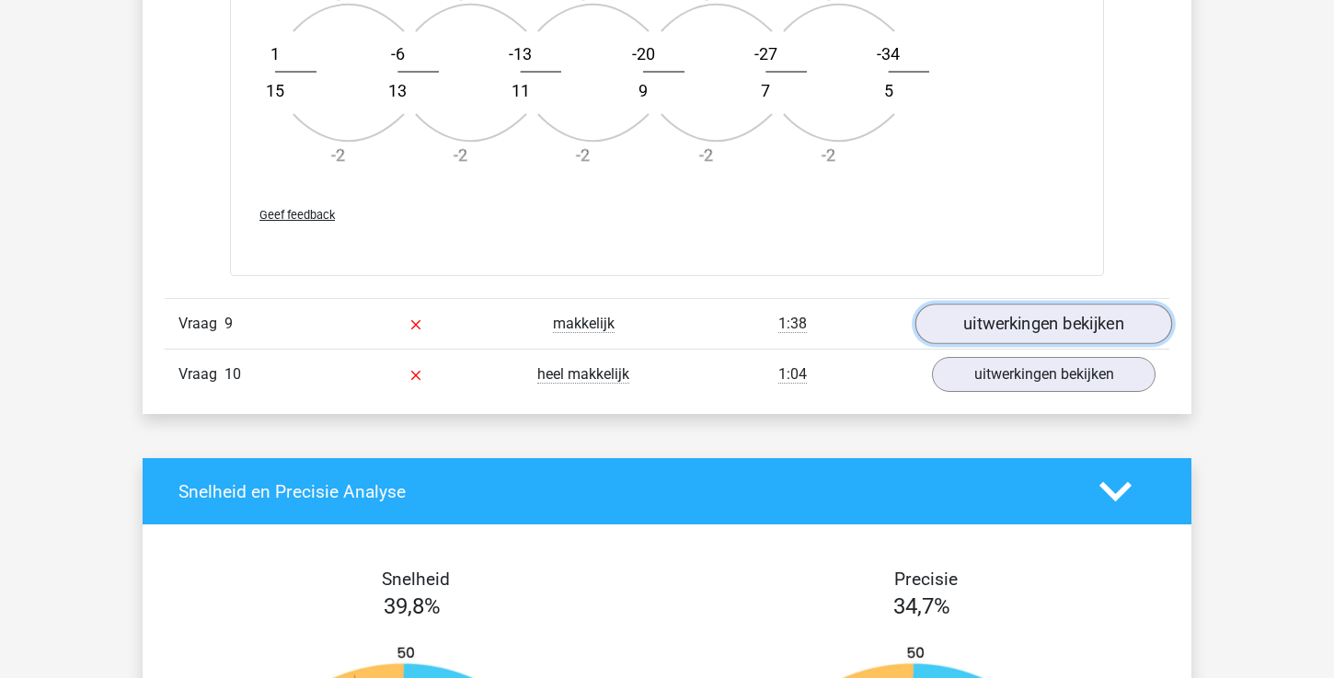
click at [1044, 312] on link "uitwerkingen bekijken" at bounding box center [1043, 324] width 257 height 40
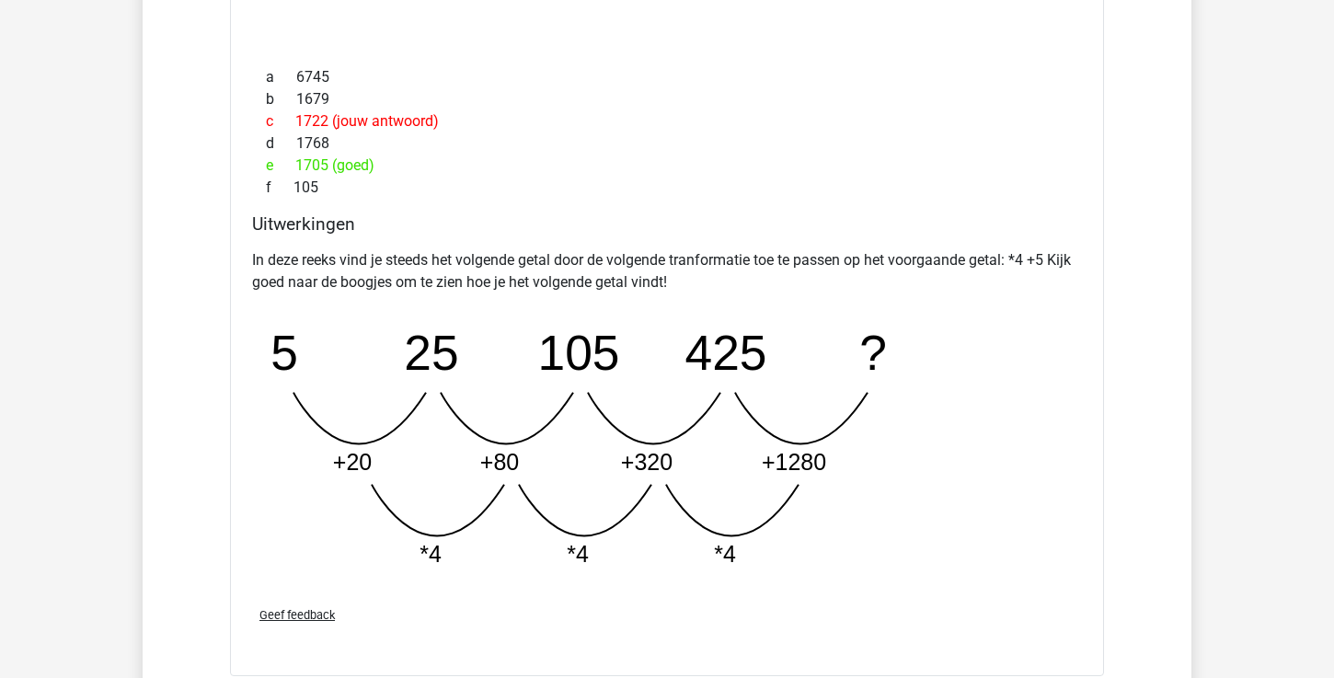
scroll to position [2955, 0]
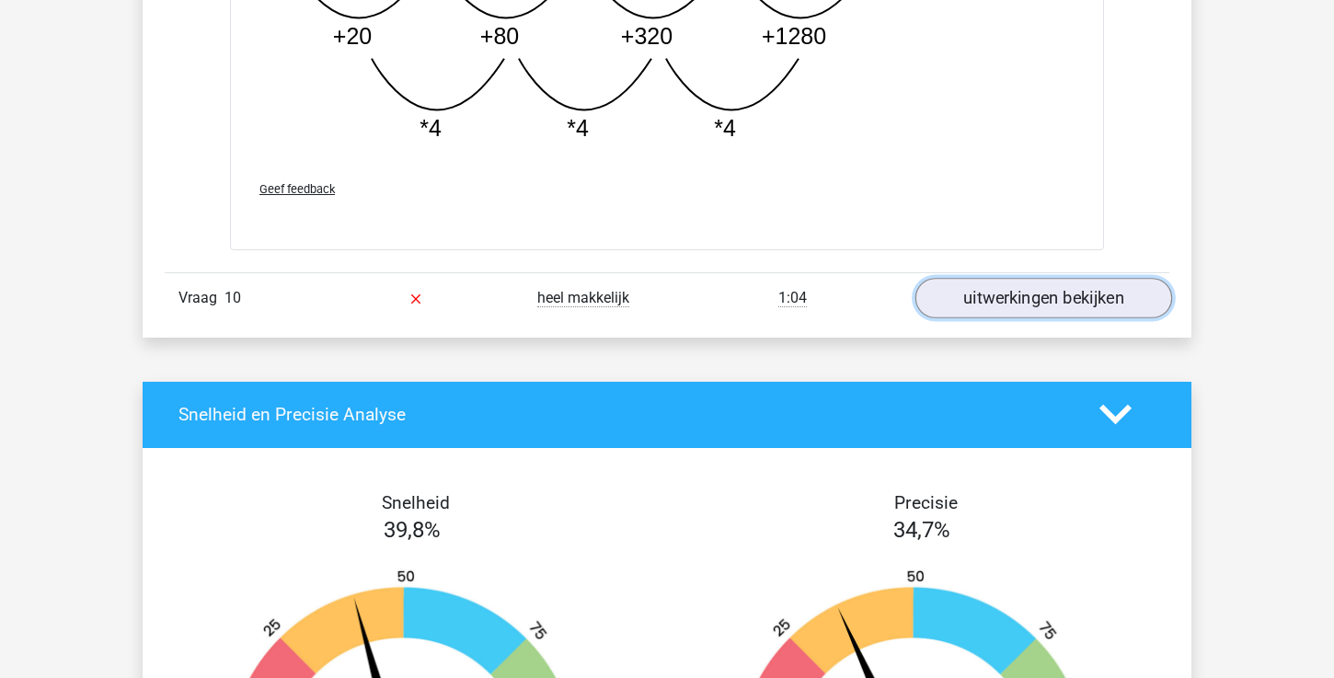
click at [1026, 294] on link "uitwerkingen bekijken" at bounding box center [1043, 298] width 257 height 40
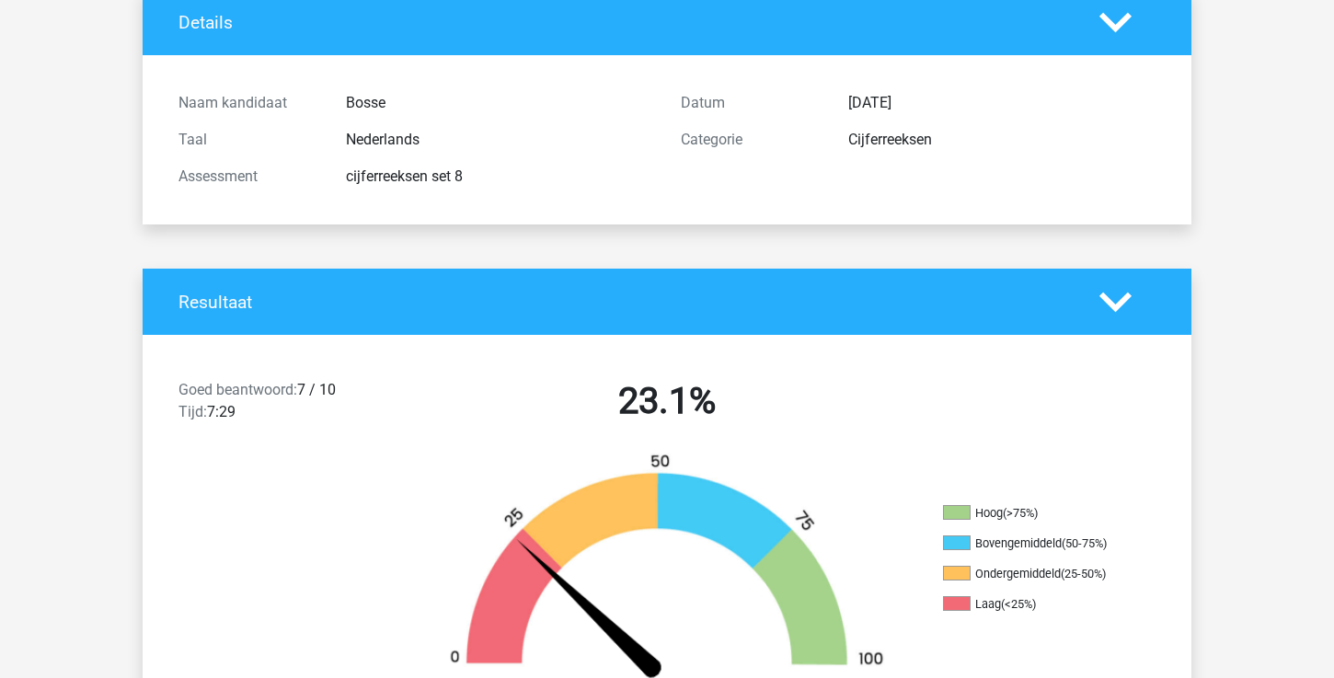
scroll to position [0, 0]
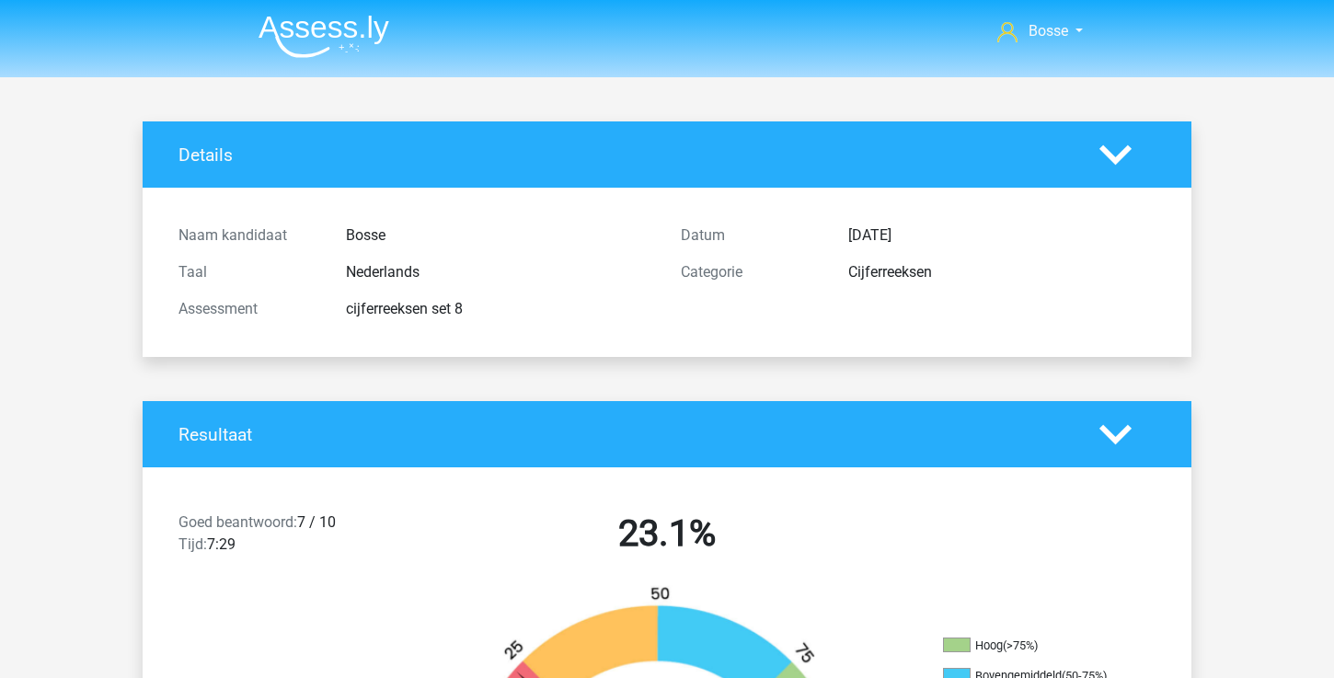
click at [326, 38] on img at bounding box center [323, 36] width 131 height 43
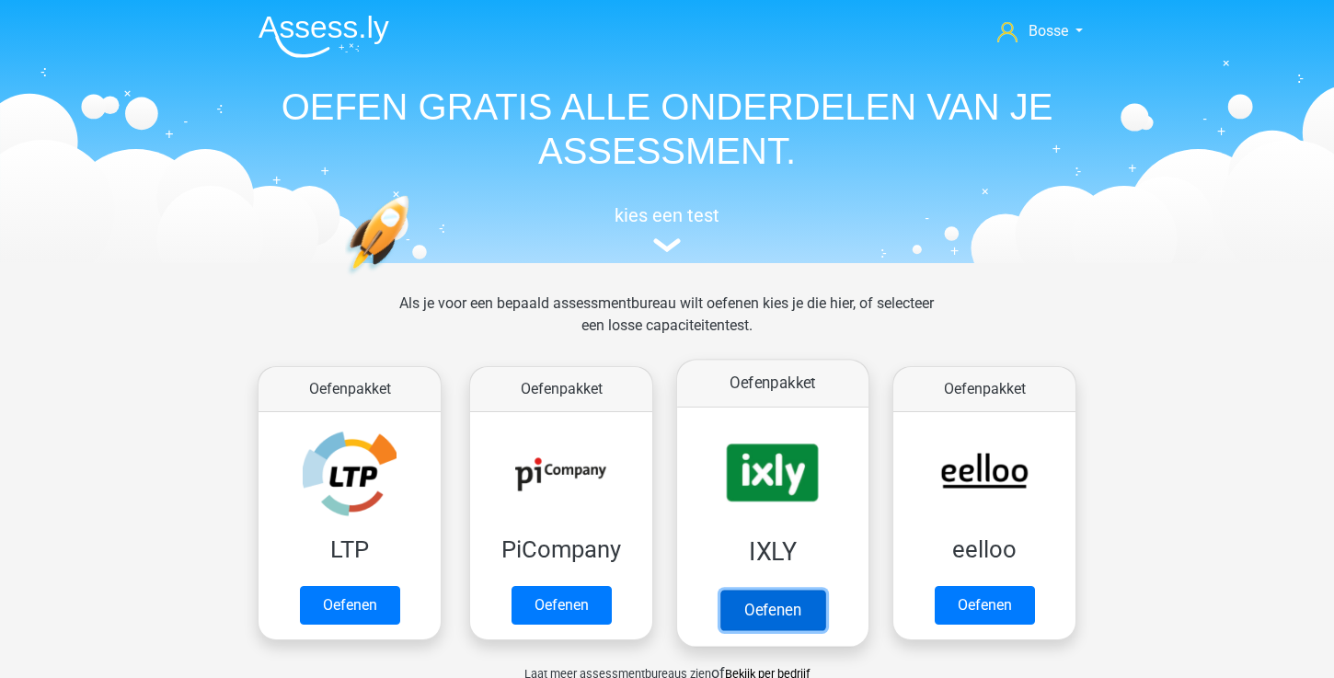
click at [768, 600] on link "Oefenen" at bounding box center [772, 610] width 105 height 40
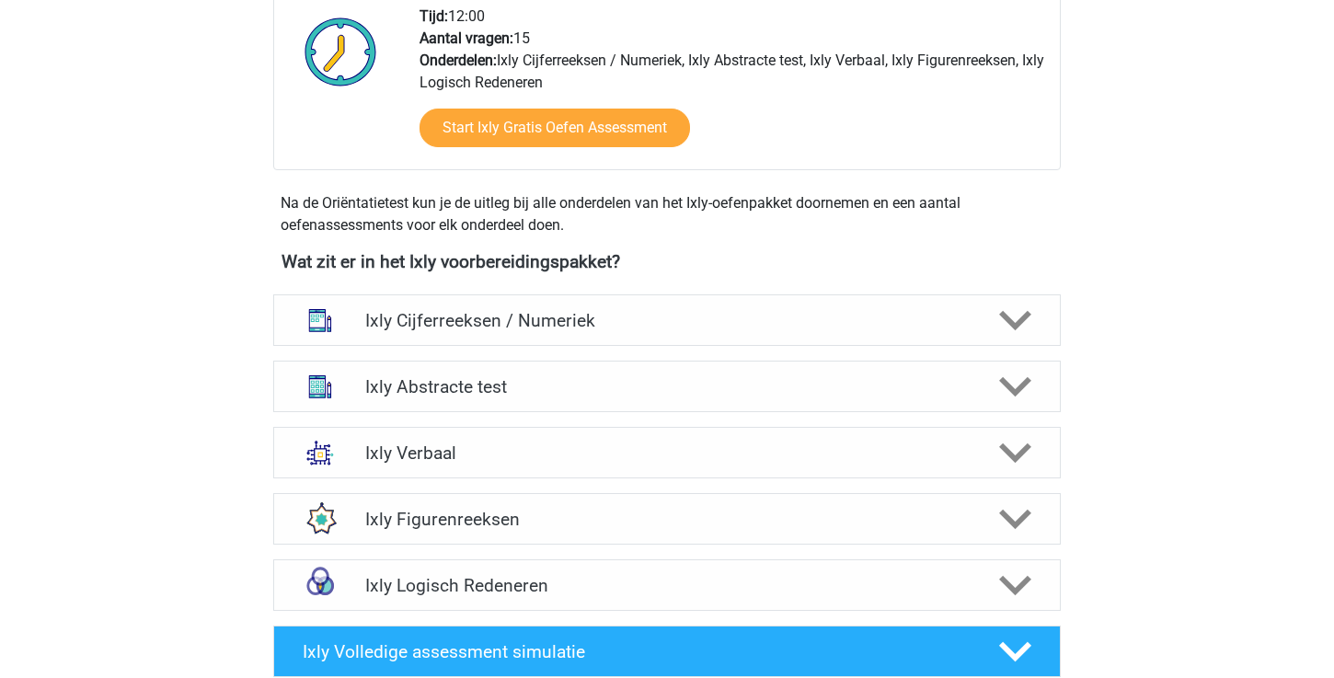
scroll to position [501, 0]
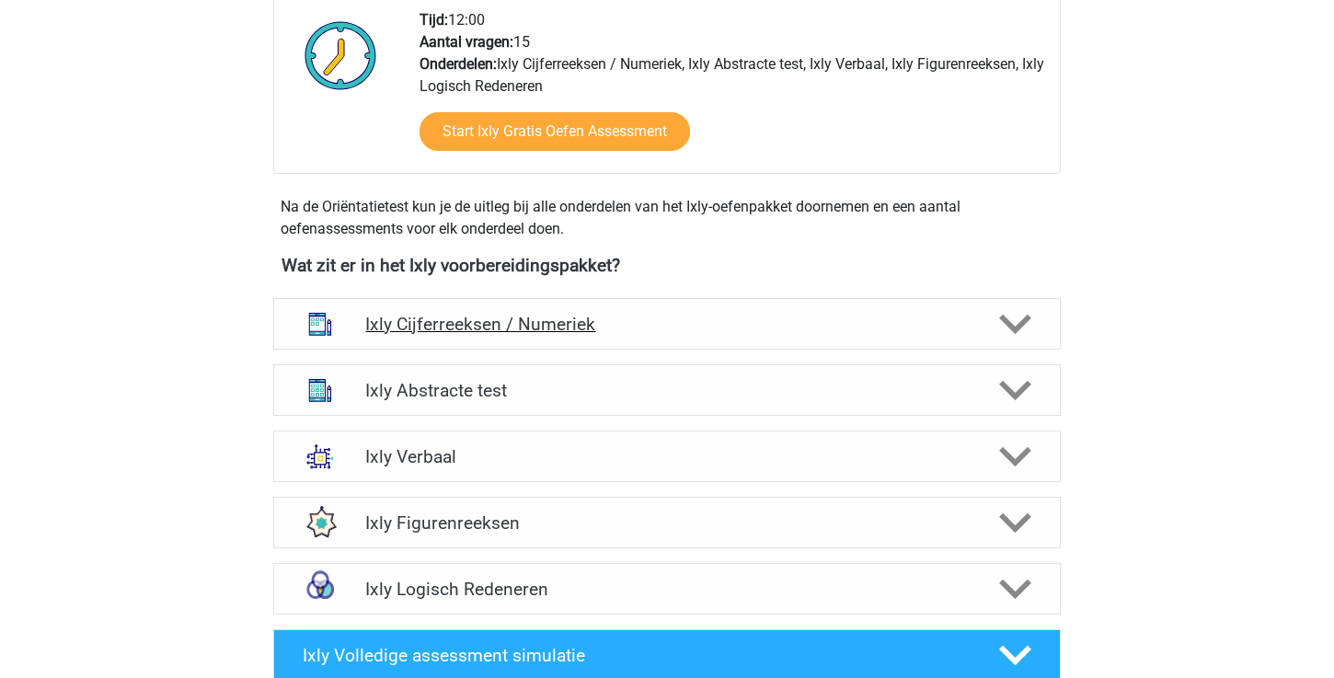
click at [884, 336] on div "Ixly Cijferreeksen / Numeriek" at bounding box center [666, 324] width 787 height 52
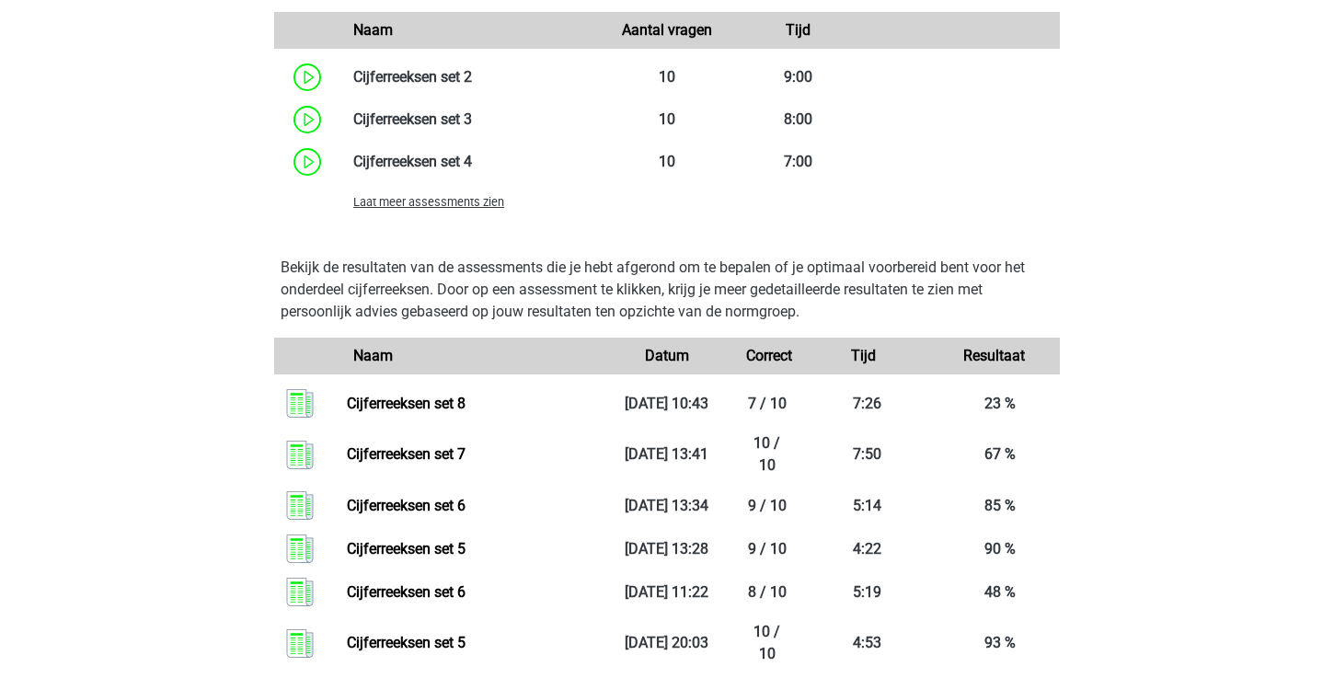
scroll to position [1540, 0]
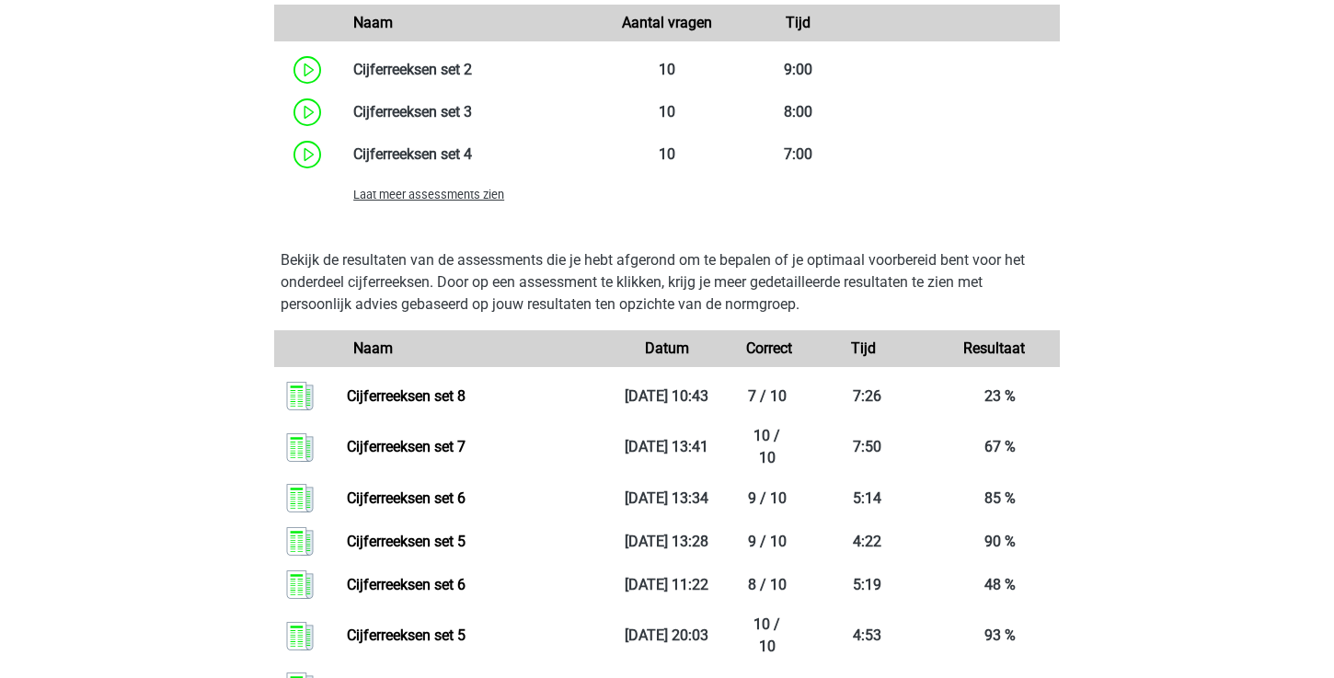
click at [479, 200] on span "Laat meer assessments zien" at bounding box center [428, 195] width 151 height 14
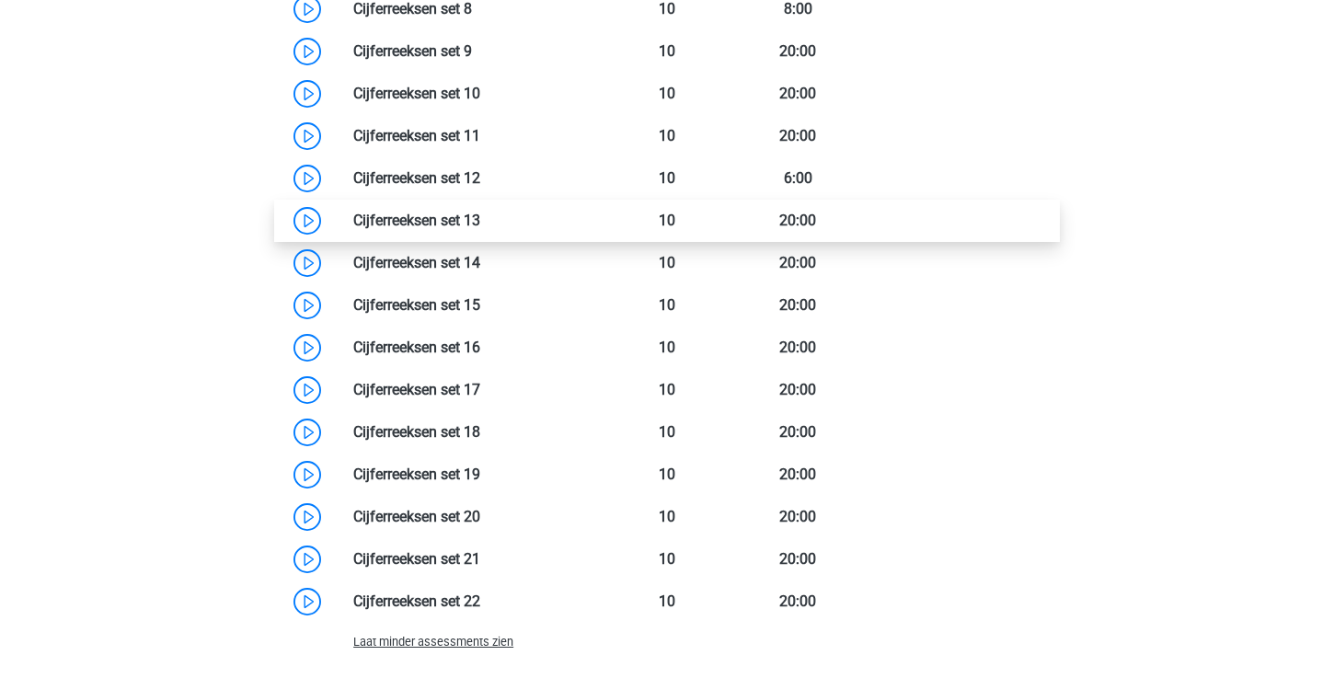
scroll to position [1839, 0]
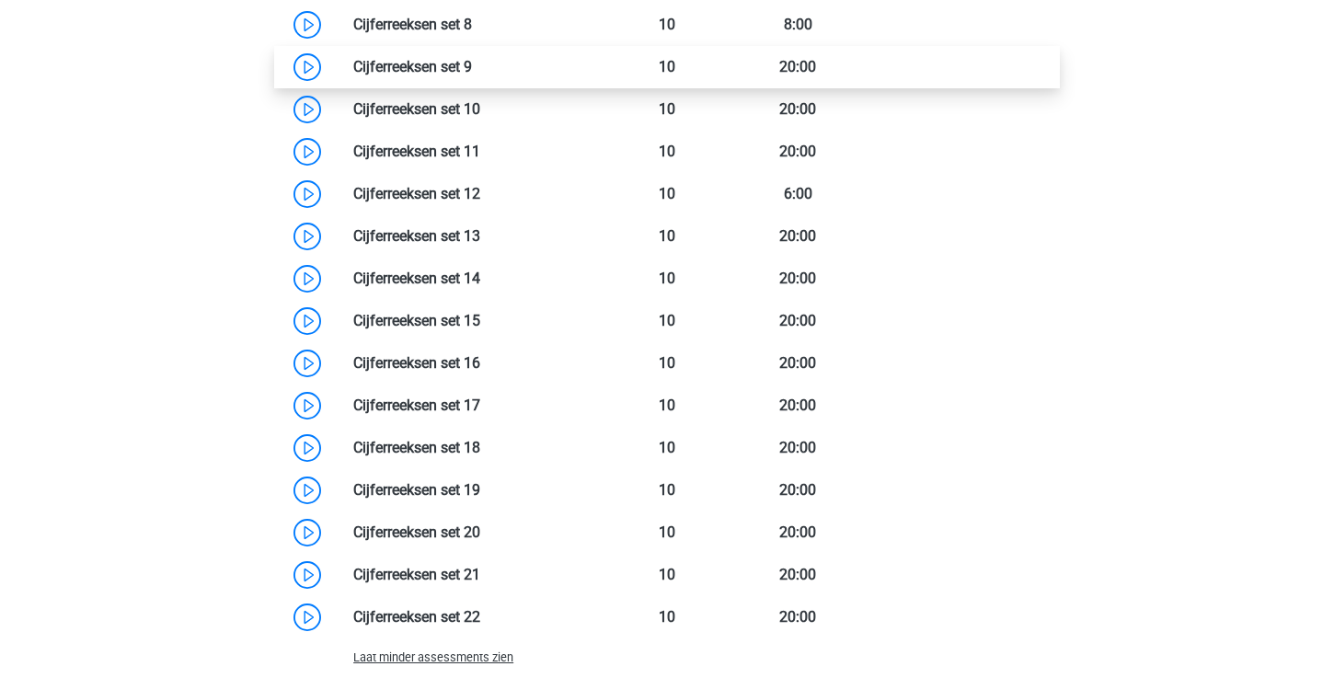
click at [472, 62] on link at bounding box center [472, 66] width 0 height 17
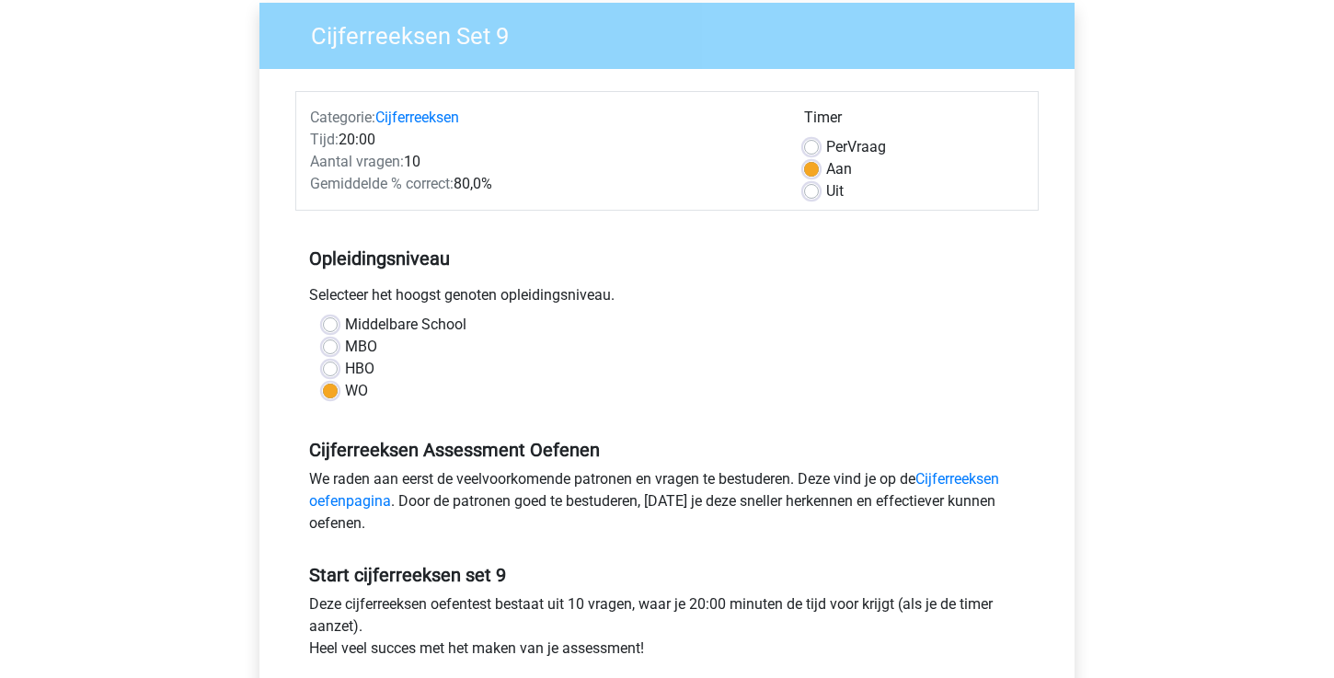
scroll to position [228, 0]
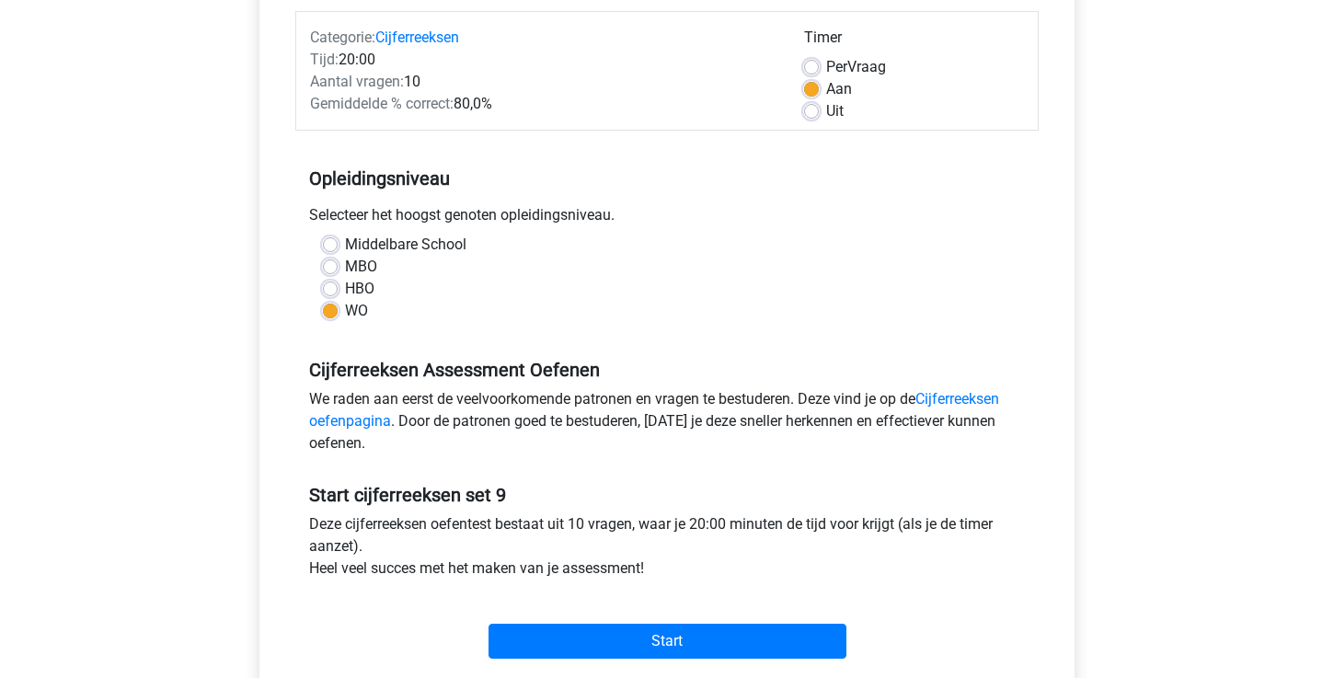
click at [738, 618] on div "Start" at bounding box center [666, 626] width 743 height 64
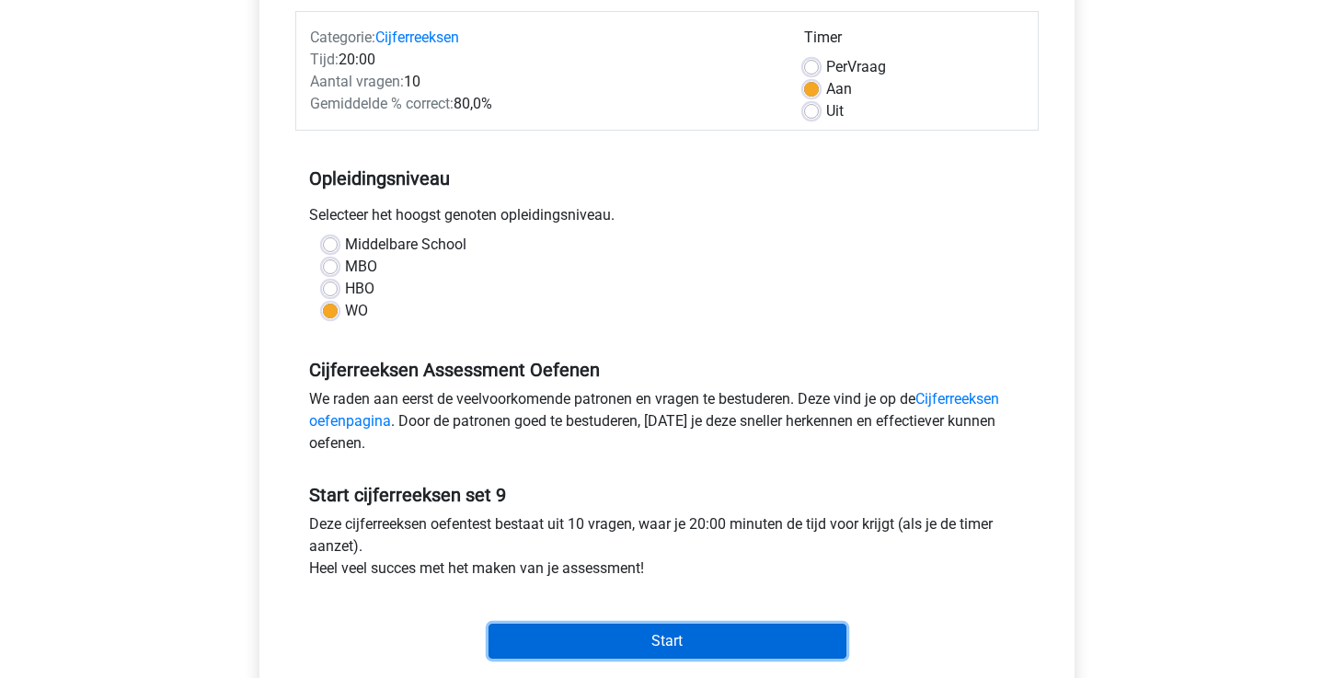
click at [732, 633] on input "Start" at bounding box center [667, 641] width 358 height 35
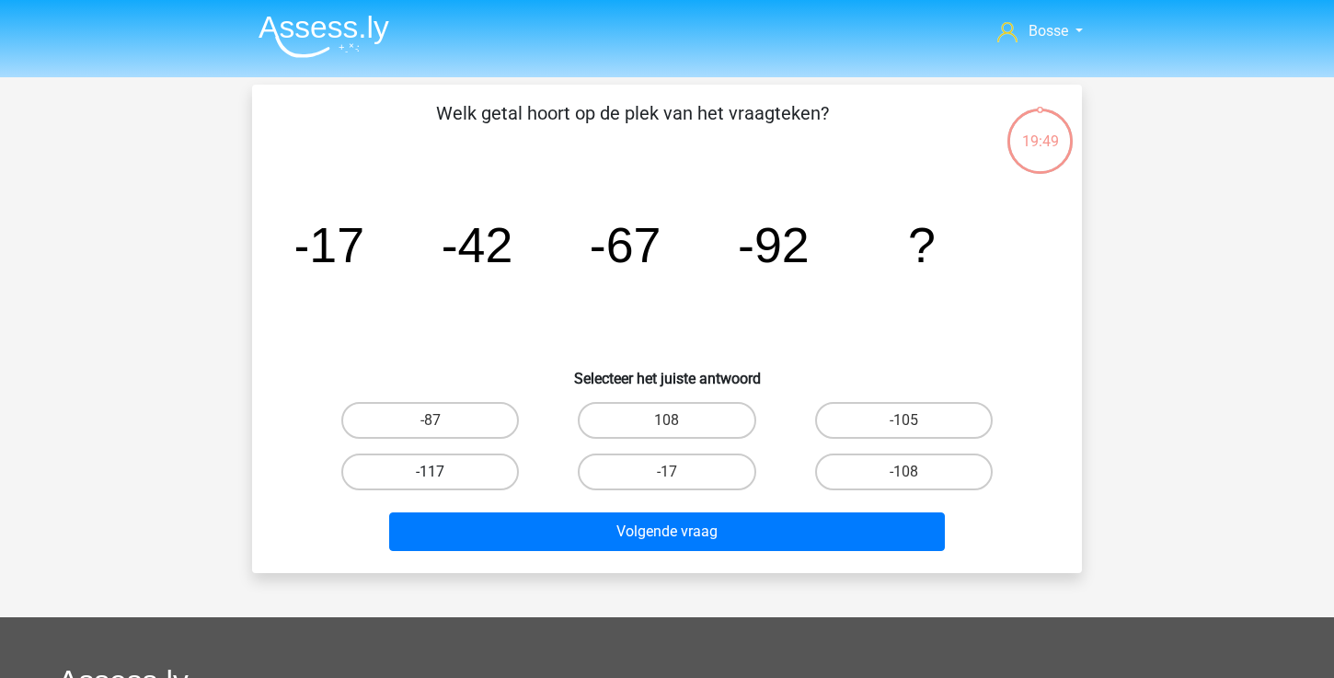
click at [473, 478] on label "-117" at bounding box center [430, 472] width 178 height 37
click at [442, 478] on input "-117" at bounding box center [437, 478] width 12 height 12
radio input "true"
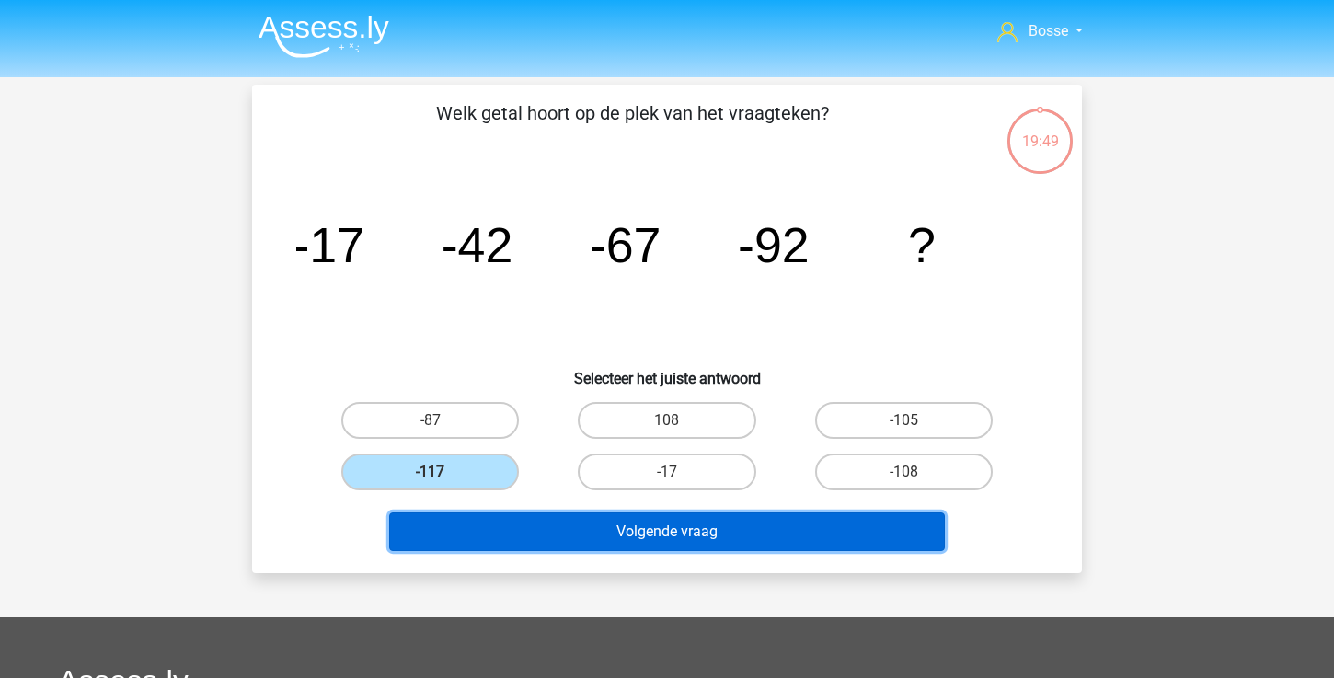
click at [567, 538] on button "Volgende vraag" at bounding box center [667, 531] width 557 height 39
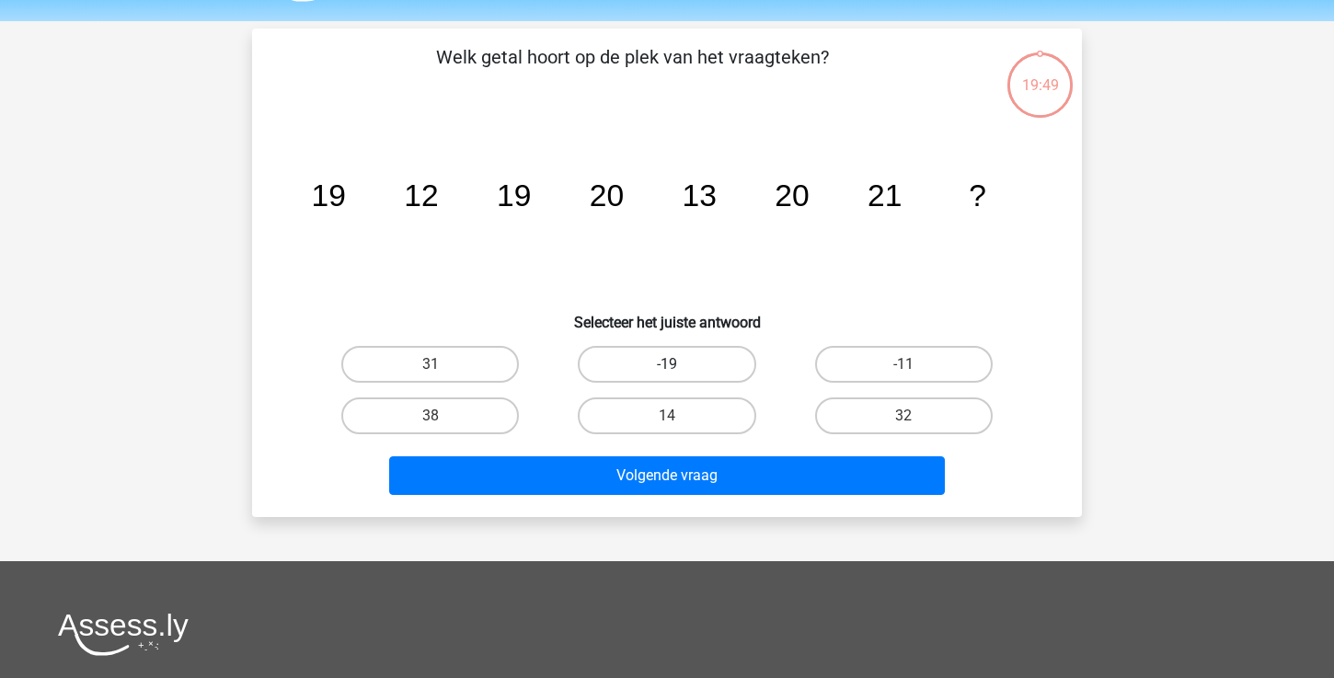
scroll to position [51, 0]
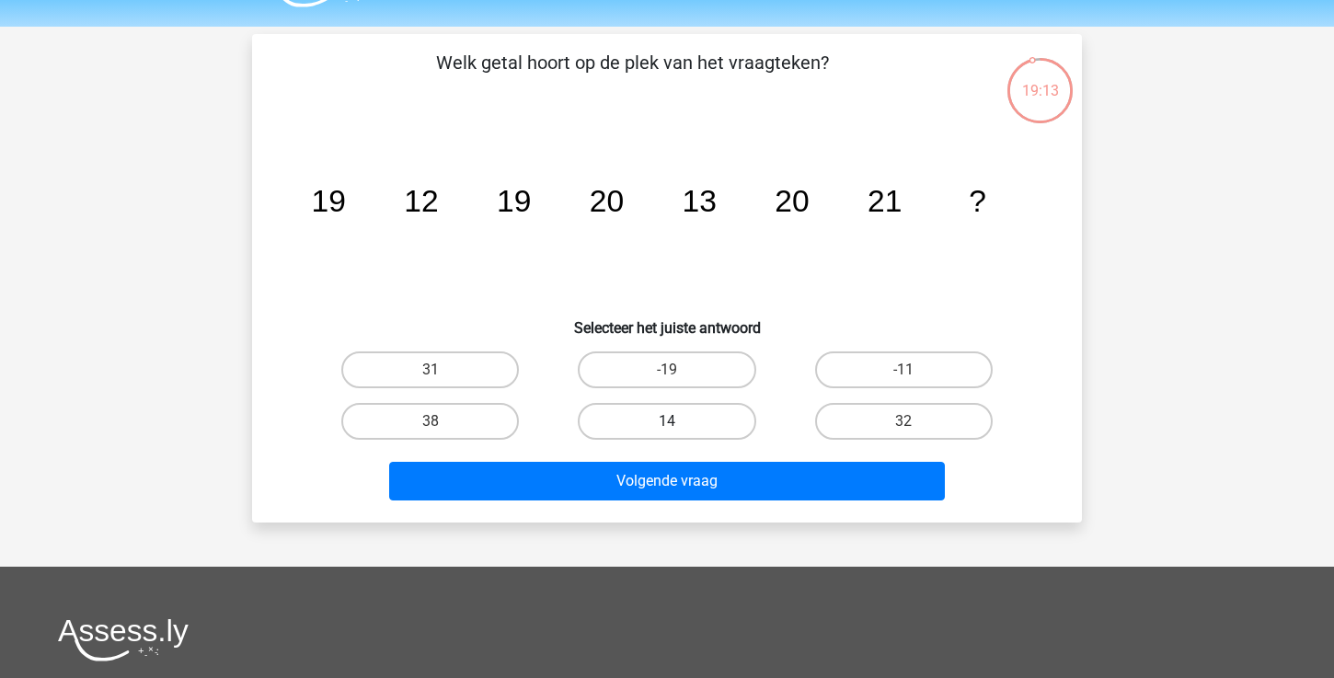
click at [631, 427] on label "14" at bounding box center [667, 421] width 178 height 37
click at [667, 427] on input "14" at bounding box center [673, 427] width 12 height 12
radio input "true"
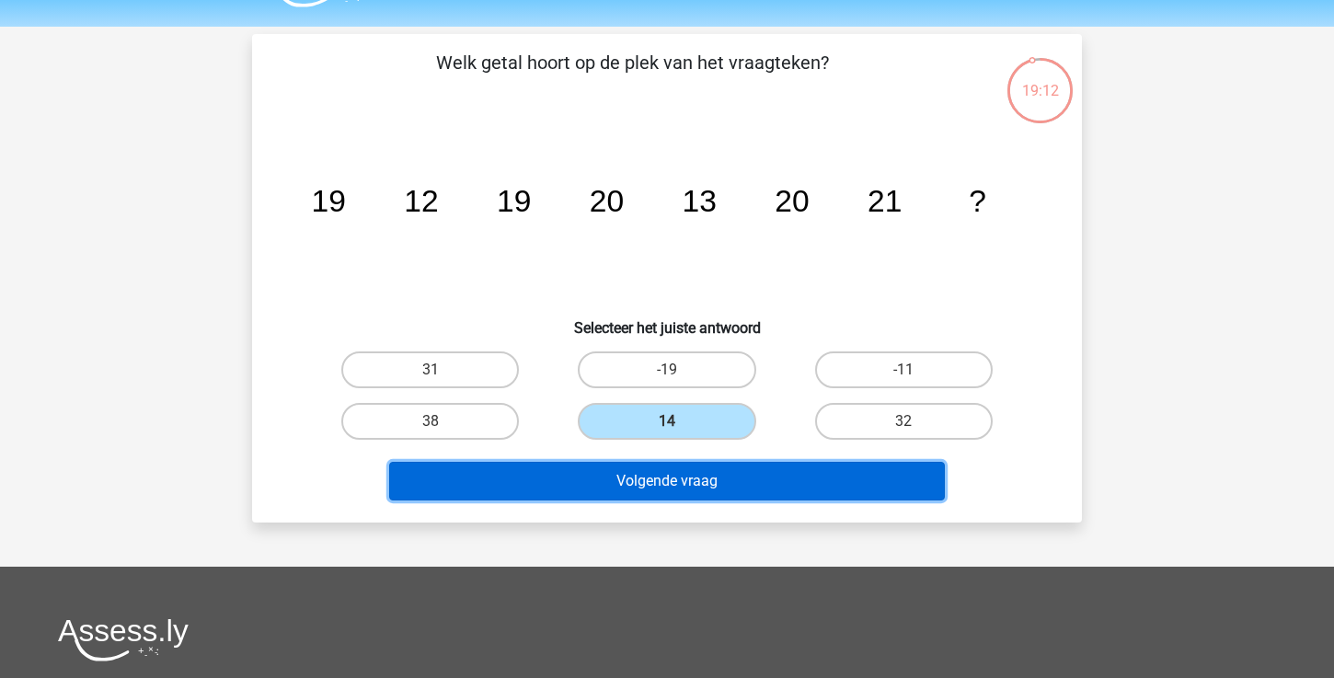
click at [633, 489] on button "Volgende vraag" at bounding box center [667, 481] width 557 height 39
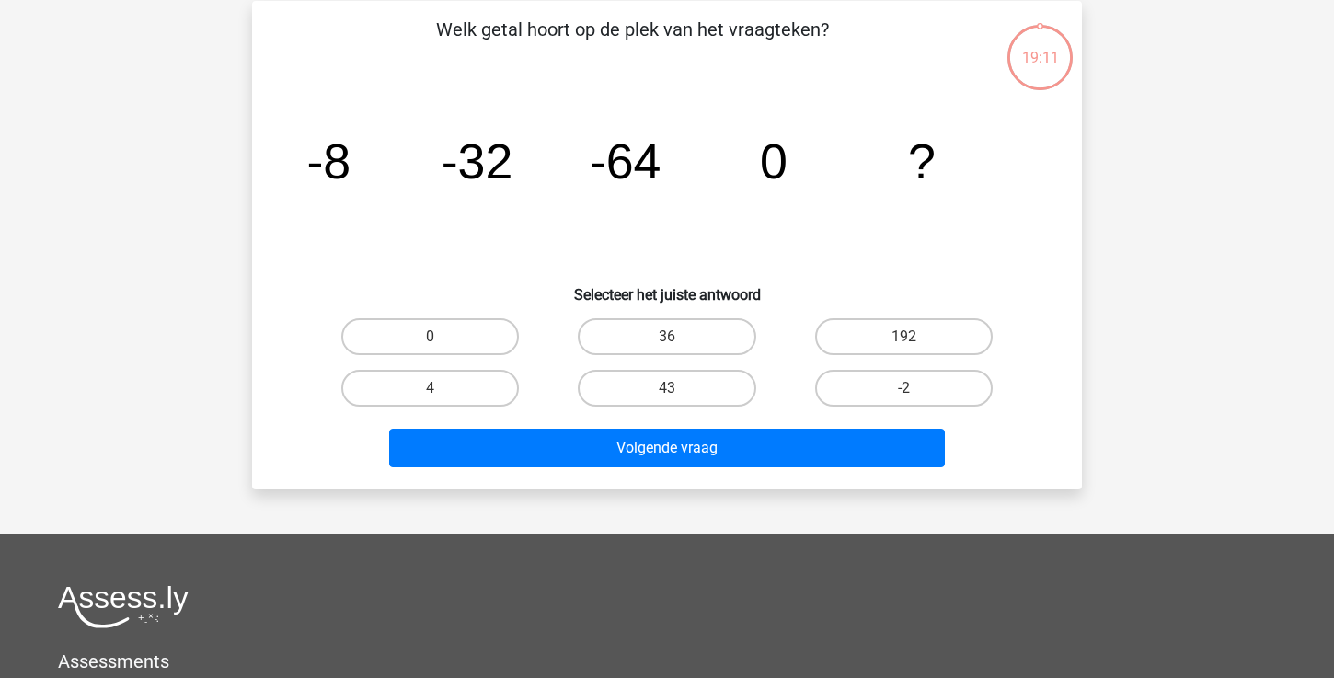
scroll to position [85, 0]
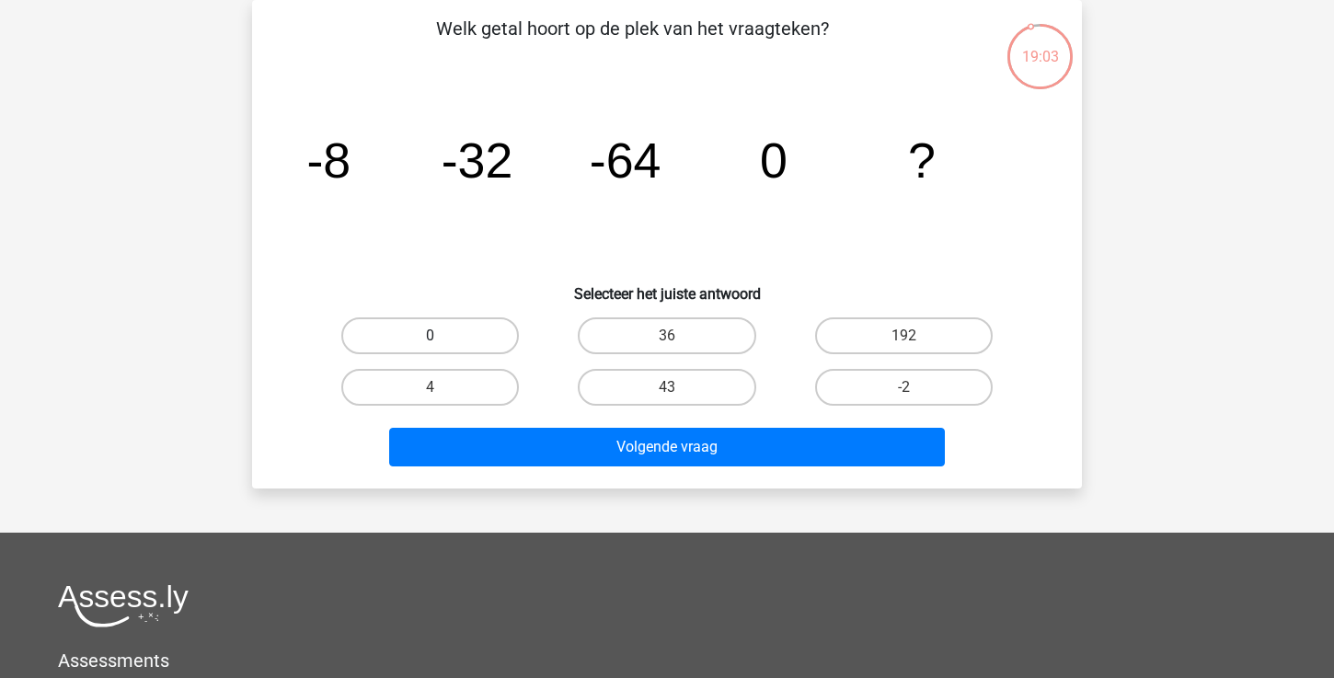
click at [459, 331] on label "0" at bounding box center [430, 335] width 178 height 37
click at [442, 336] on input "0" at bounding box center [437, 342] width 12 height 12
radio input "true"
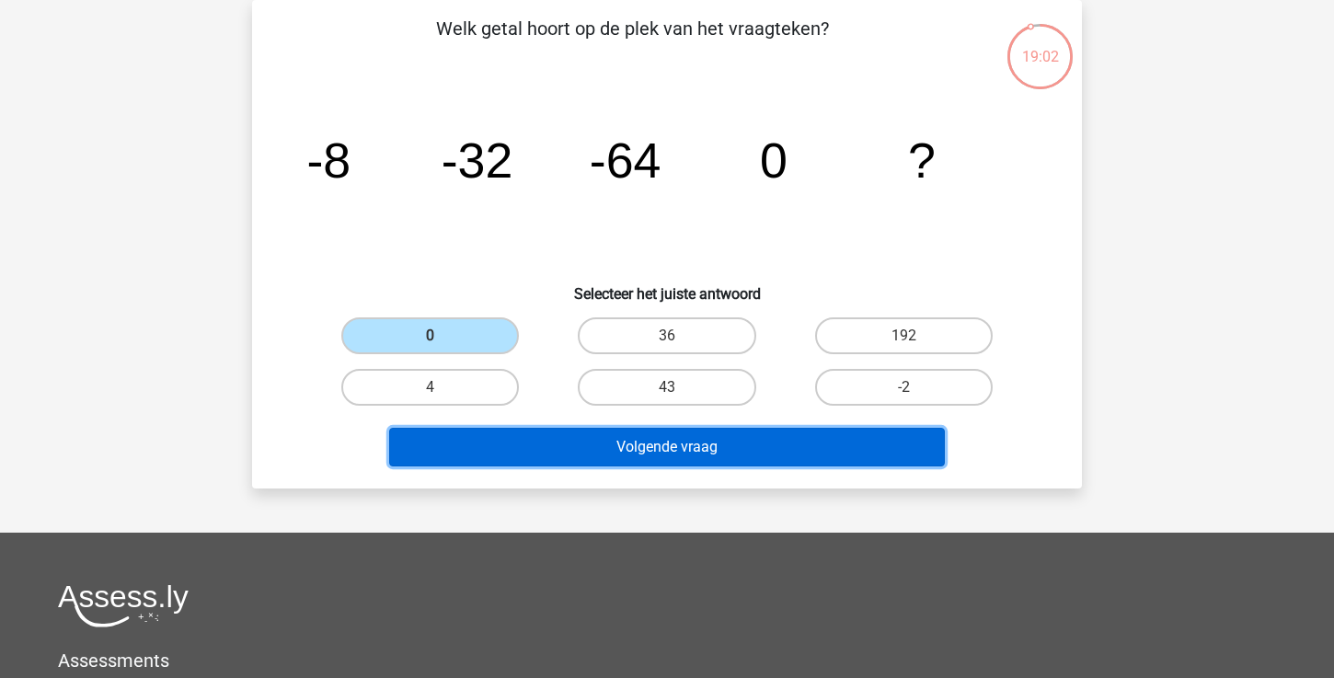
click at [529, 445] on button "Volgende vraag" at bounding box center [667, 447] width 557 height 39
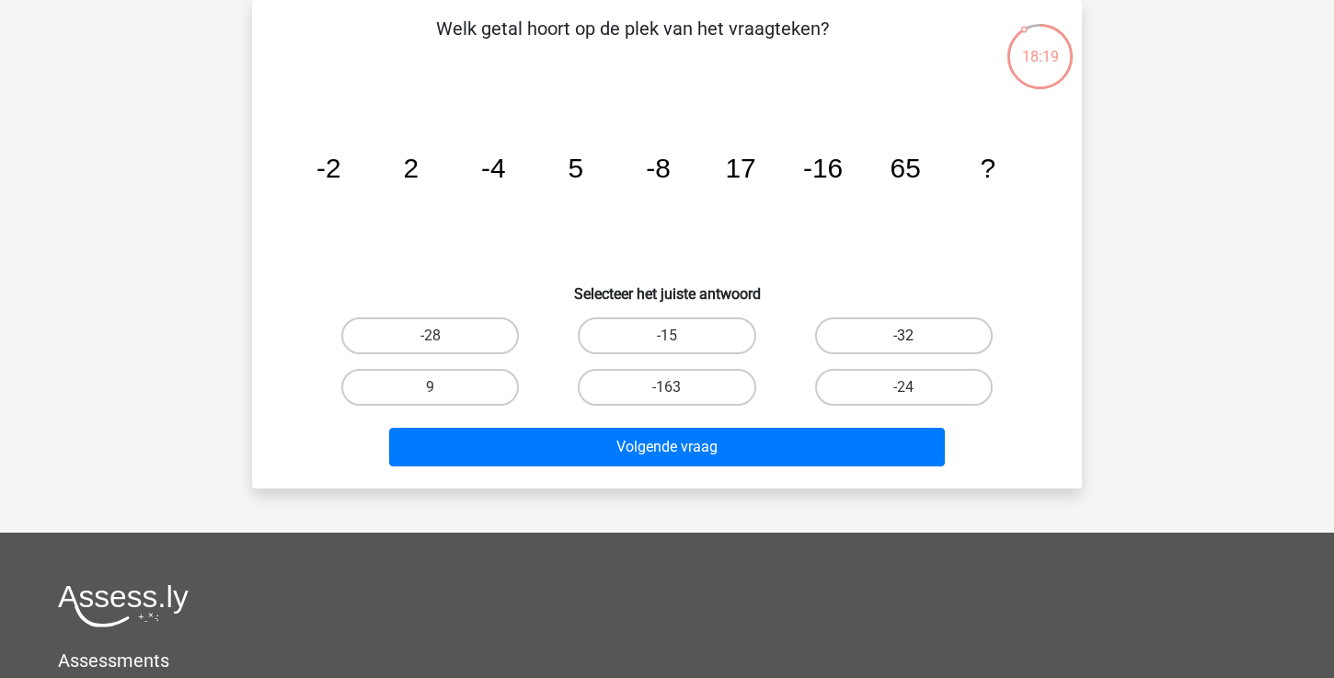
click at [886, 325] on label "-32" at bounding box center [904, 335] width 178 height 37
click at [903, 336] on input "-32" at bounding box center [909, 342] width 12 height 12
radio input "true"
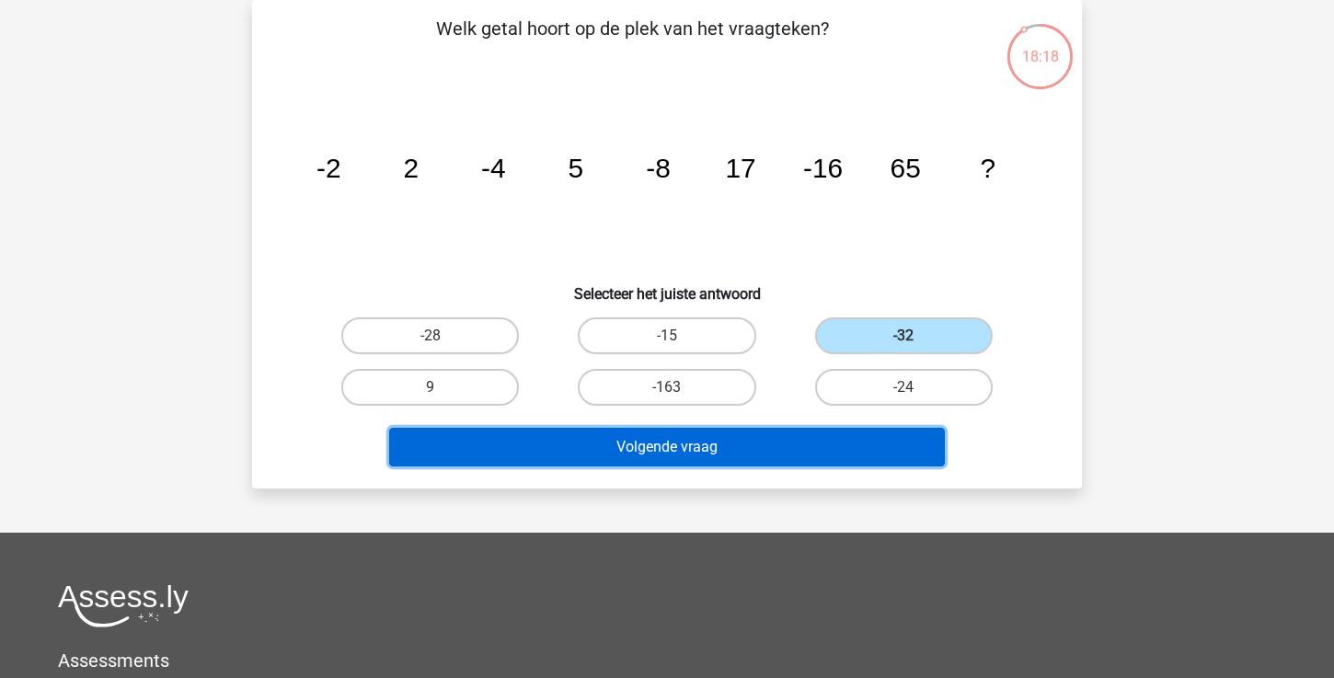
click at [827, 432] on button "Volgende vraag" at bounding box center [667, 447] width 557 height 39
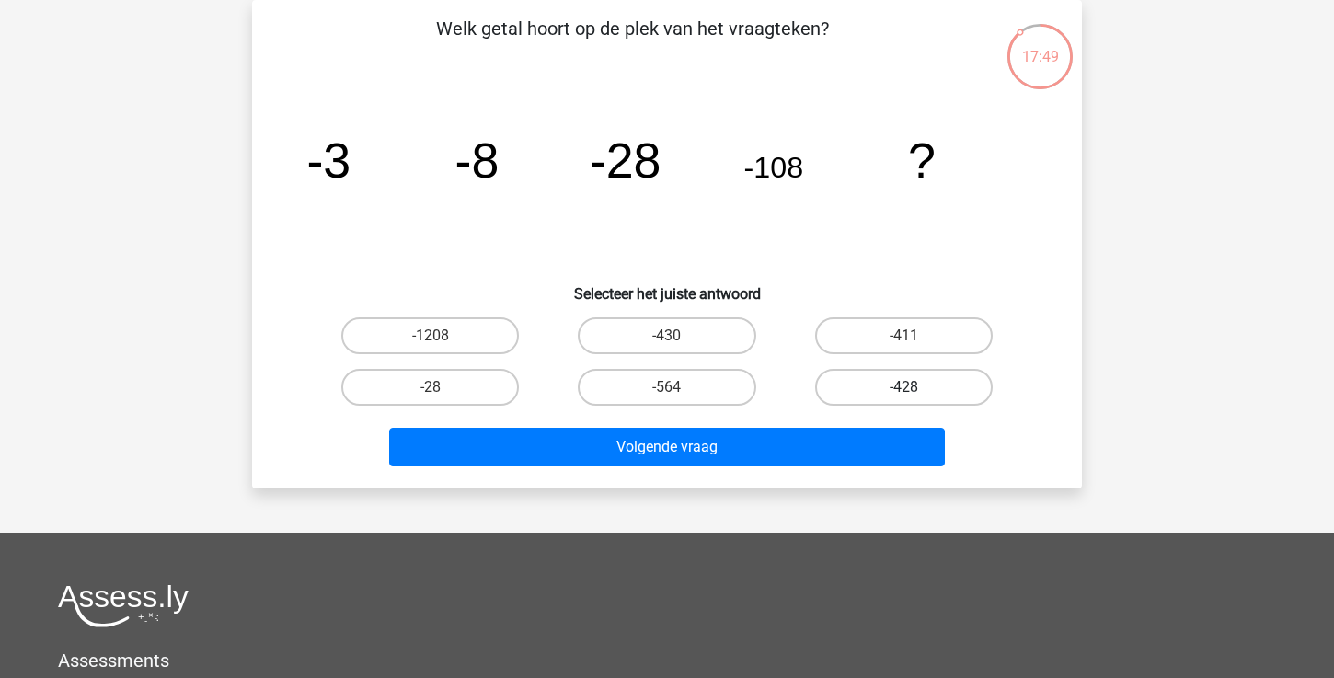
click at [856, 383] on label "-428" at bounding box center [904, 387] width 178 height 37
click at [903, 387] on input "-428" at bounding box center [909, 393] width 12 height 12
radio input "true"
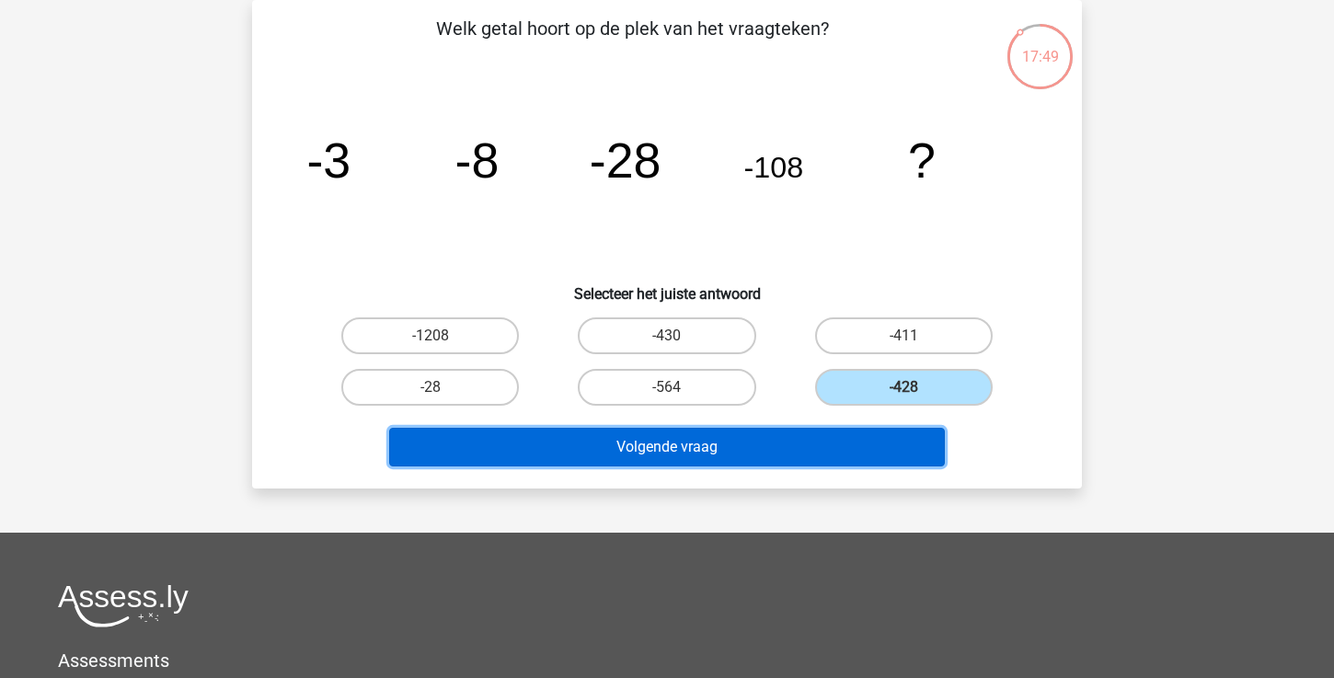
click at [822, 440] on button "Volgende vraag" at bounding box center [667, 447] width 557 height 39
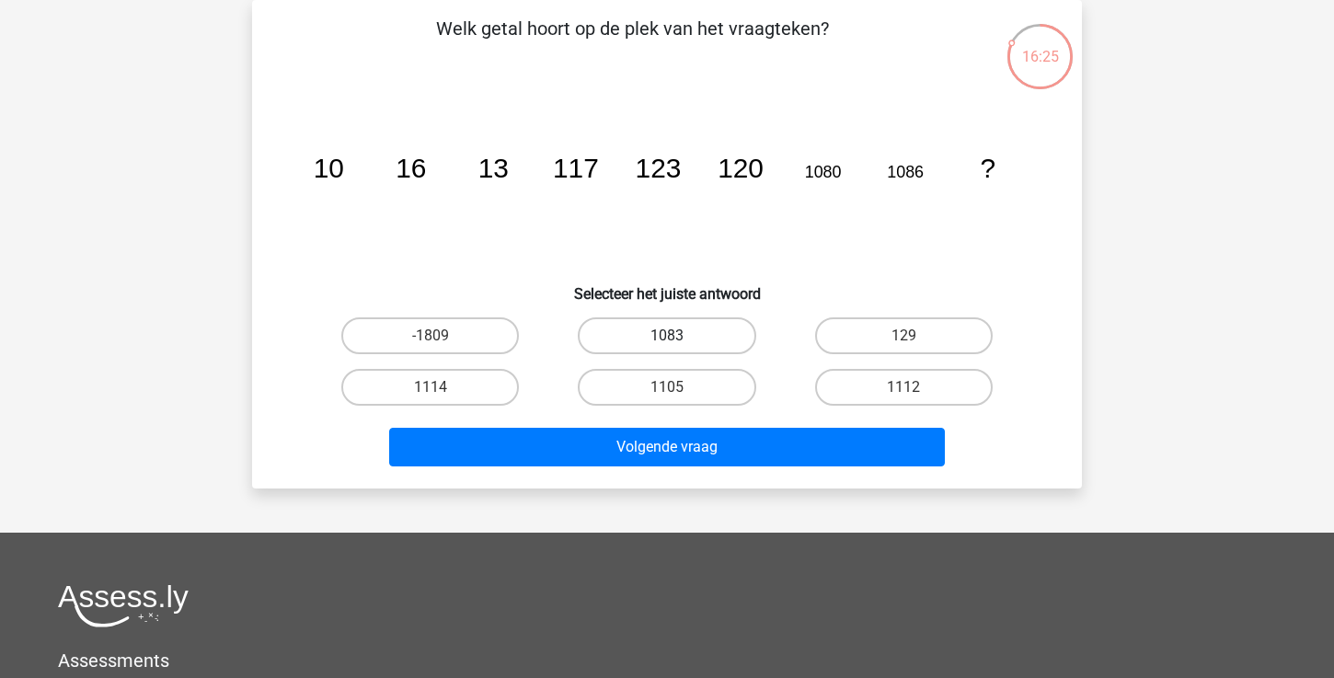
click at [717, 349] on label "1083" at bounding box center [667, 335] width 178 height 37
click at [679, 348] on input "1083" at bounding box center [673, 342] width 12 height 12
radio input "true"
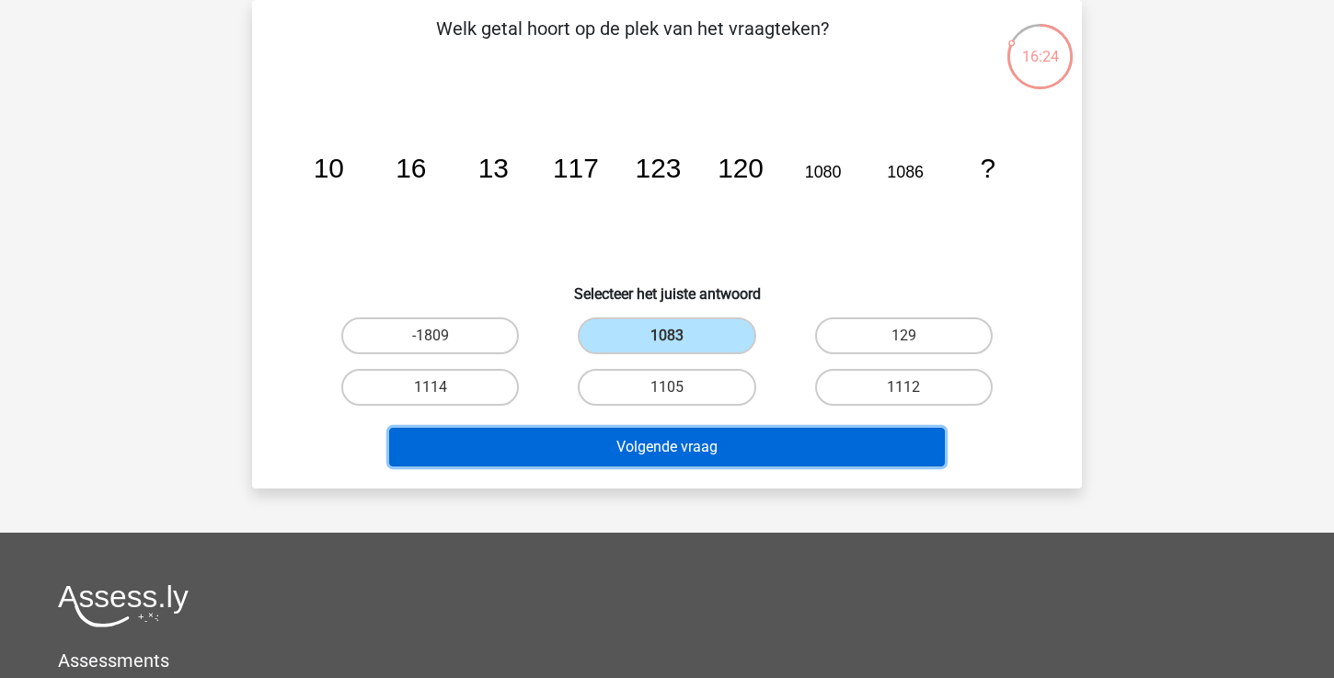
click at [717, 439] on button "Volgende vraag" at bounding box center [667, 447] width 557 height 39
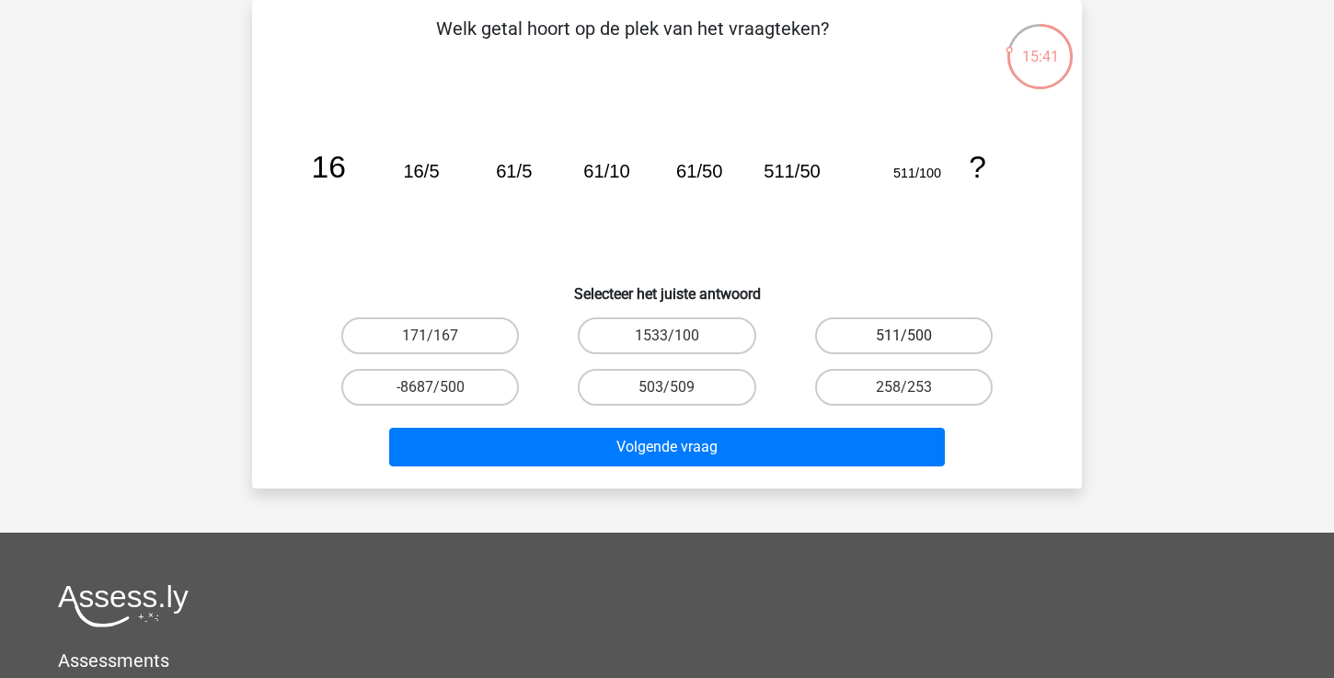
click at [903, 324] on label "511/500" at bounding box center [904, 335] width 178 height 37
click at [903, 336] on input "511/500" at bounding box center [909, 342] width 12 height 12
radio input "true"
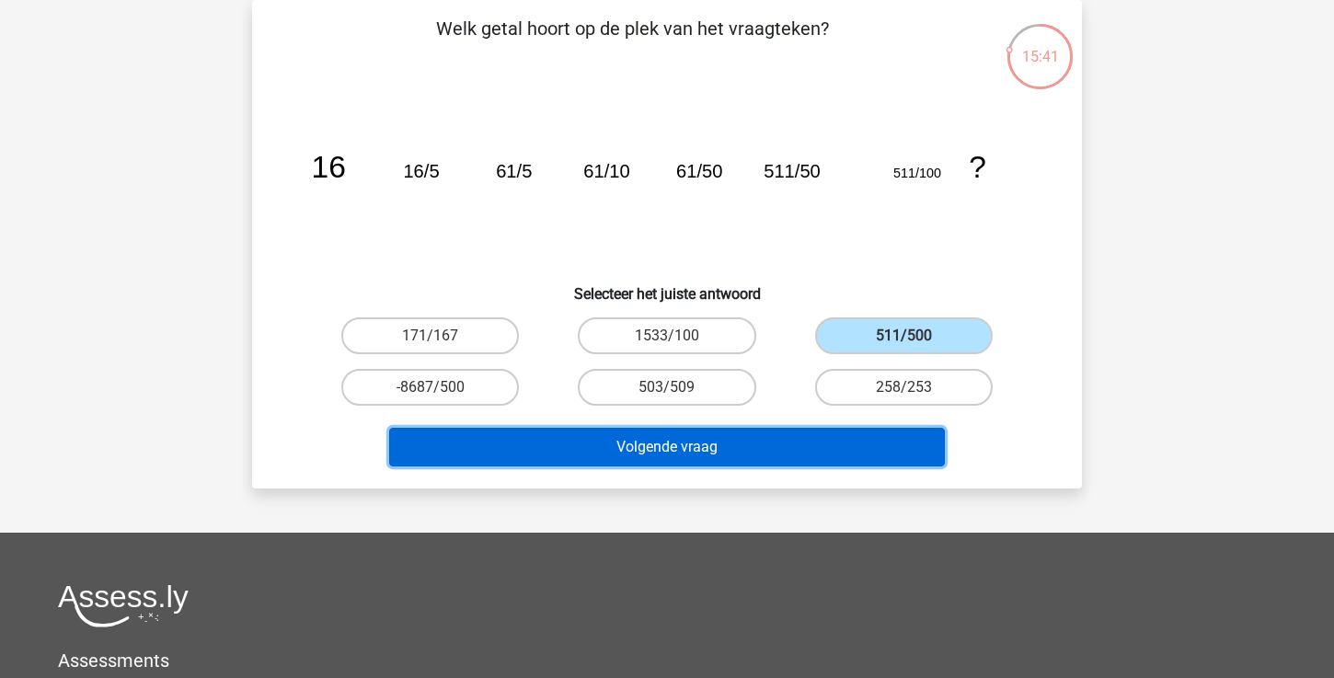
click at [802, 449] on button "Volgende vraag" at bounding box center [667, 447] width 557 height 39
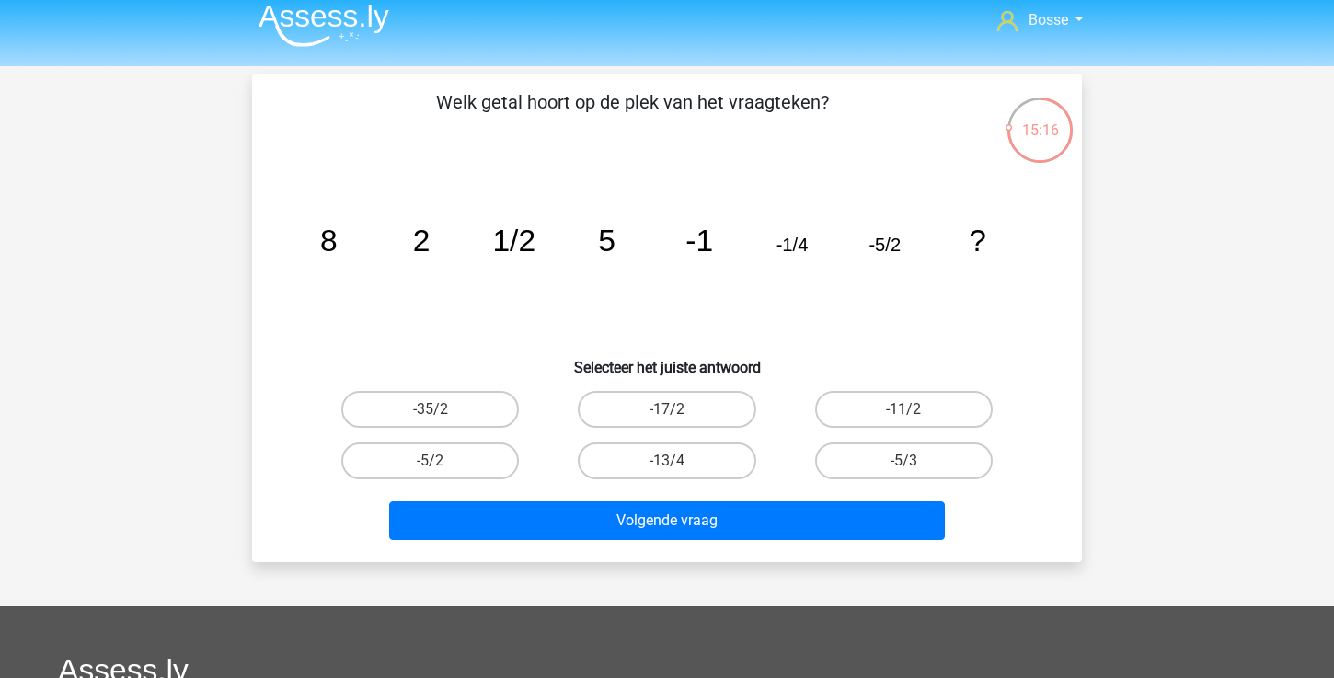
scroll to position [21, 0]
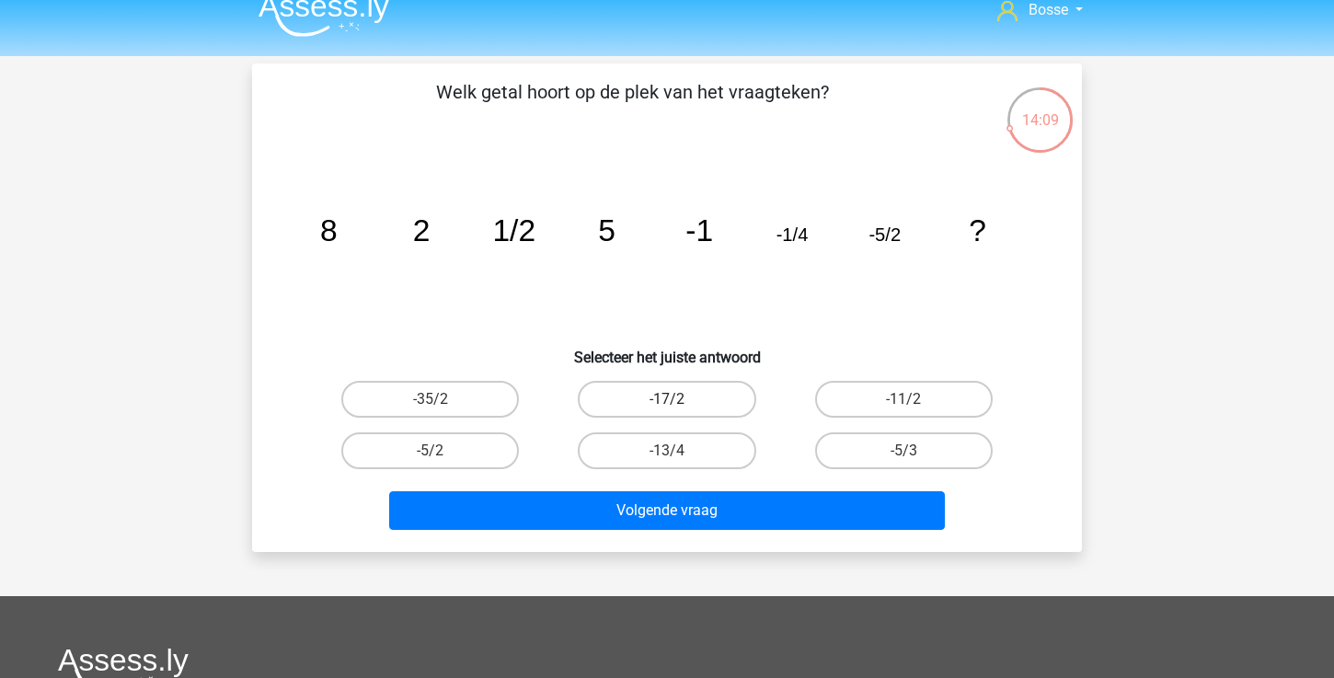
click at [704, 413] on label "-17/2" at bounding box center [667, 399] width 178 height 37
click at [679, 411] on input "-17/2" at bounding box center [673, 405] width 12 height 12
radio input "true"
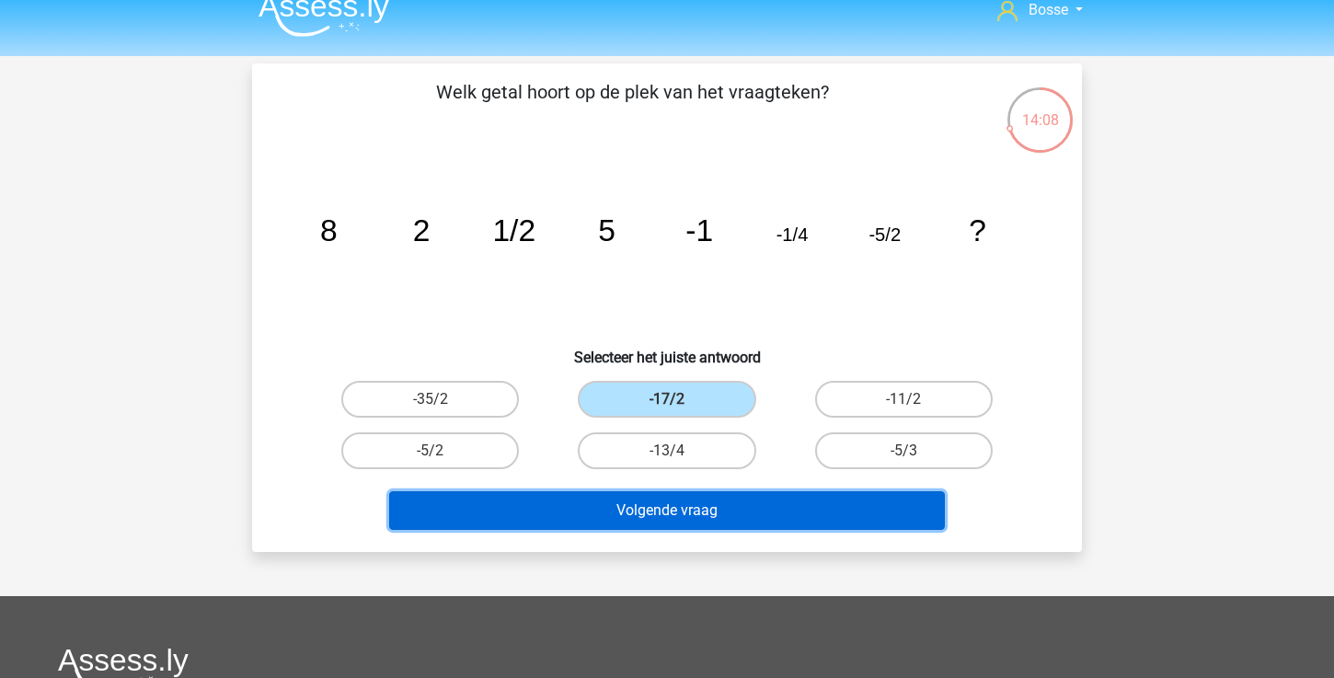
click at [693, 521] on button "Volgende vraag" at bounding box center [667, 510] width 557 height 39
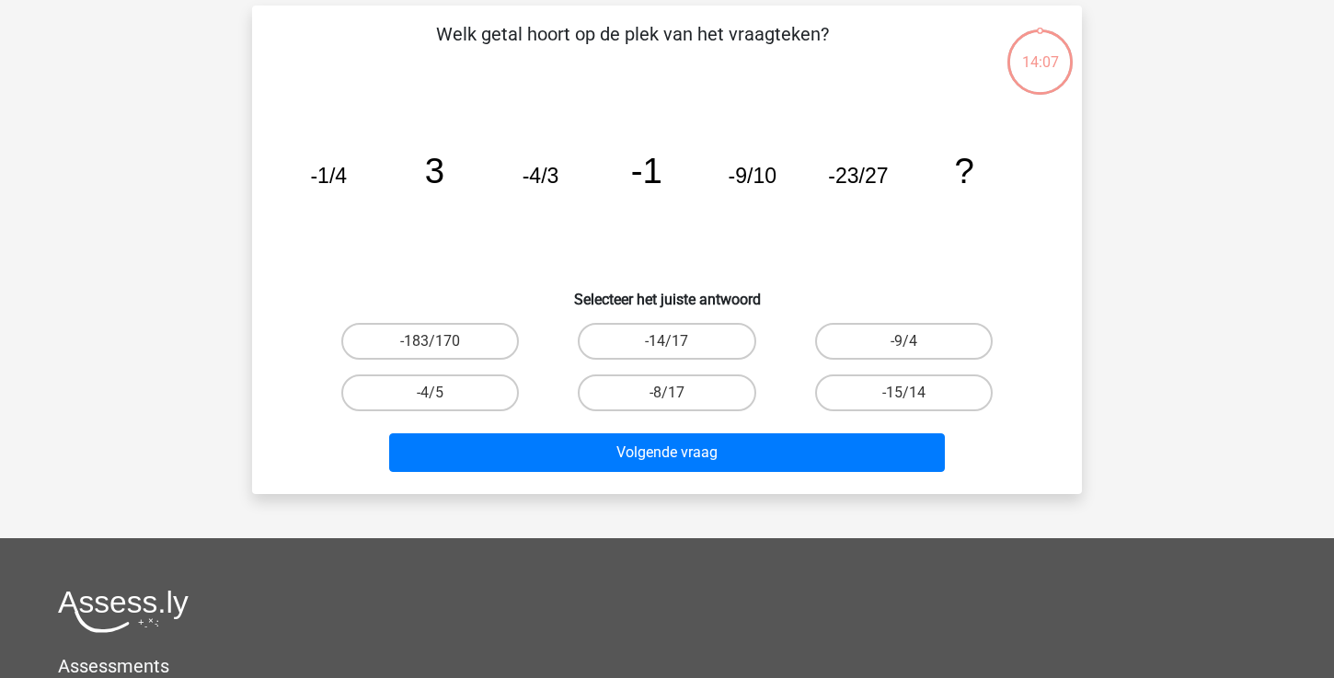
scroll to position [85, 0]
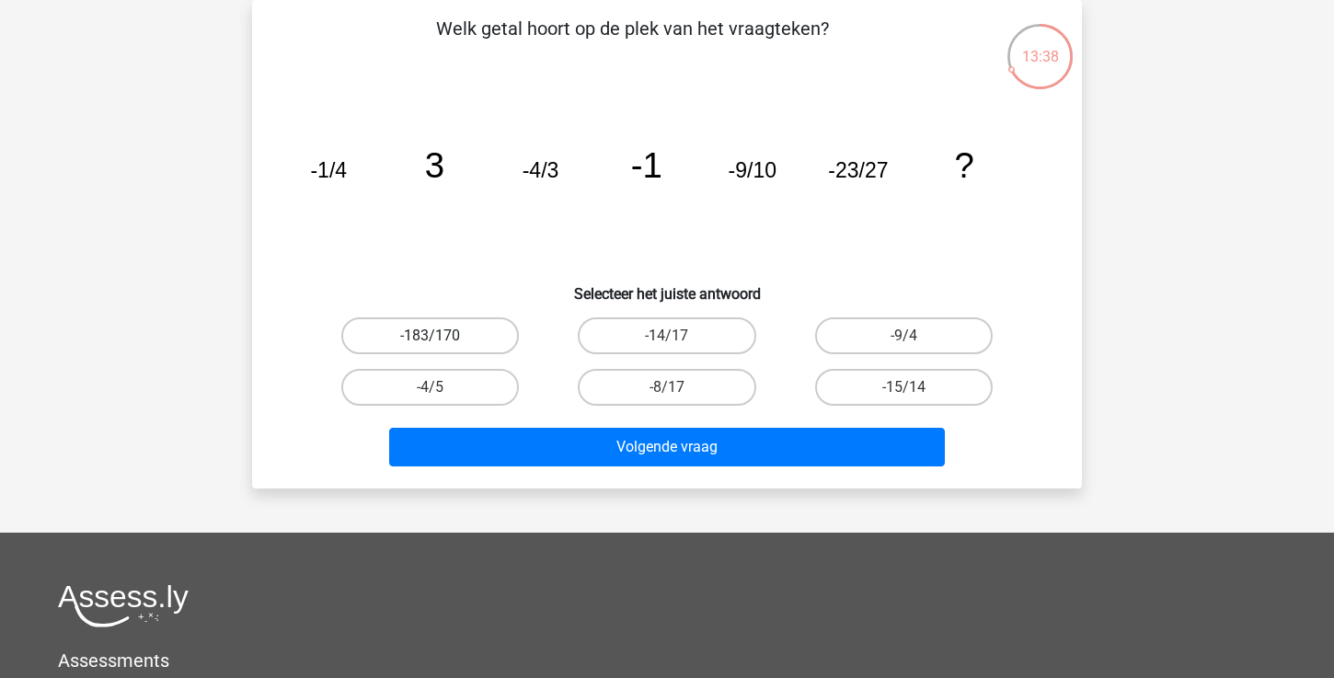
click at [490, 338] on label "-183/170" at bounding box center [430, 335] width 178 height 37
click at [442, 338] on input "-183/170" at bounding box center [437, 342] width 12 height 12
radio input "true"
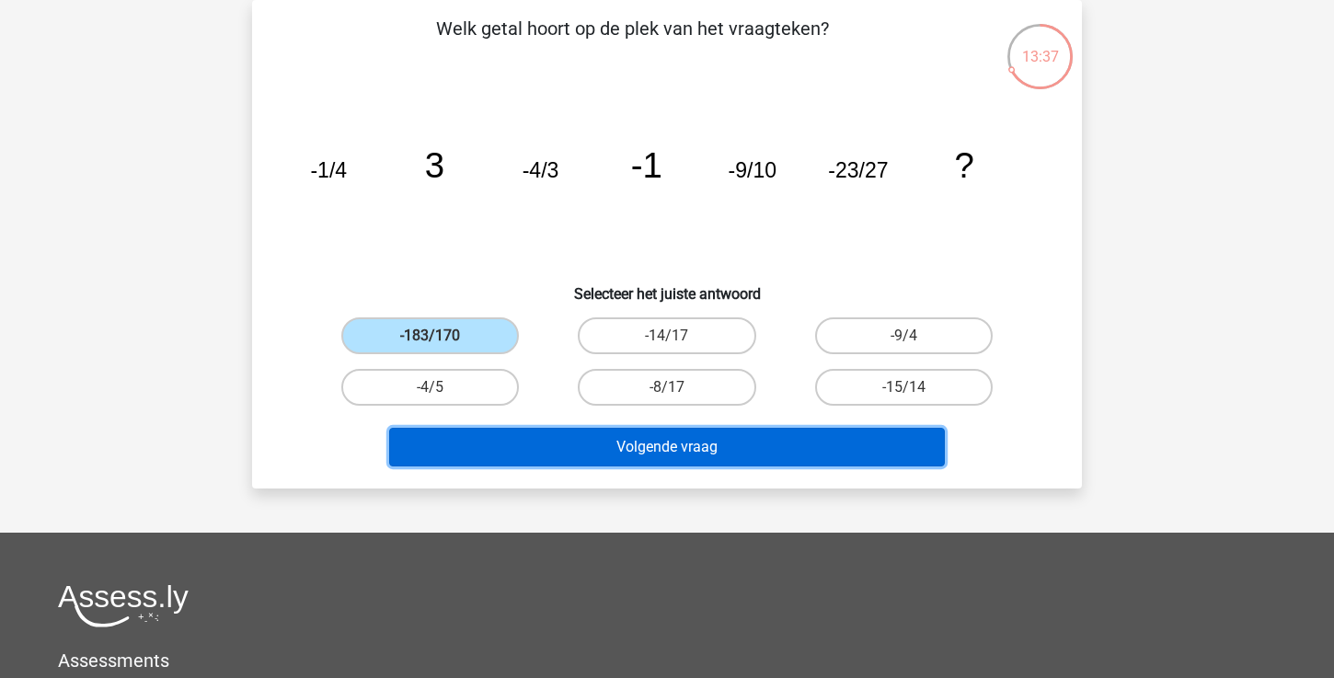
click at [538, 431] on button "Volgende vraag" at bounding box center [667, 447] width 557 height 39
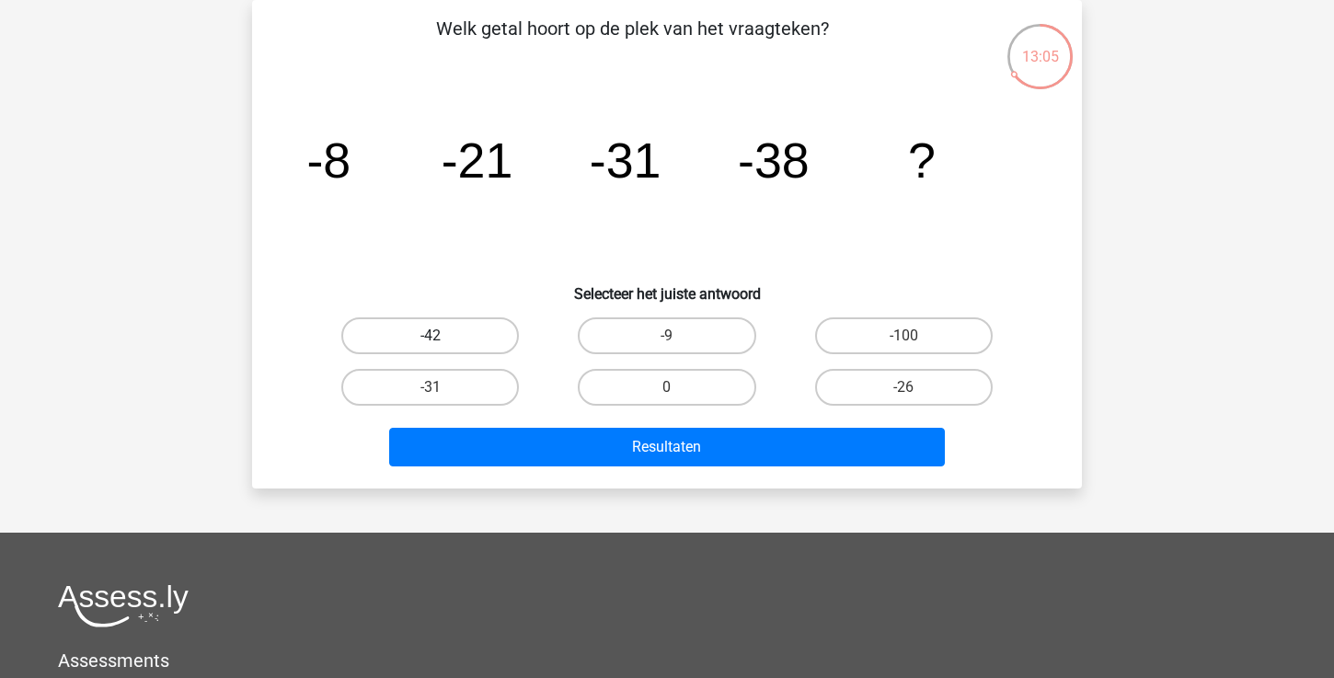
click at [485, 339] on label "-42" at bounding box center [430, 335] width 178 height 37
click at [442, 339] on input "-42" at bounding box center [437, 342] width 12 height 12
radio input "true"
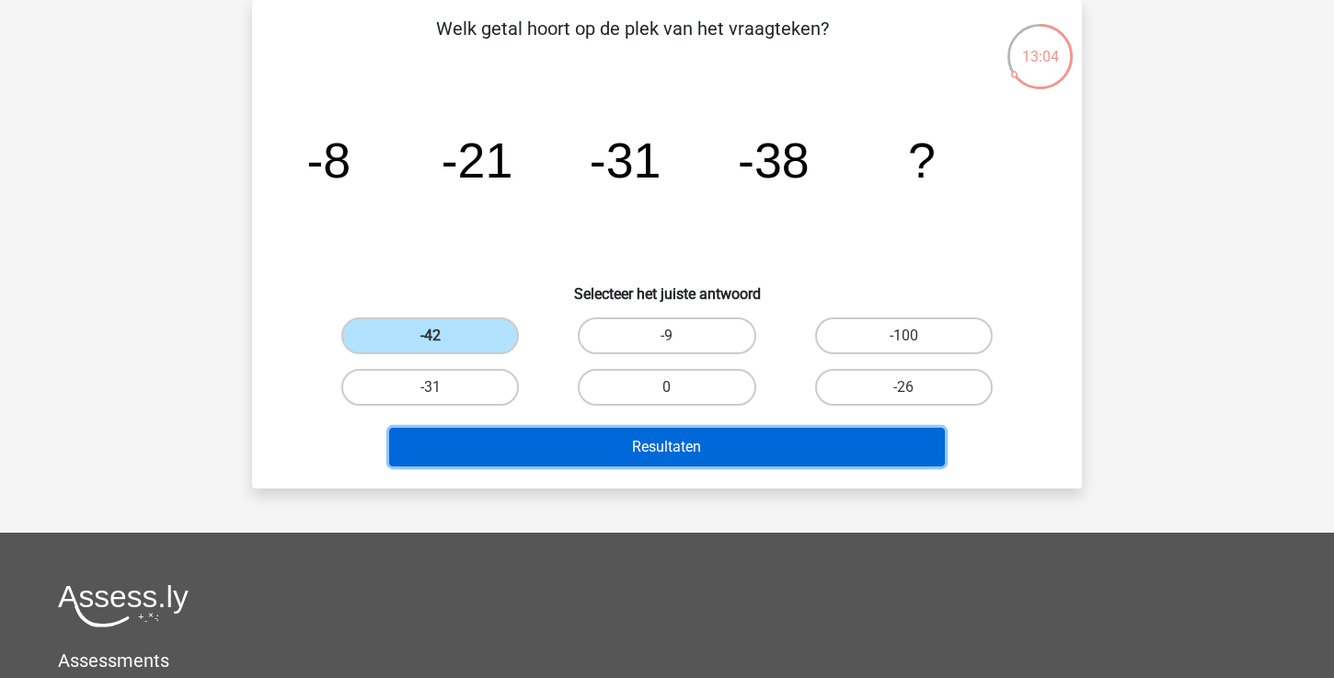
click at [537, 443] on button "Resultaten" at bounding box center [667, 447] width 557 height 39
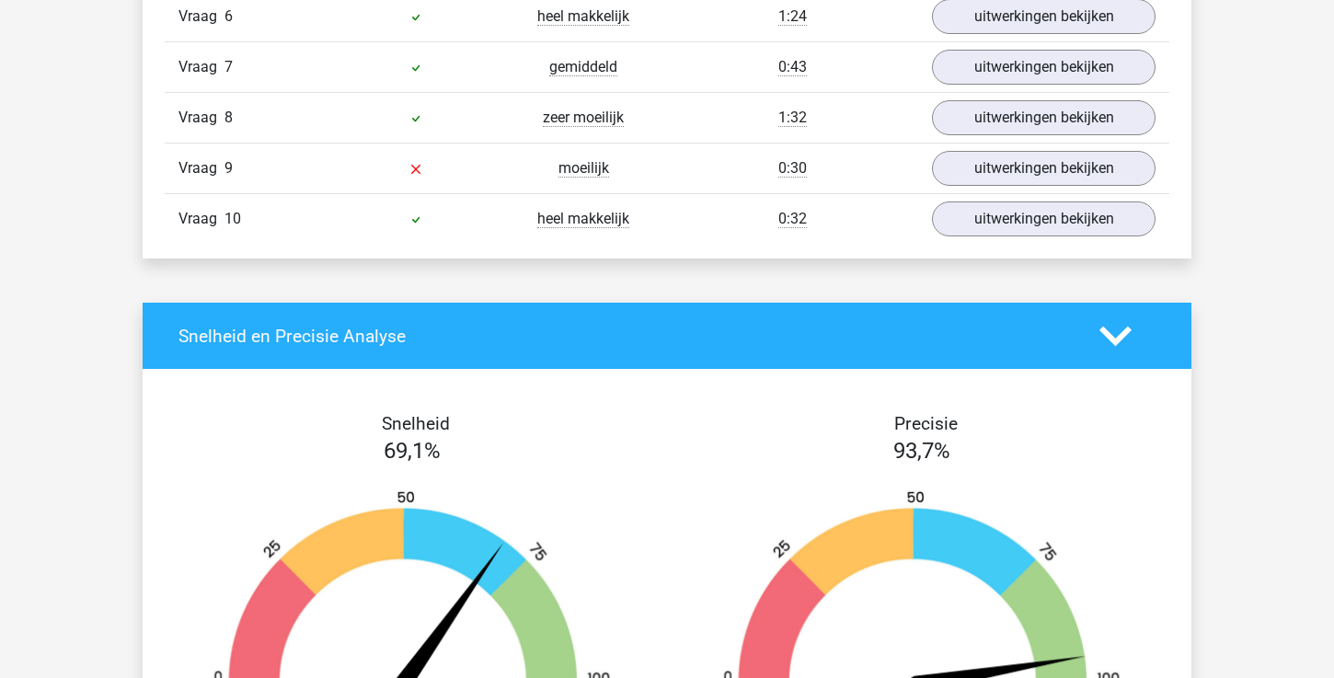
scroll to position [1453, 0]
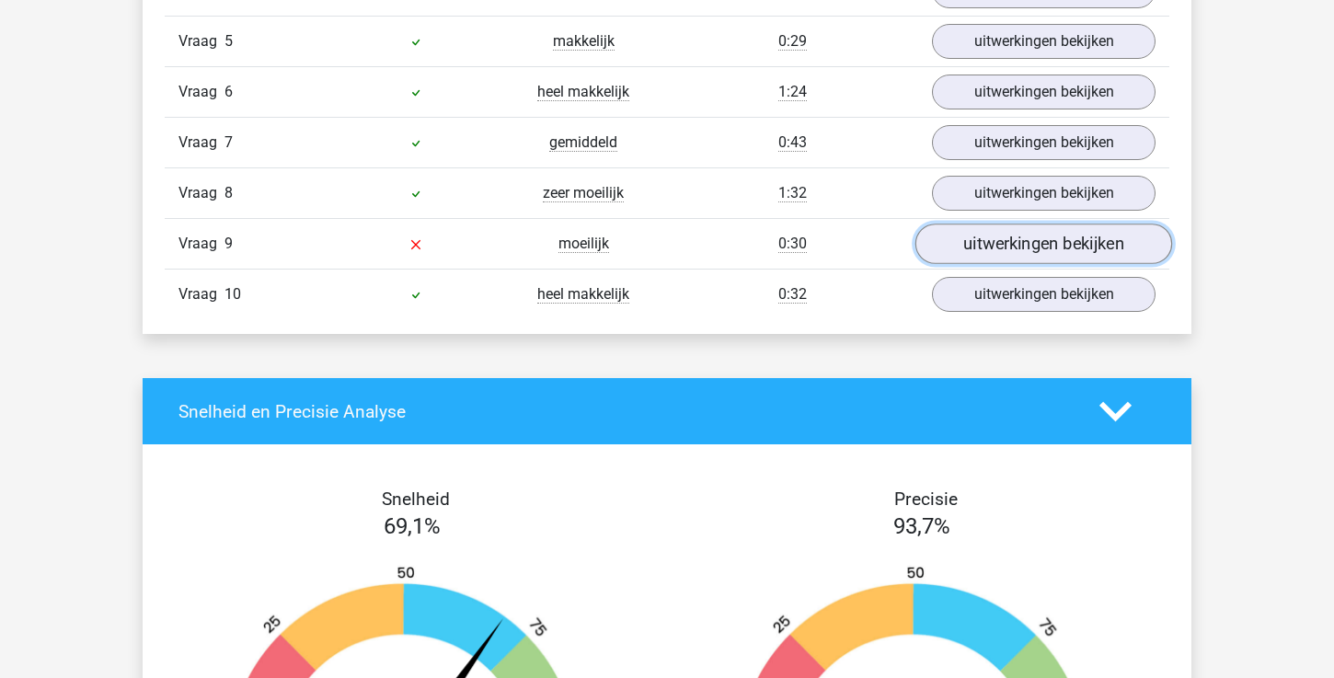
click at [1056, 247] on link "uitwerkingen bekijken" at bounding box center [1043, 244] width 257 height 40
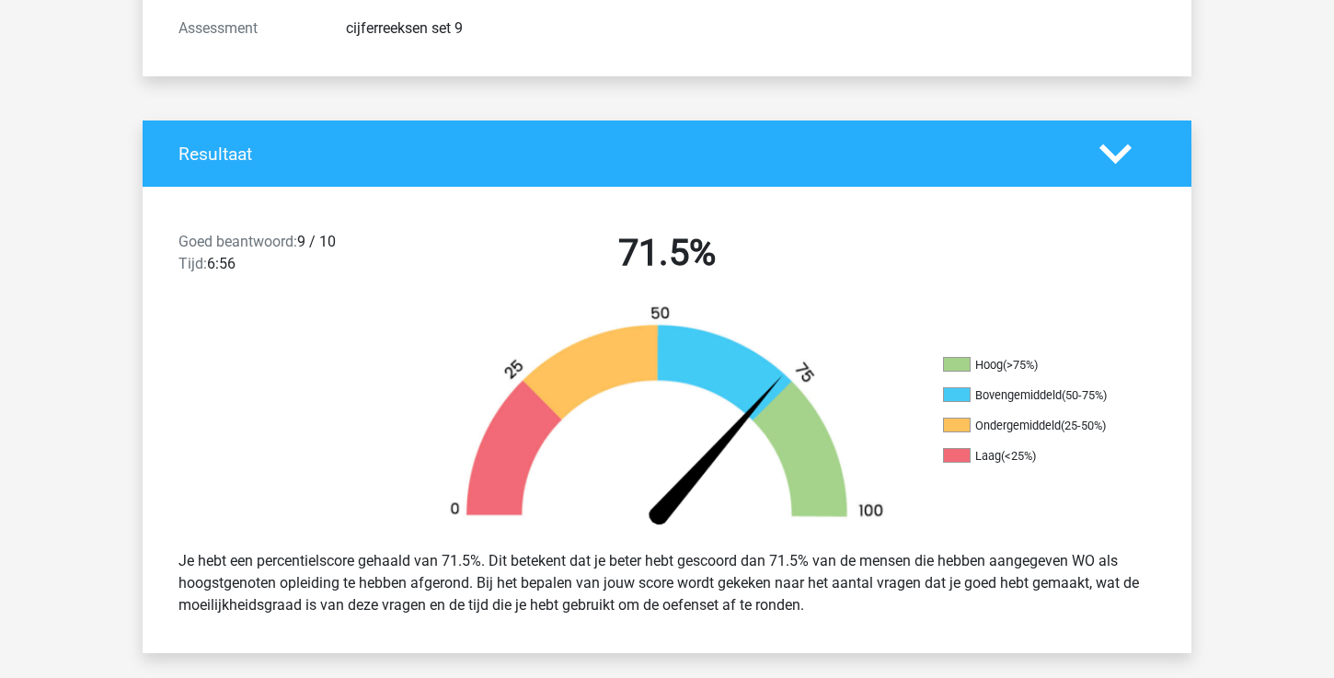
scroll to position [0, 0]
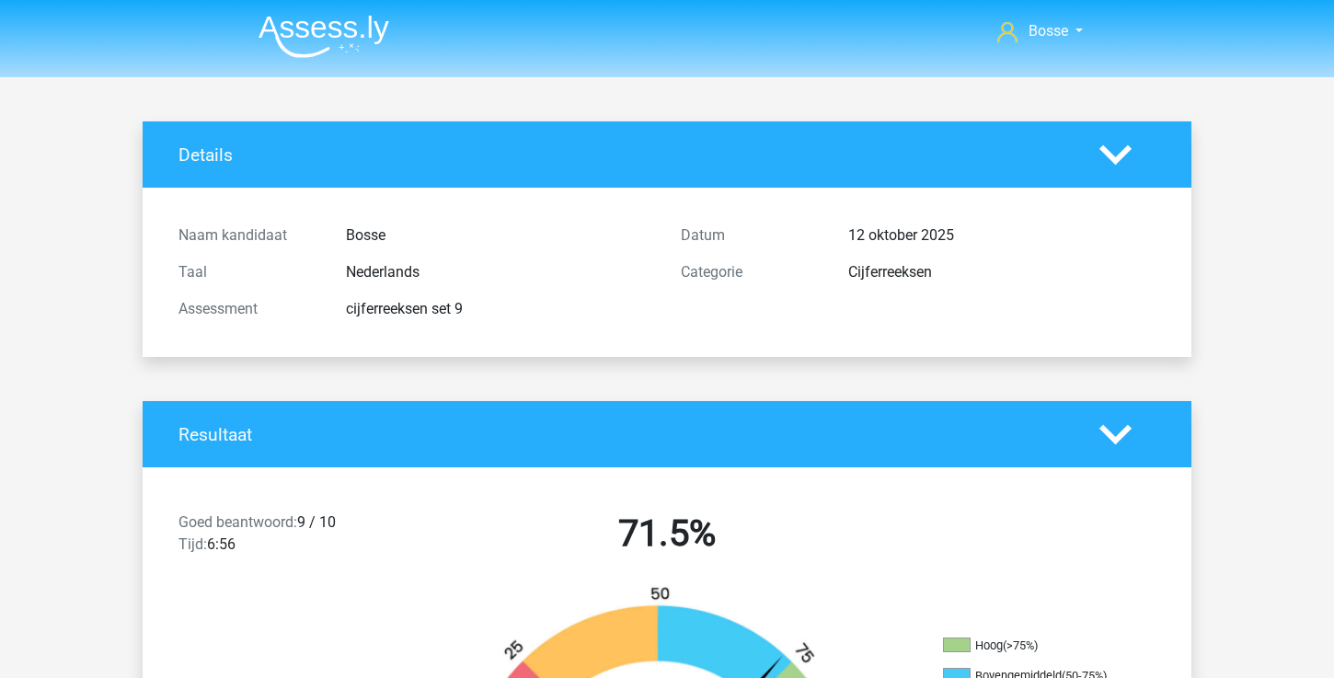
click at [296, 24] on img at bounding box center [323, 36] width 131 height 43
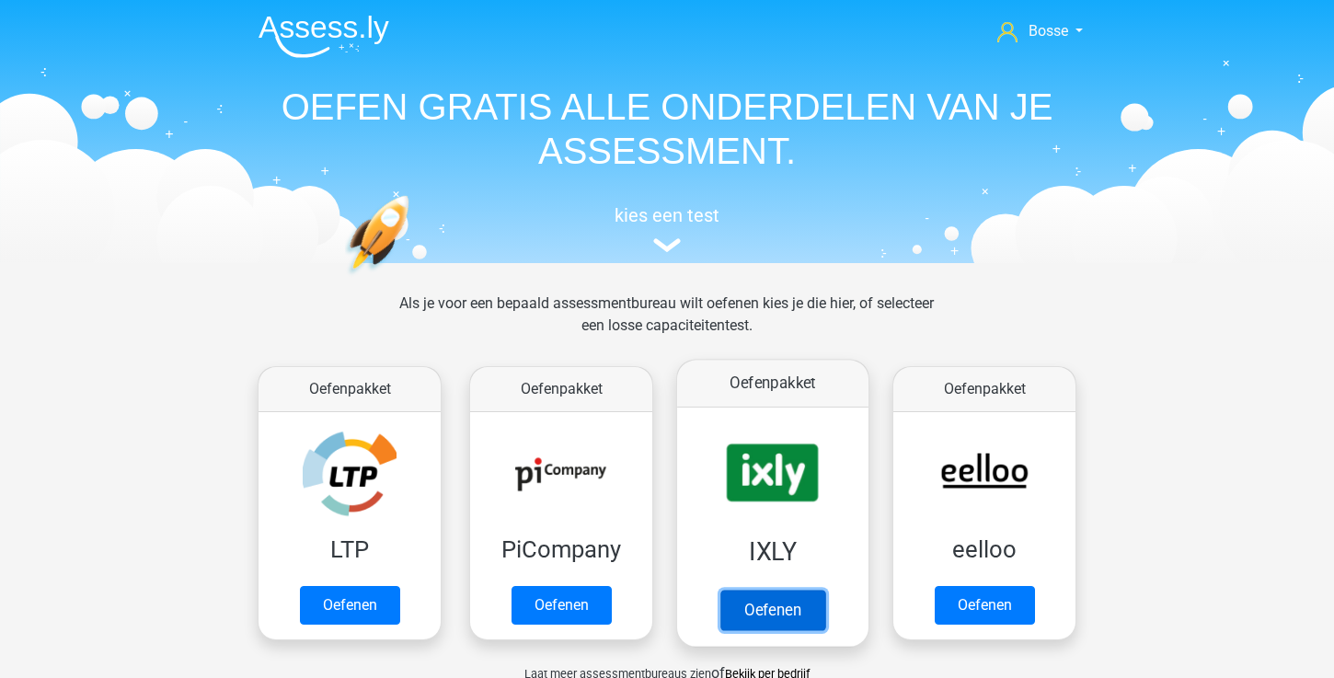
click at [756, 600] on link "Oefenen" at bounding box center [772, 610] width 105 height 40
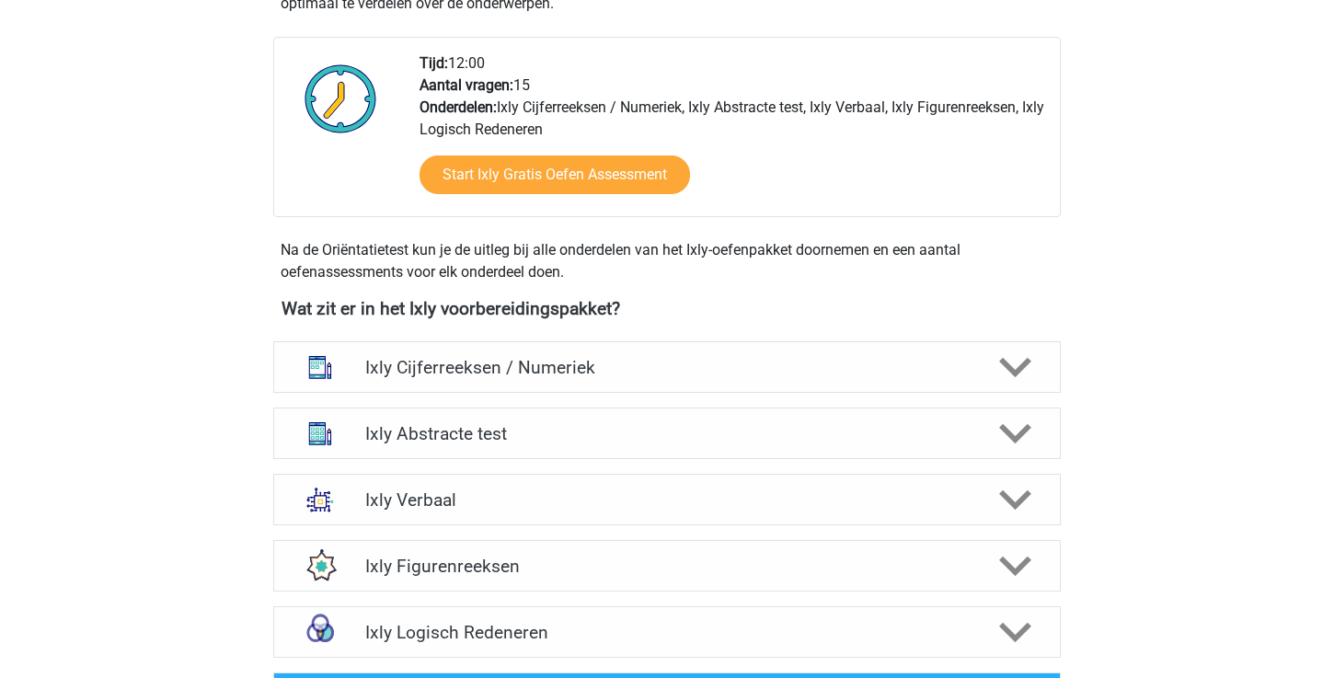
scroll to position [632, 0]
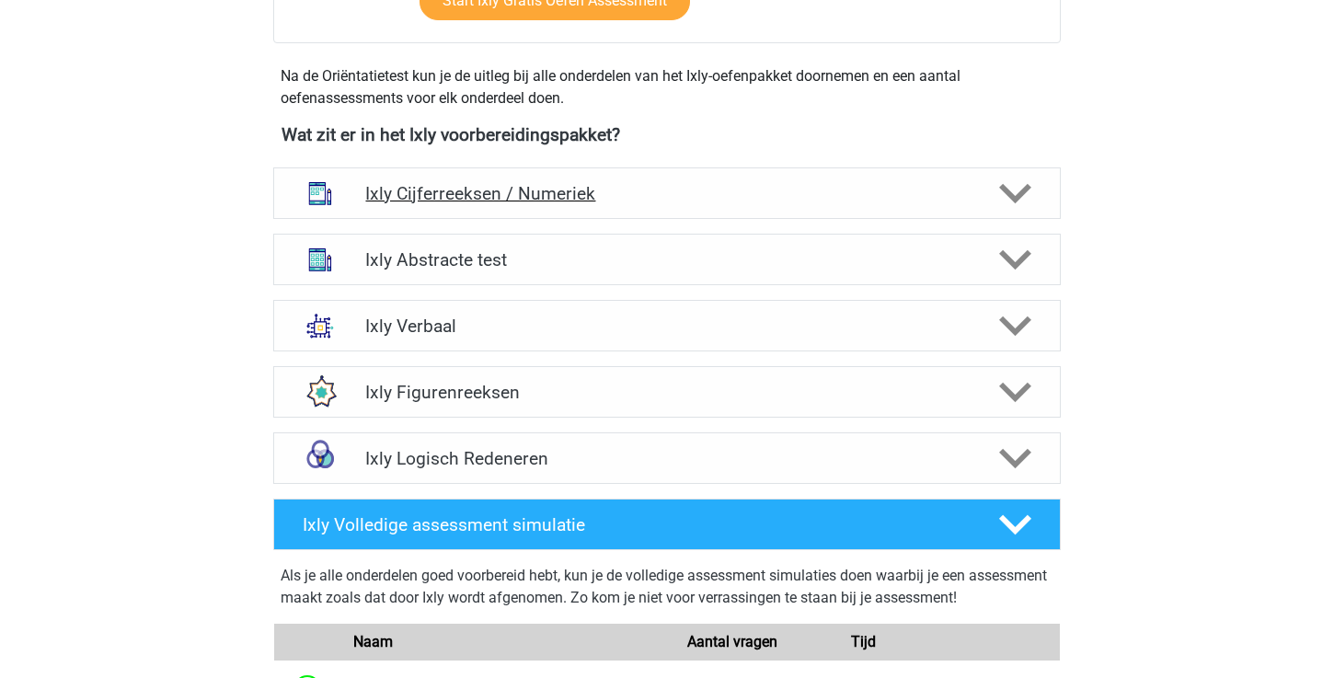
click at [729, 180] on div "Ixly Cijferreeksen / Numeriek" at bounding box center [666, 193] width 787 height 52
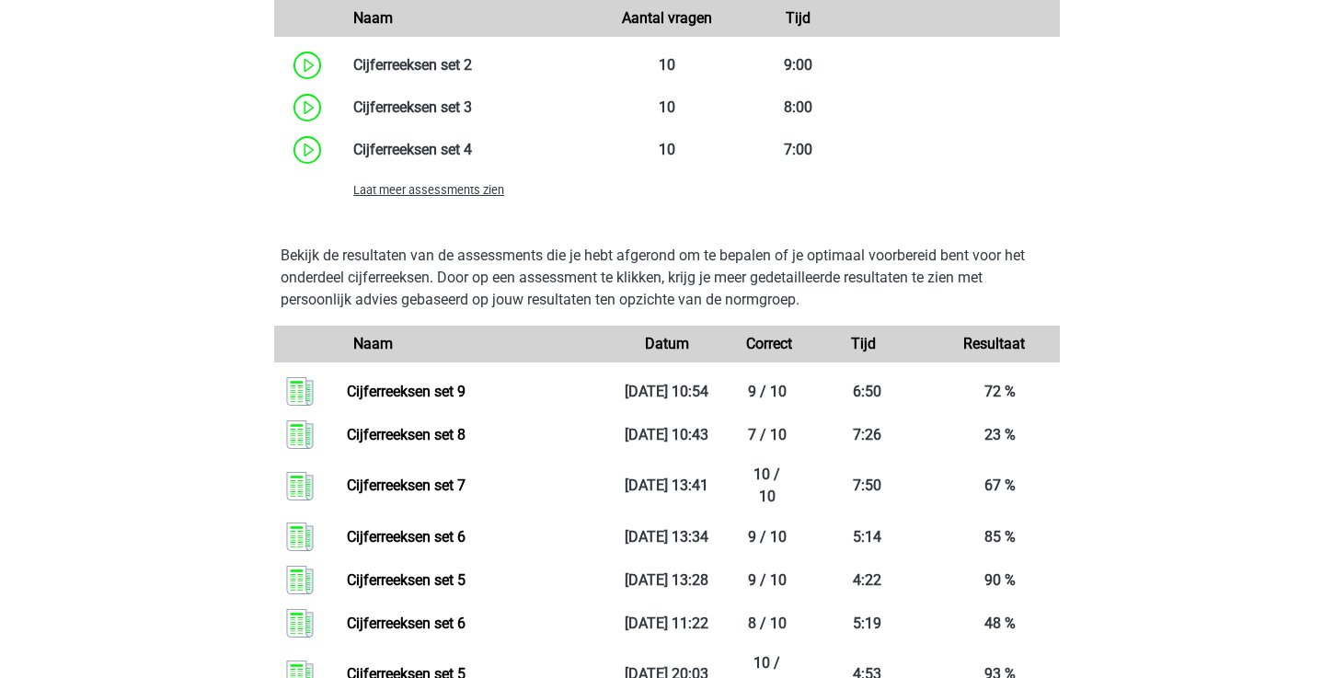
scroll to position [1556, 0]
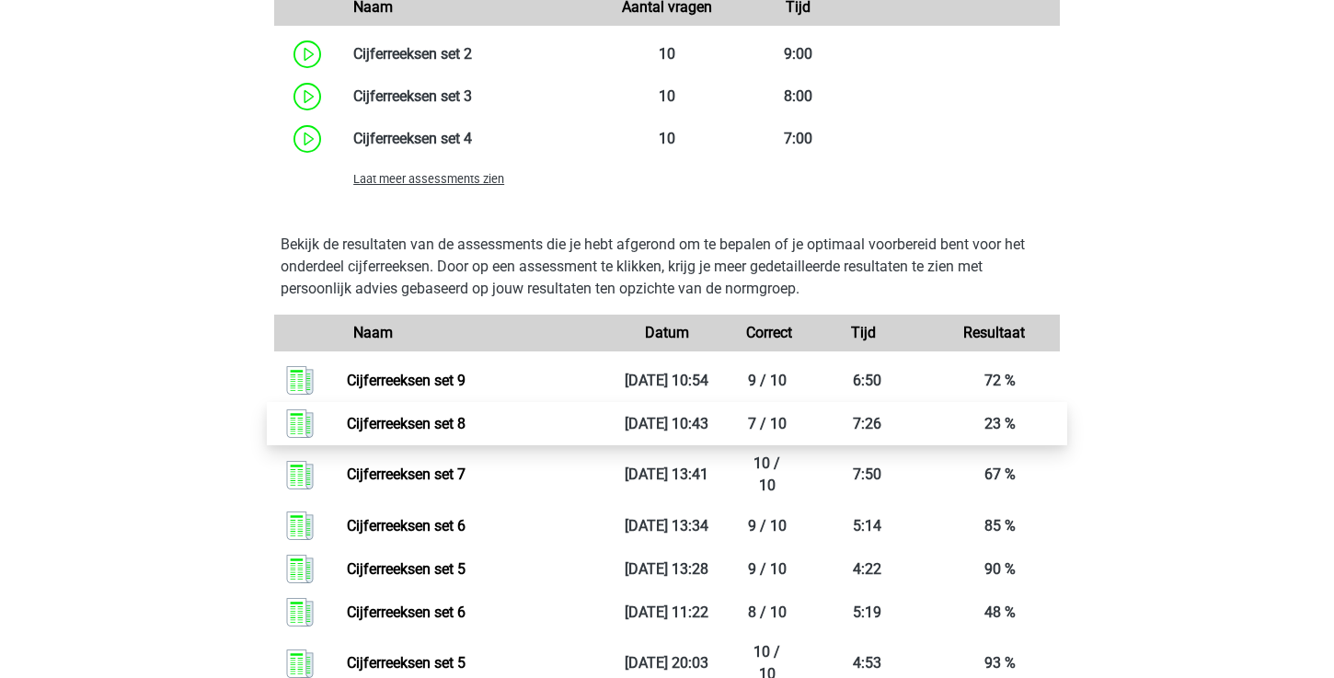
click at [465, 421] on link "Cijferreeksen set 8" at bounding box center [406, 423] width 119 height 17
